Goal: Entertainment & Leisure: Browse casually

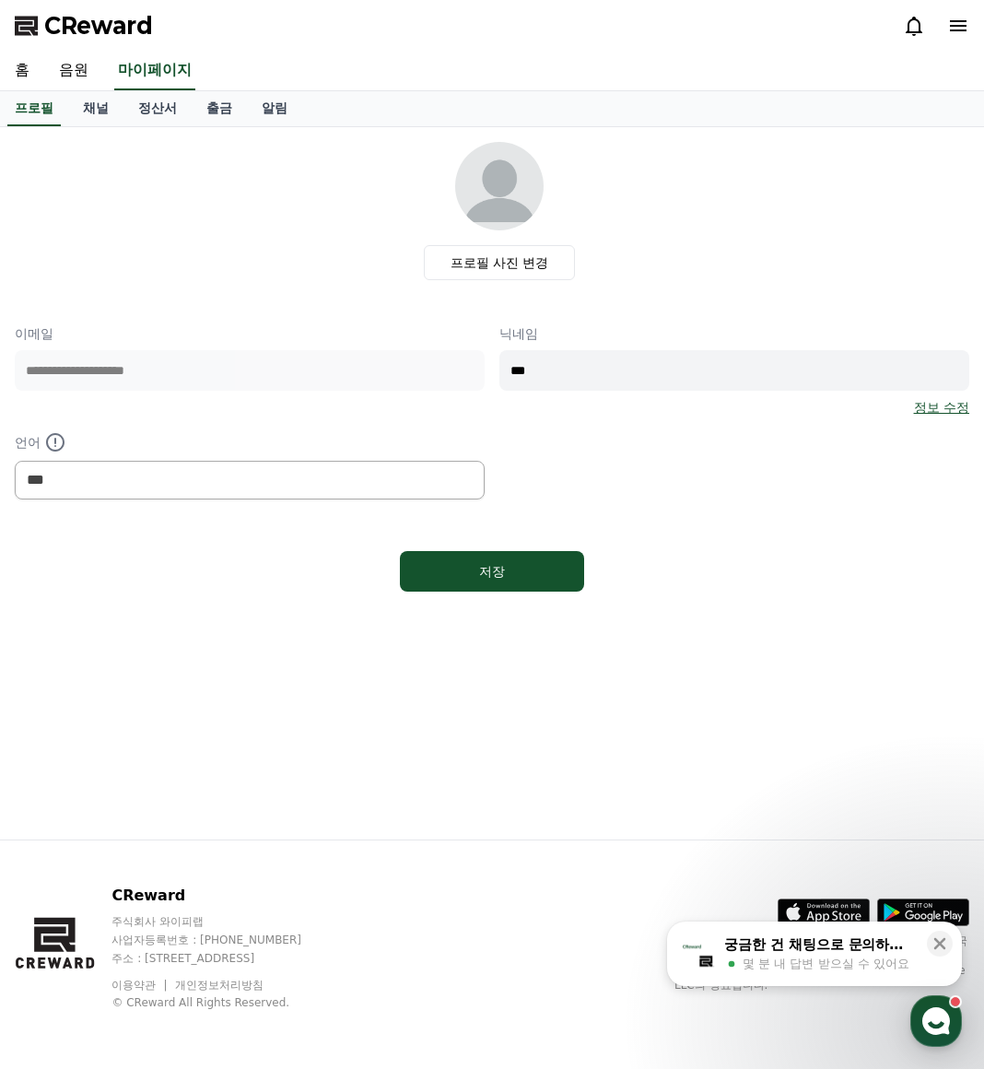
select select "**********"
click at [74, 77] on link "음원" at bounding box center [73, 71] width 59 height 39
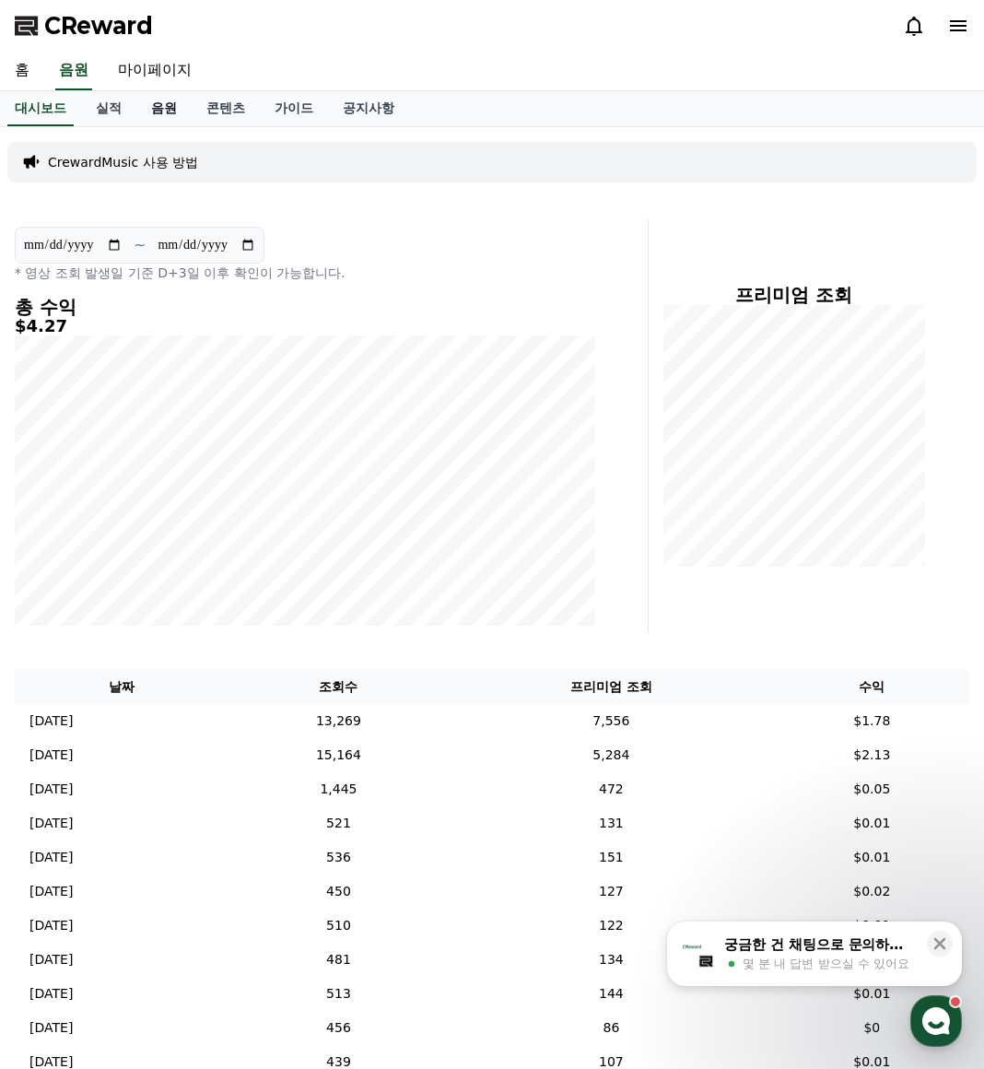
click at [161, 107] on link "음원" at bounding box center [163, 108] width 55 height 35
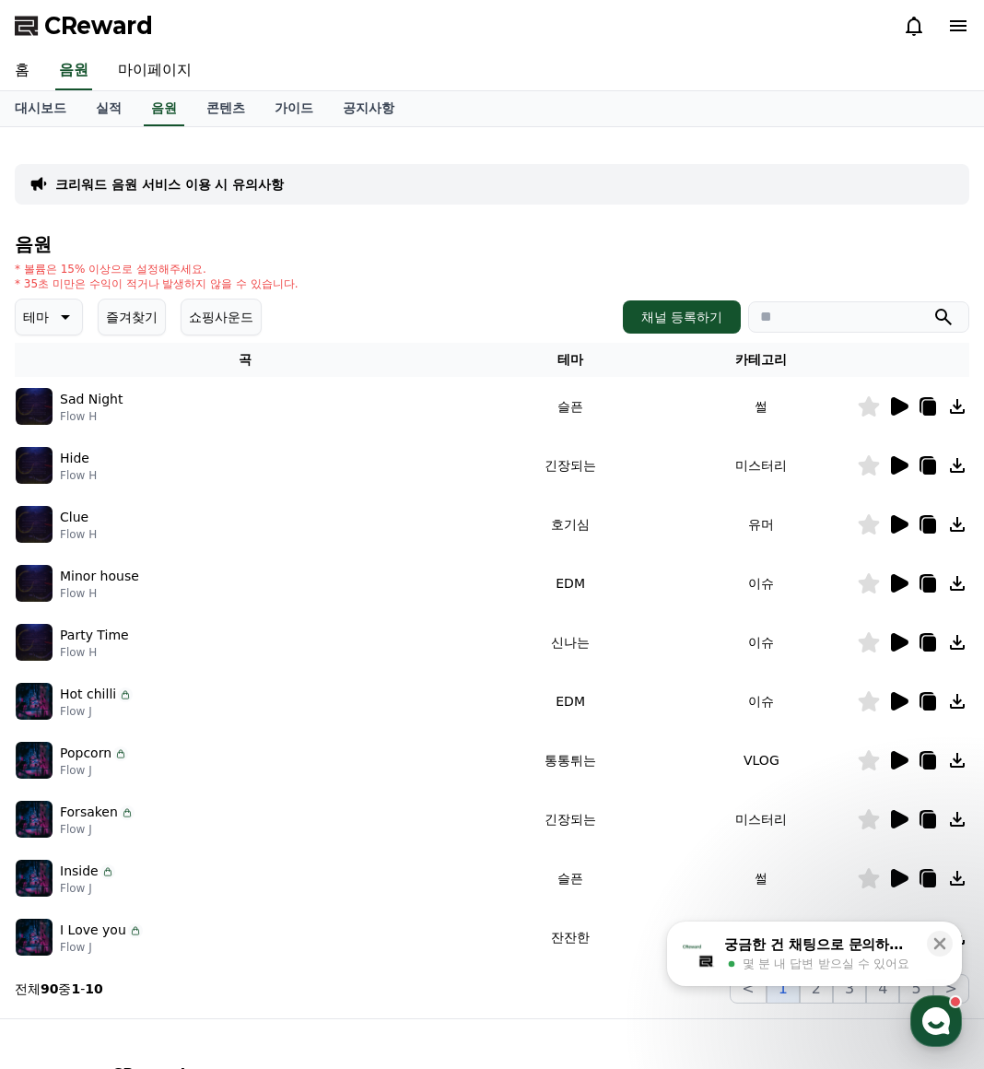
click at [142, 312] on button "즐겨찾기" at bounding box center [132, 317] width 68 height 37
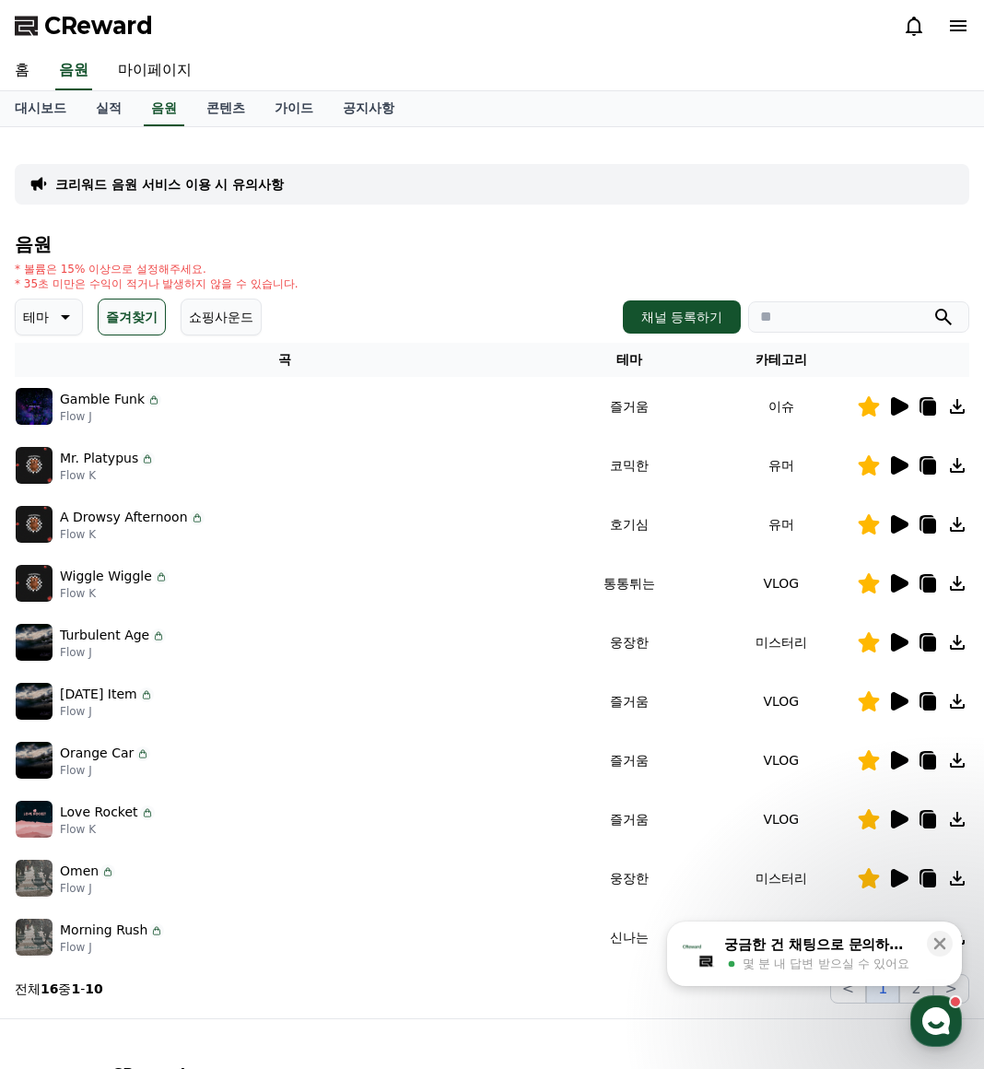
click at [898, 473] on icon at bounding box center [900, 465] width 18 height 18
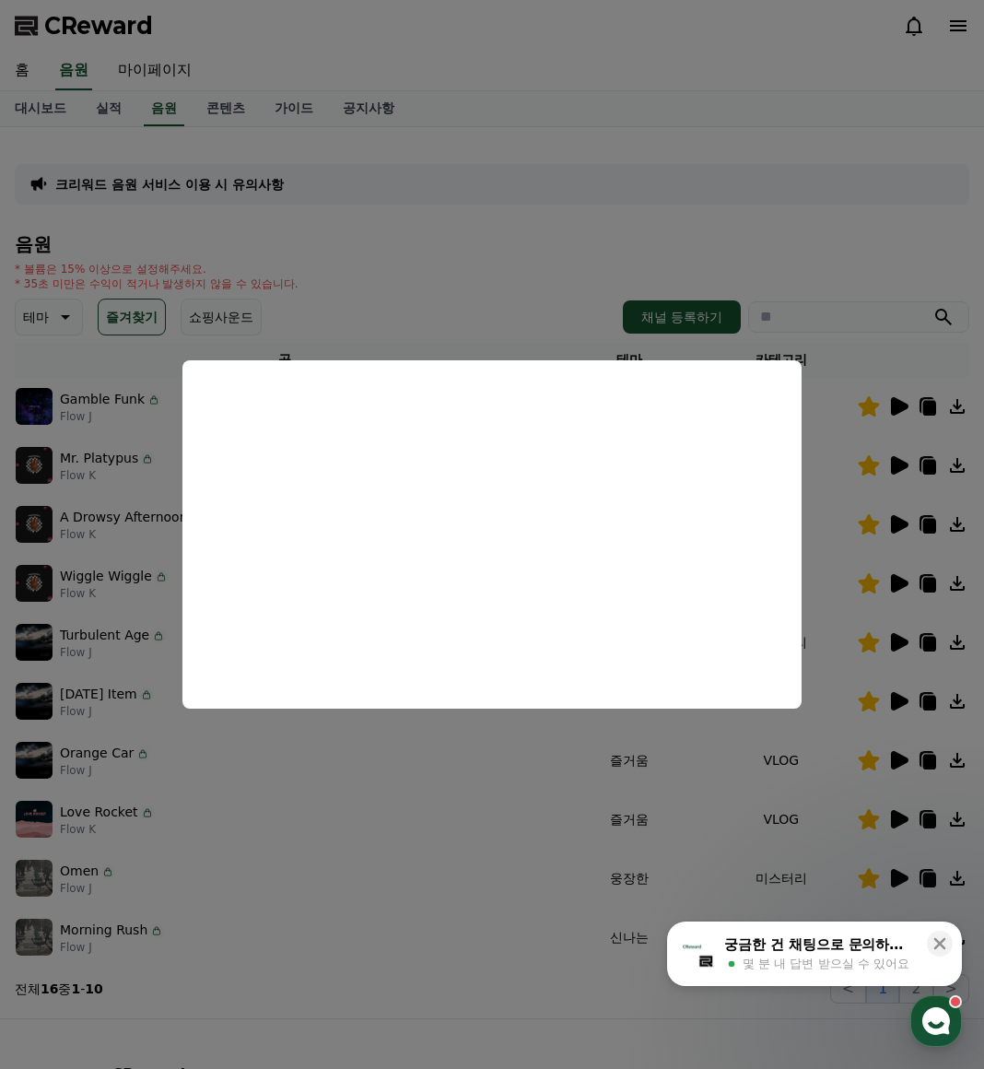
drag, startPoint x: 399, startPoint y: 763, endPoint x: 345, endPoint y: 706, distance: 78.9
click at [398, 759] on button "close modal" at bounding box center [492, 534] width 984 height 1069
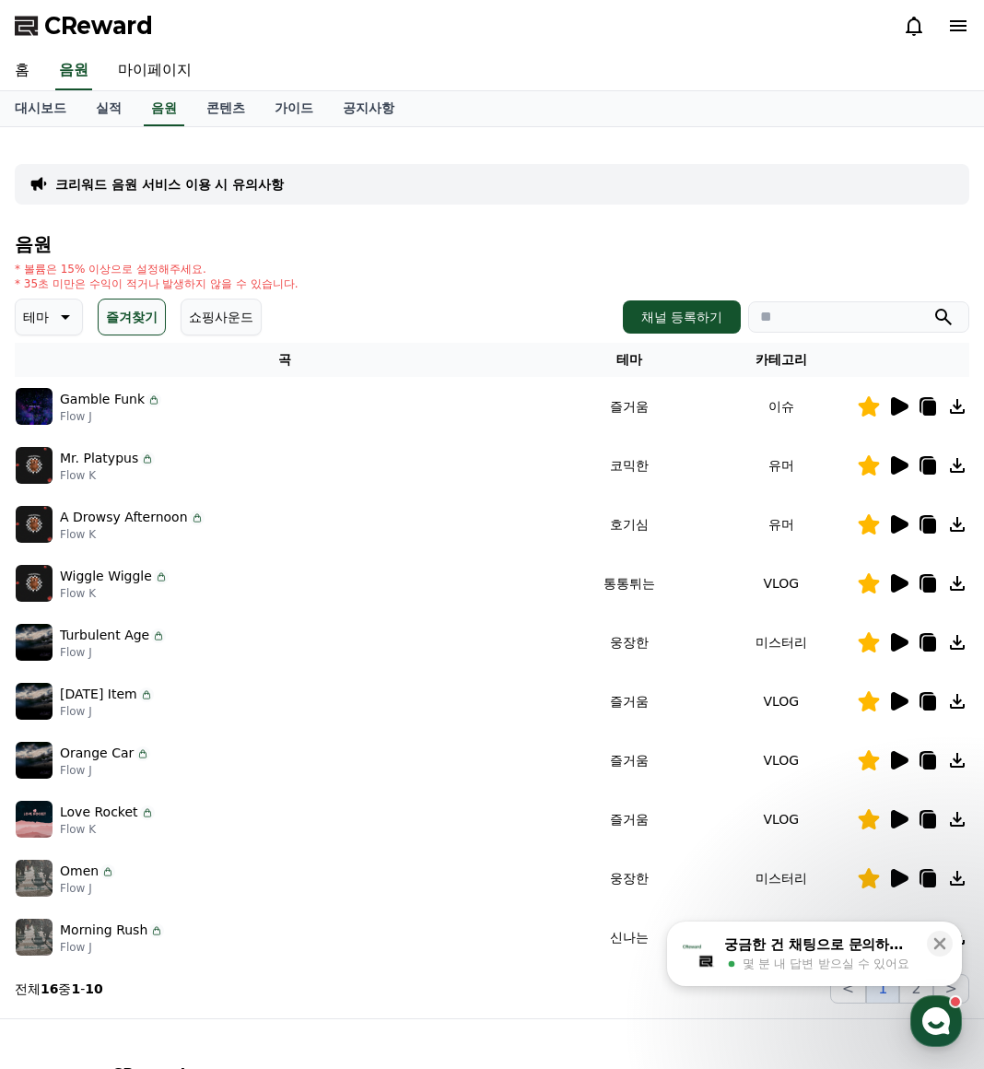
click at [896, 529] on icon at bounding box center [900, 524] width 18 height 18
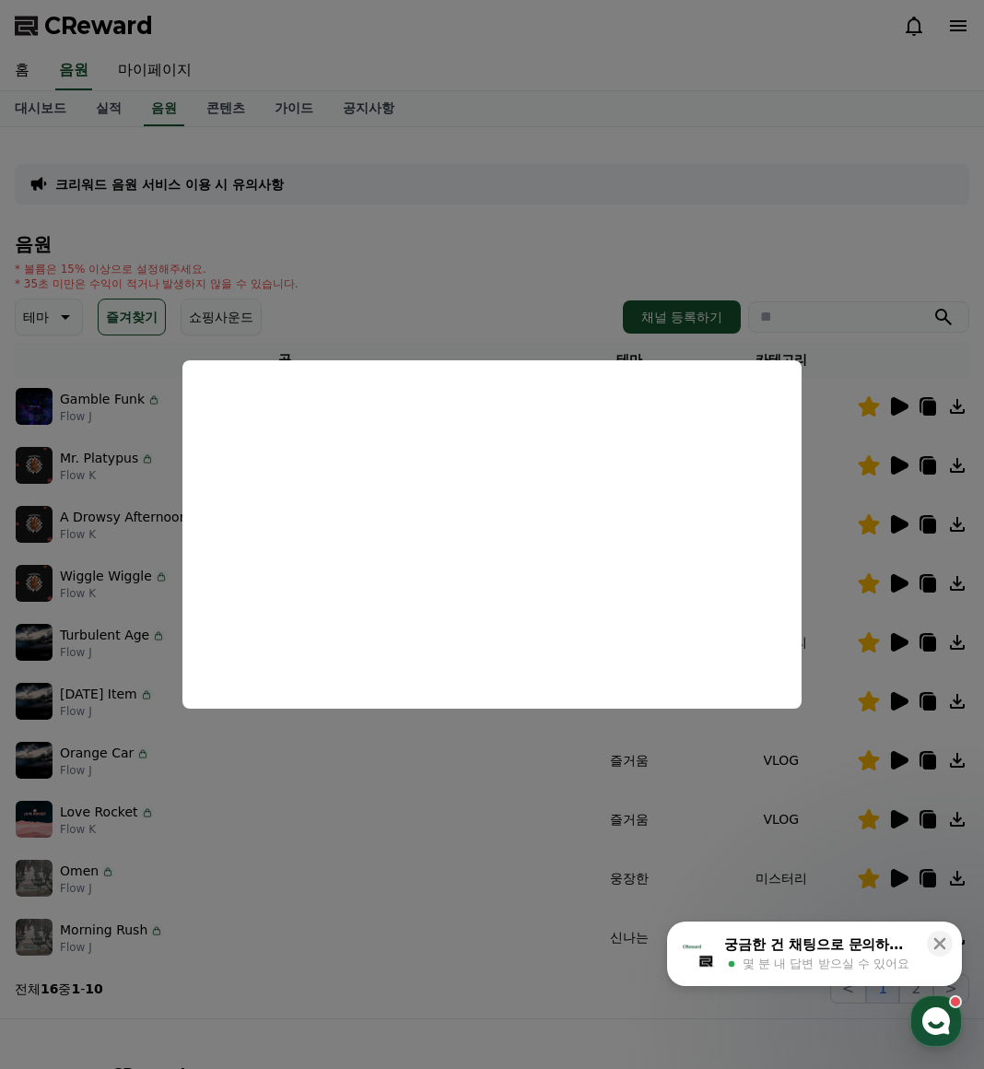
click at [437, 948] on button "close modal" at bounding box center [492, 534] width 984 height 1069
click at [466, 855] on td "Omen Flow J" at bounding box center [284, 878] width 539 height 59
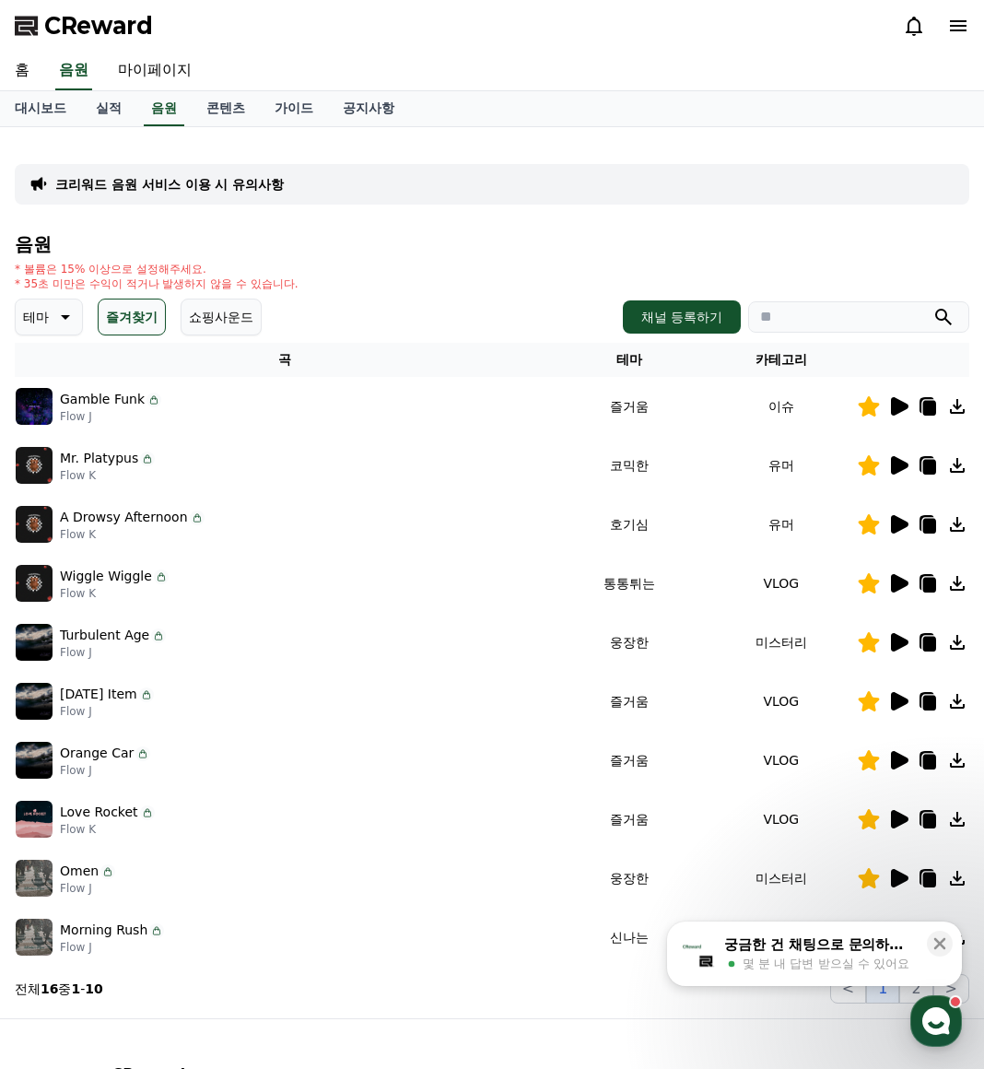
click at [901, 764] on icon at bounding box center [900, 760] width 18 height 18
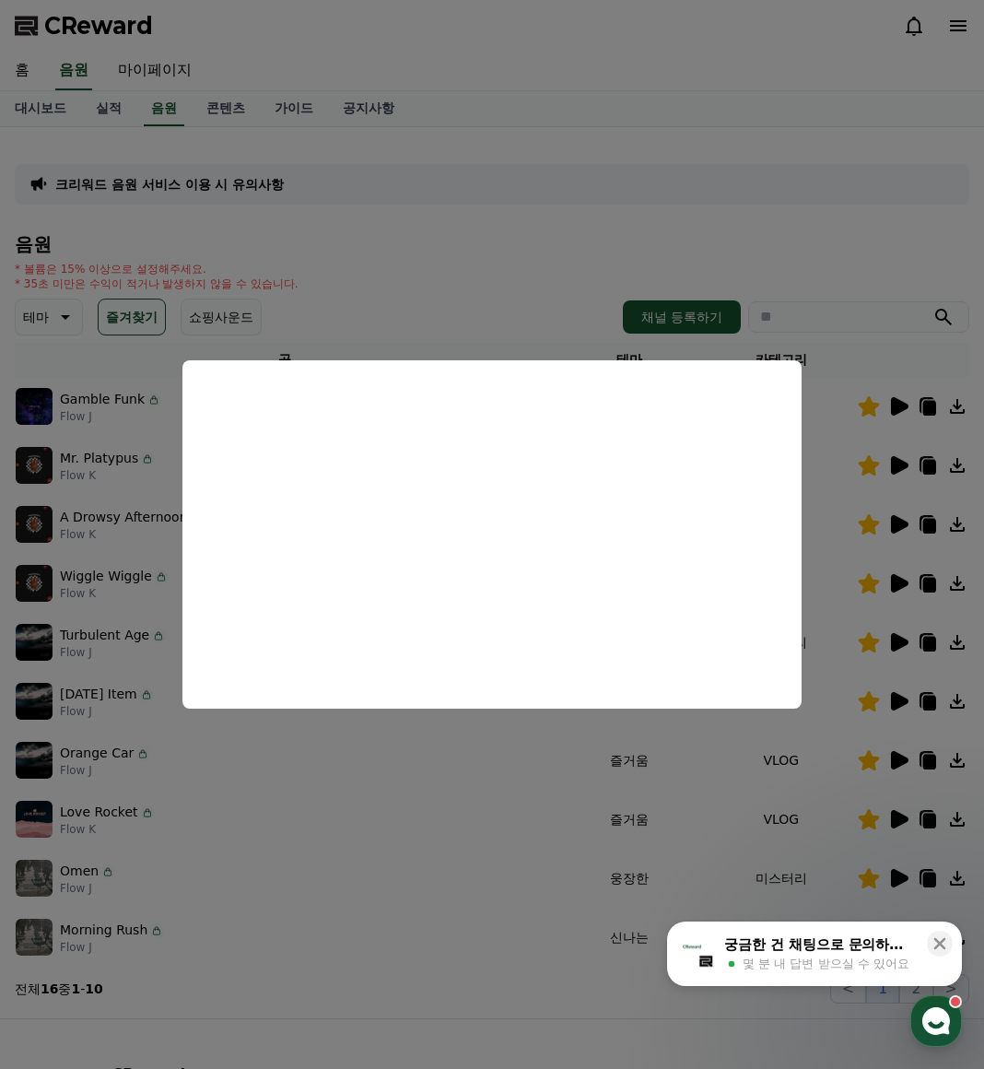
click at [493, 740] on button "close modal" at bounding box center [492, 534] width 984 height 1069
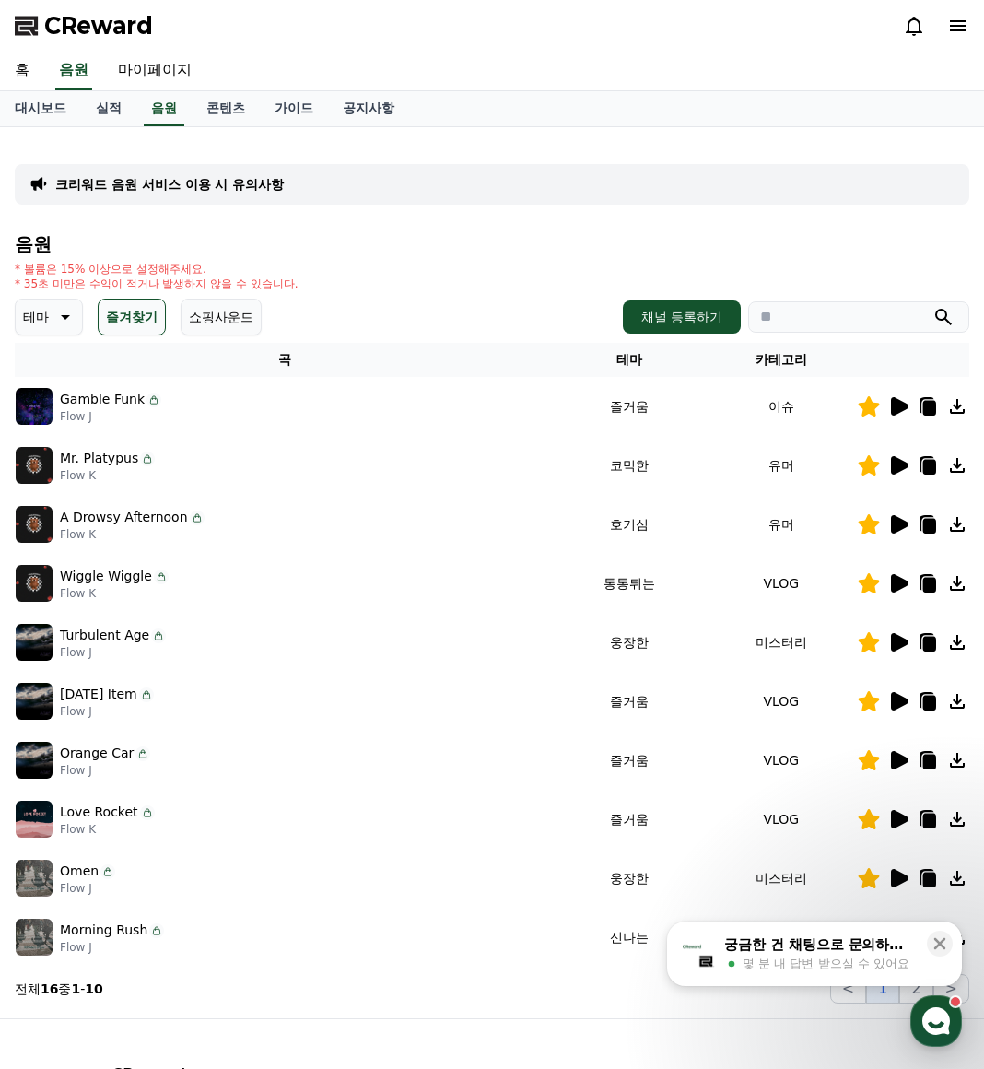
click at [907, 705] on icon at bounding box center [899, 701] width 22 height 22
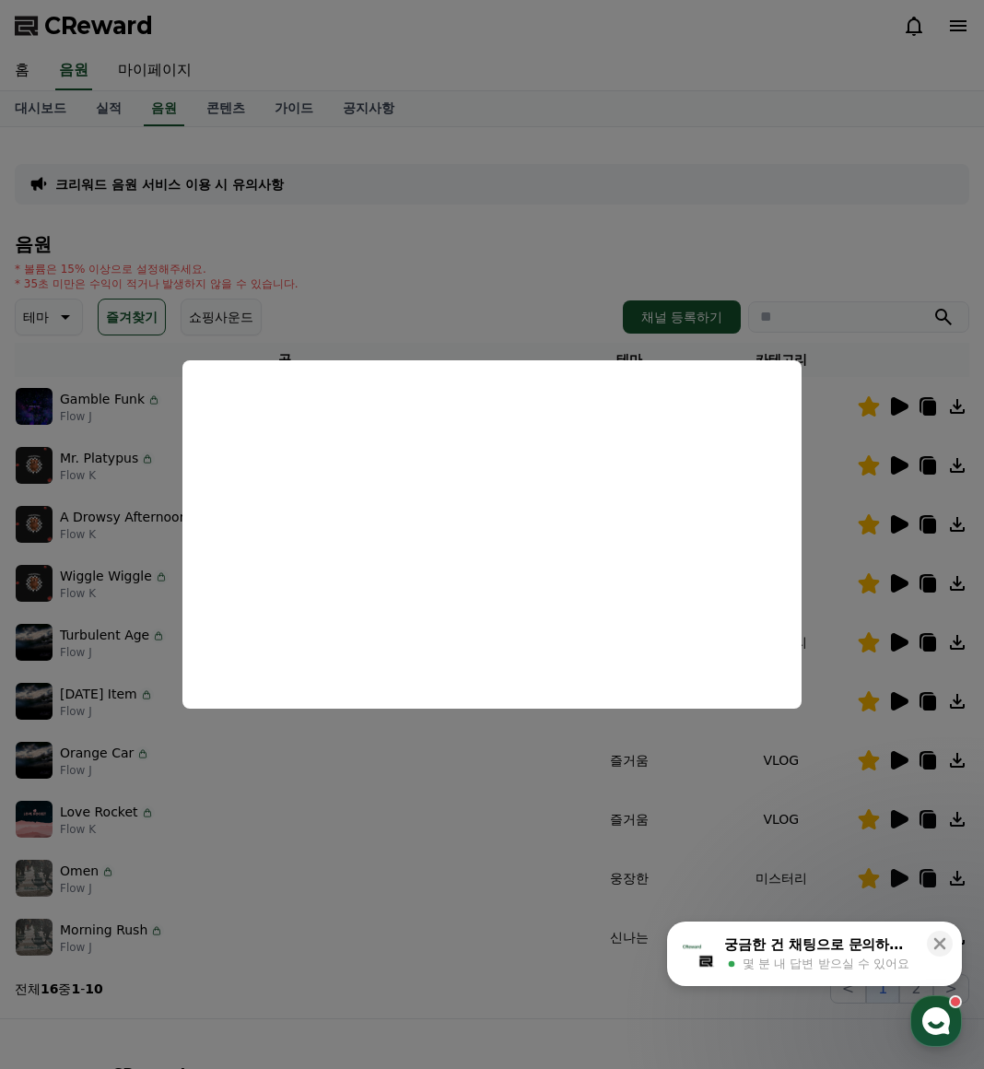
drag, startPoint x: 511, startPoint y: 948, endPoint x: 520, endPoint y: 676, distance: 273.0
click at [511, 948] on button "close modal" at bounding box center [492, 534] width 984 height 1069
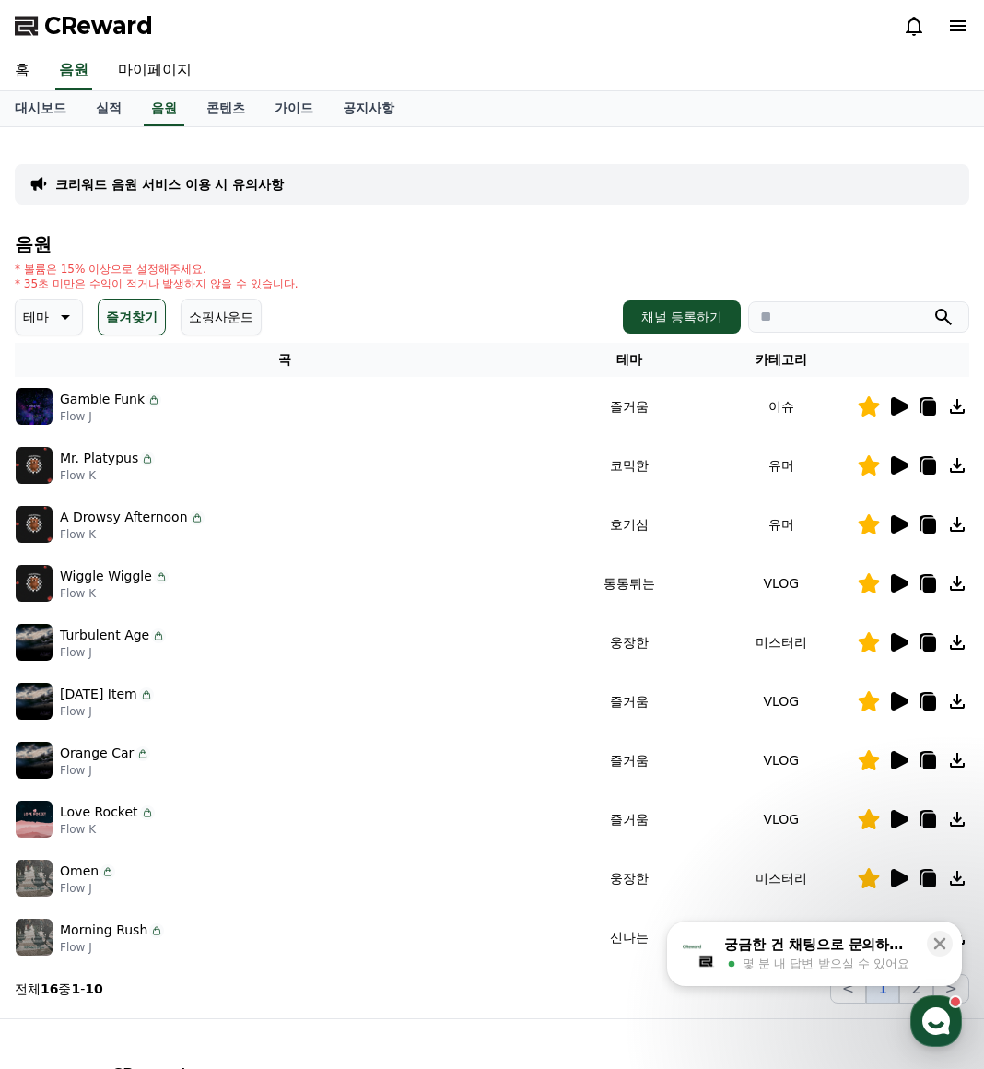
click at [916, 995] on button "CReward 상담 버튼" at bounding box center [937, 1021] width 52 height 52
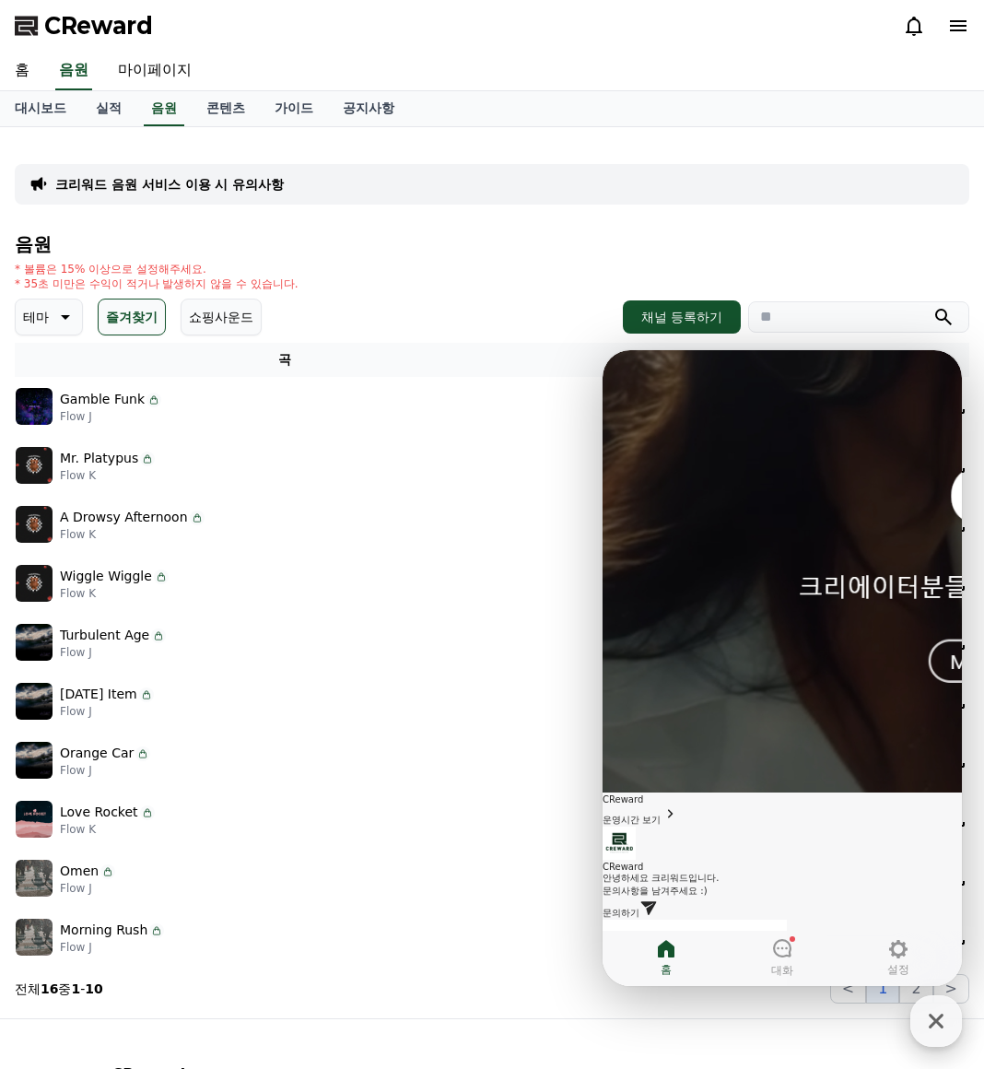
click at [923, 1029] on icon "button" at bounding box center [936, 1021] width 33 height 33
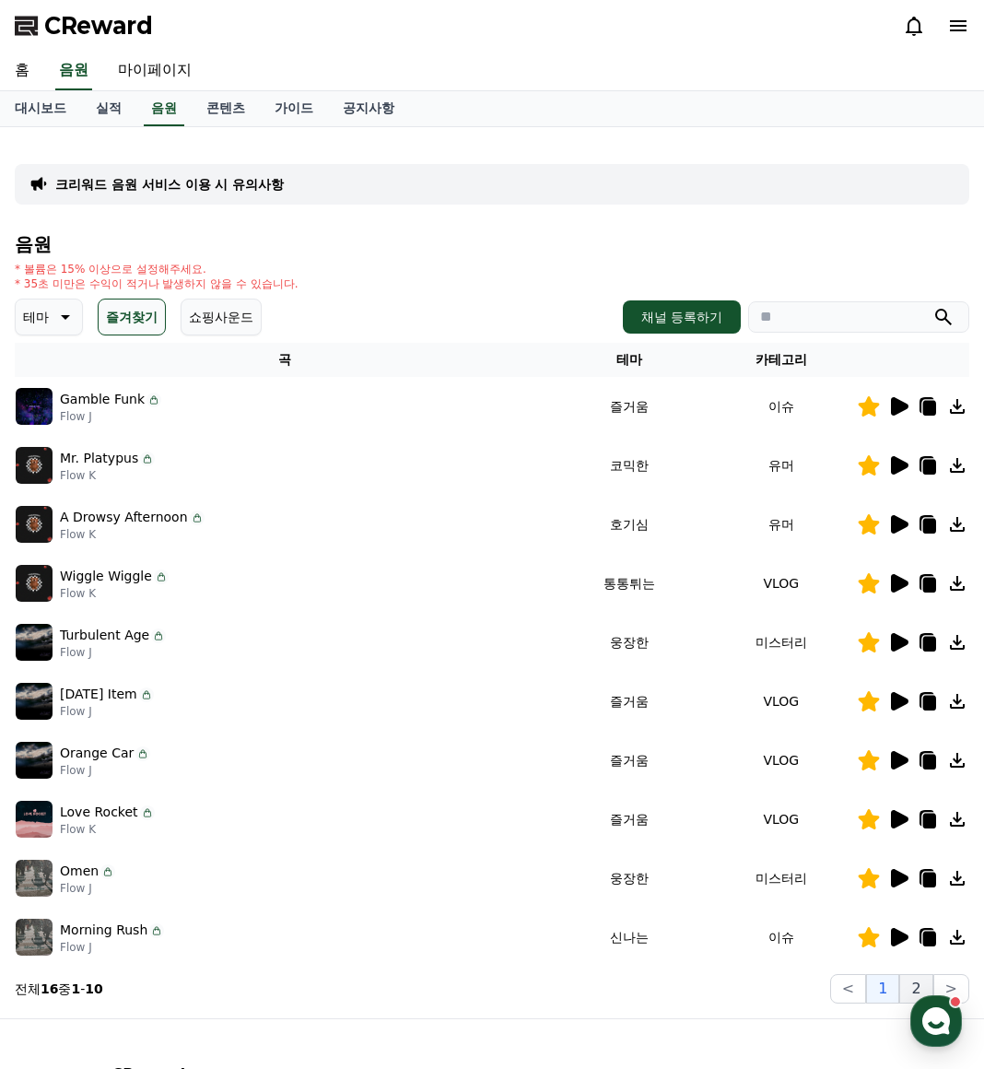
click at [914, 980] on button "2" at bounding box center [916, 988] width 33 height 29
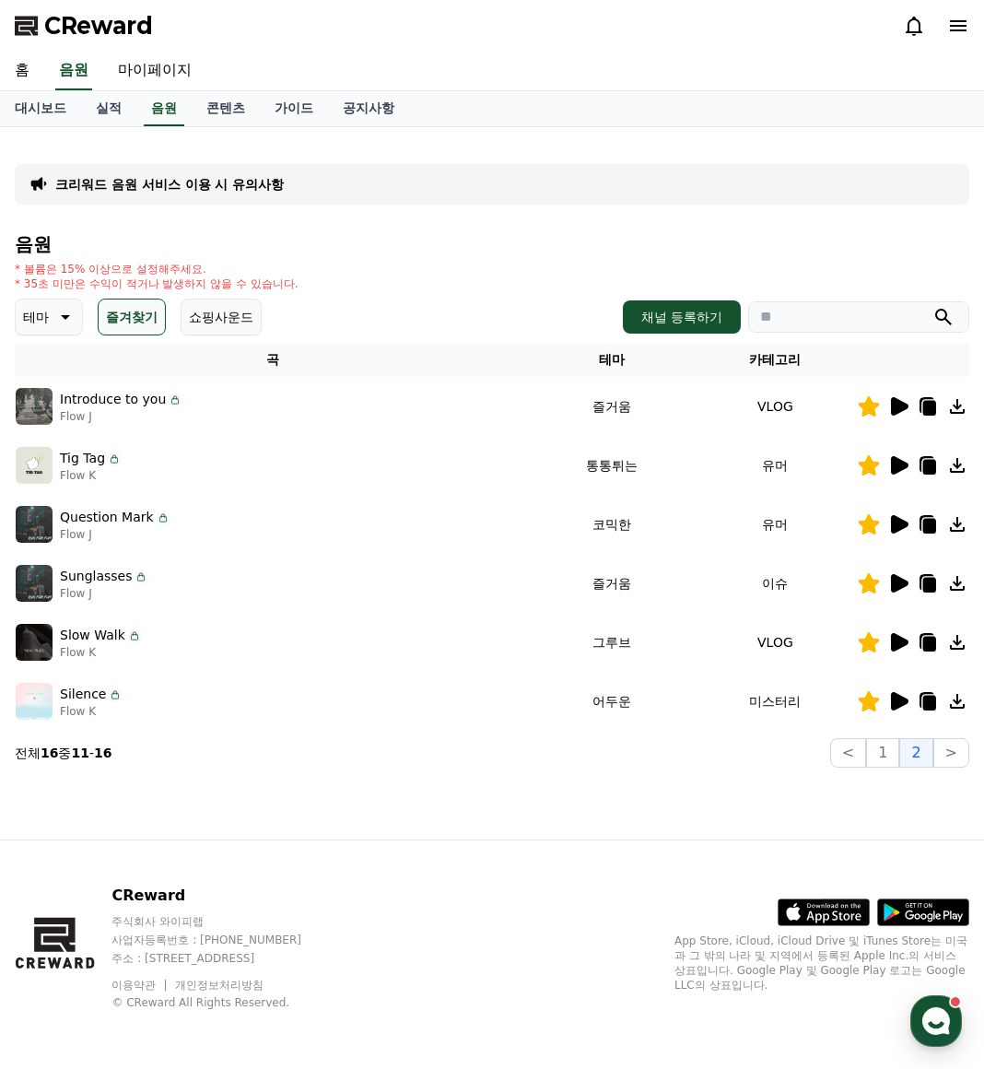
click at [909, 406] on icon at bounding box center [899, 406] width 22 height 22
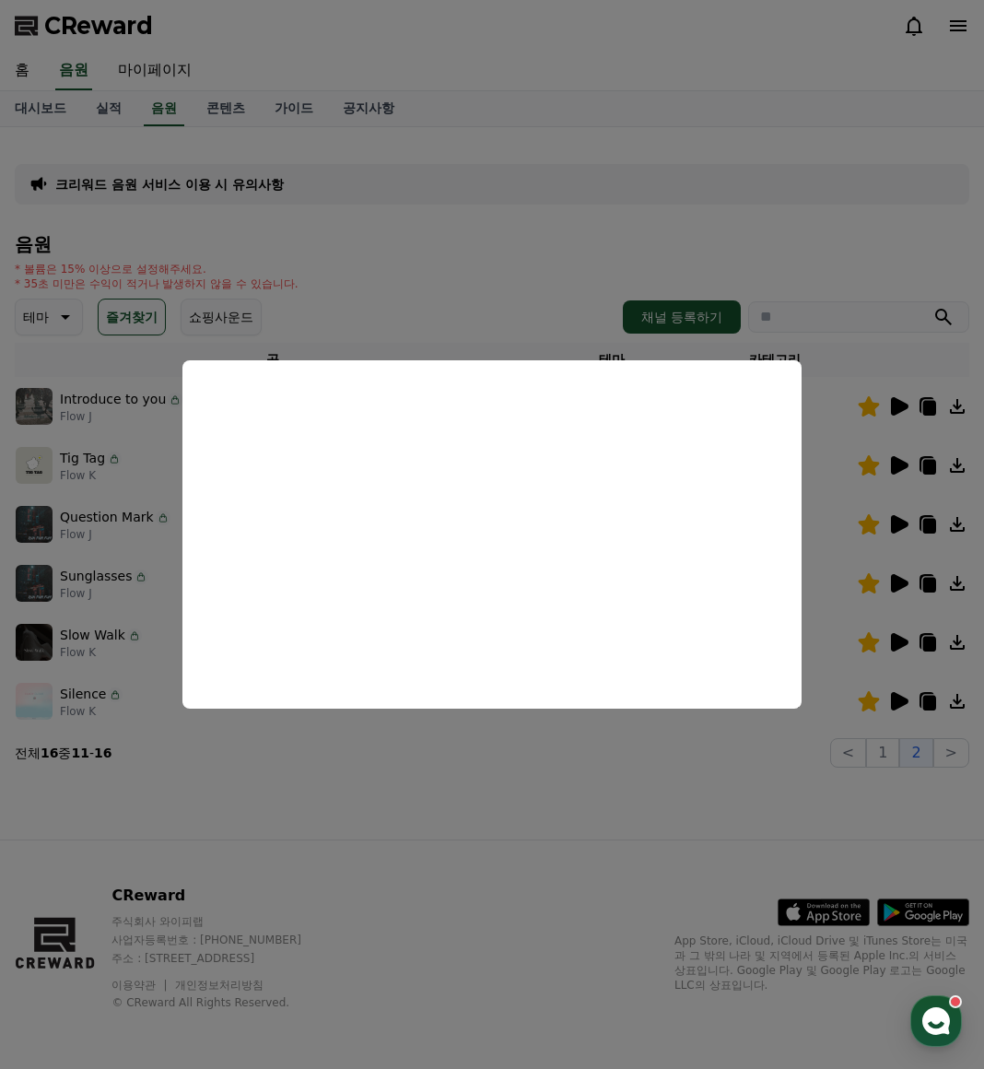
click at [447, 752] on button "close modal" at bounding box center [492, 534] width 984 height 1069
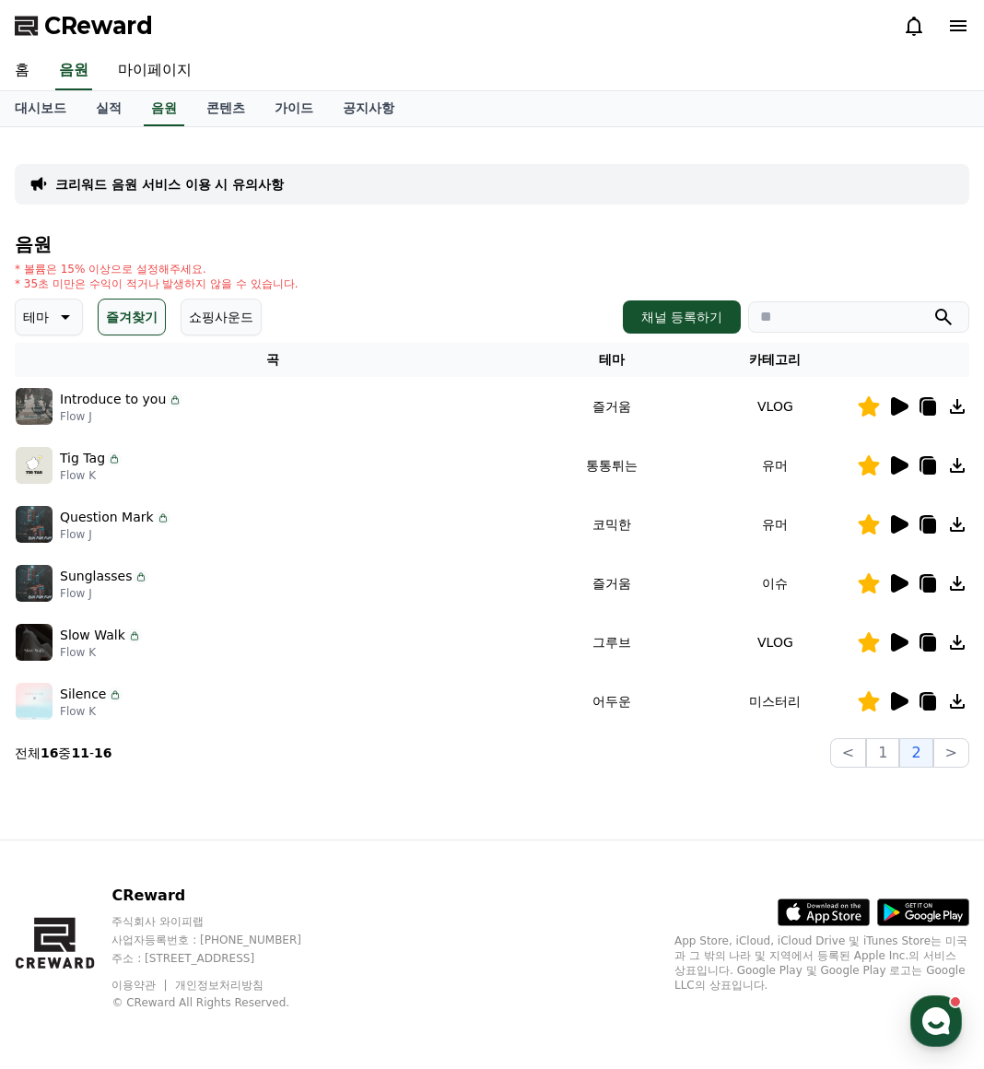
click at [900, 529] on icon at bounding box center [900, 524] width 18 height 18
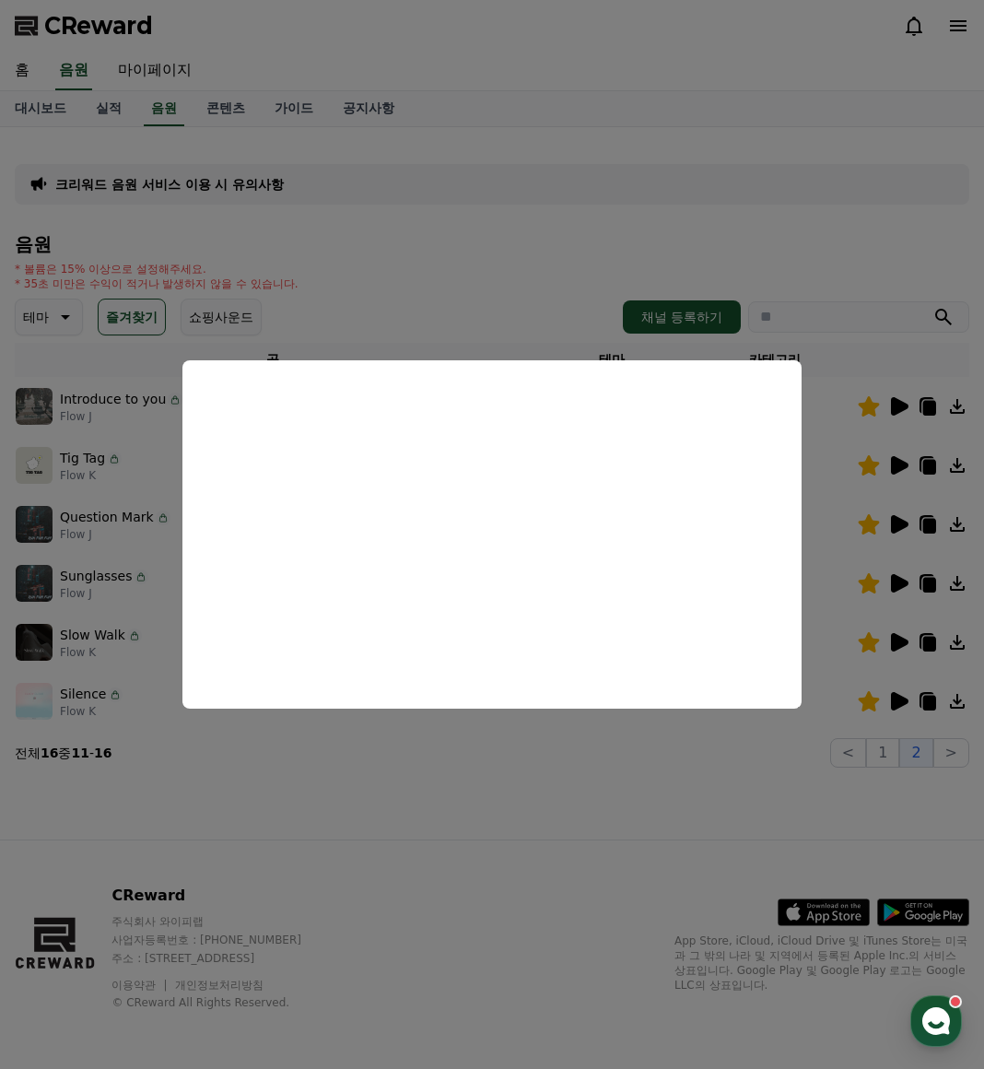
click at [386, 773] on button "close modal" at bounding box center [492, 534] width 984 height 1069
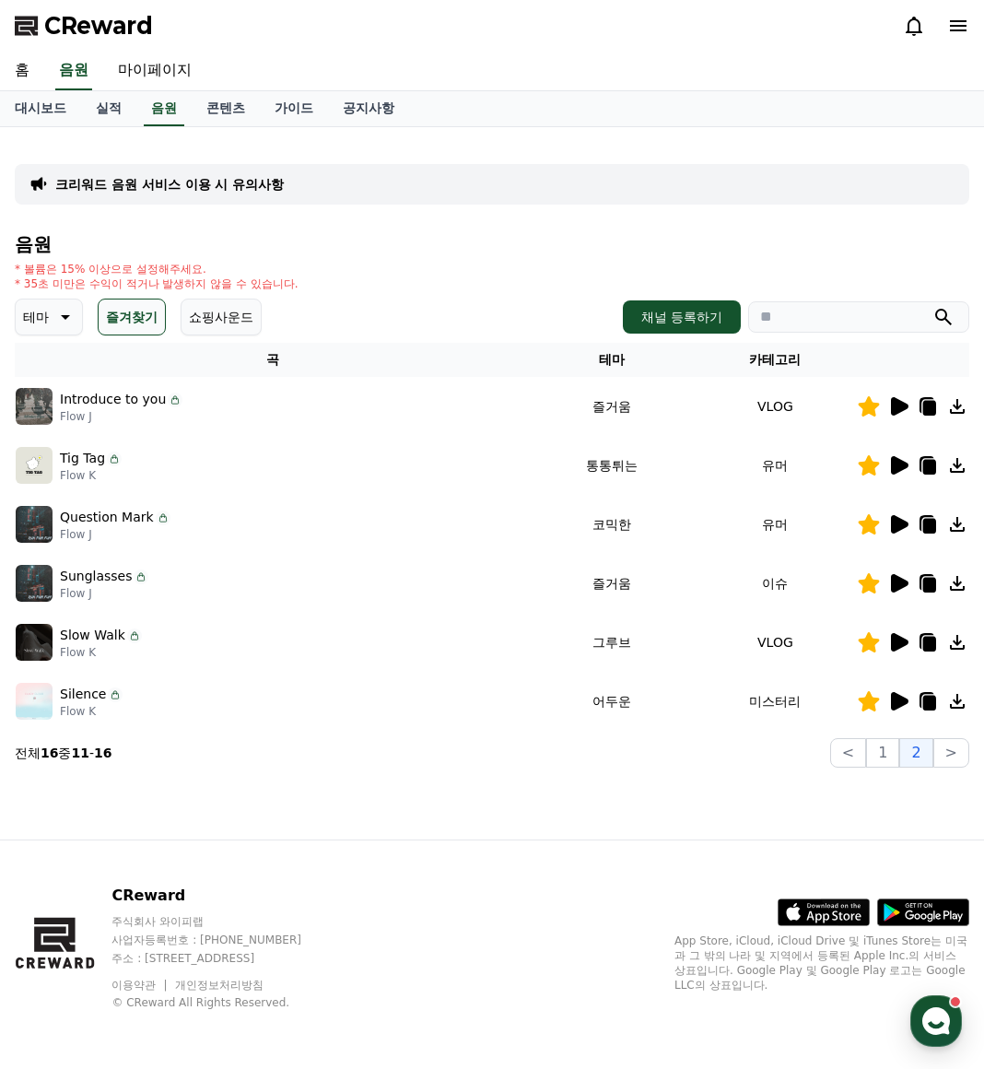
click at [896, 584] on icon at bounding box center [900, 583] width 18 height 18
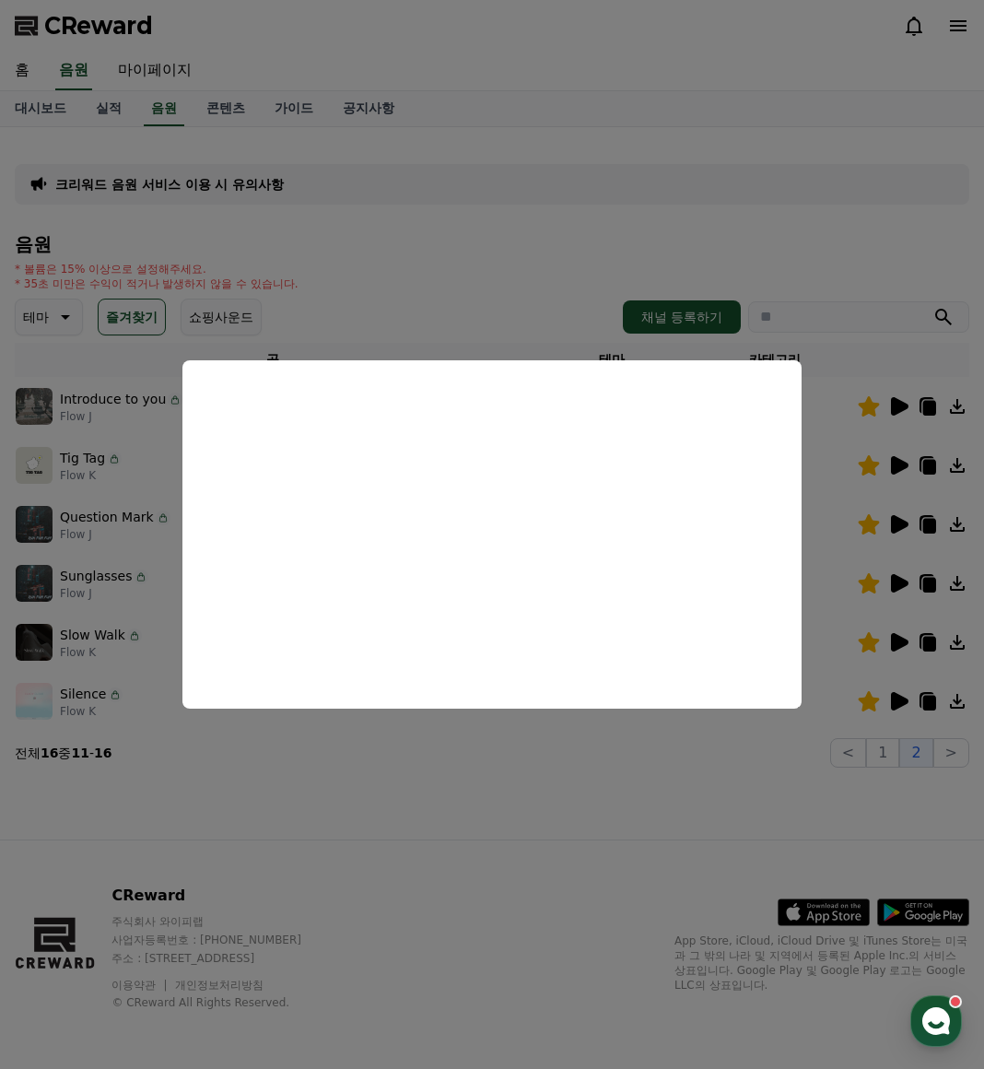
click at [320, 201] on button "close modal" at bounding box center [492, 534] width 984 height 1069
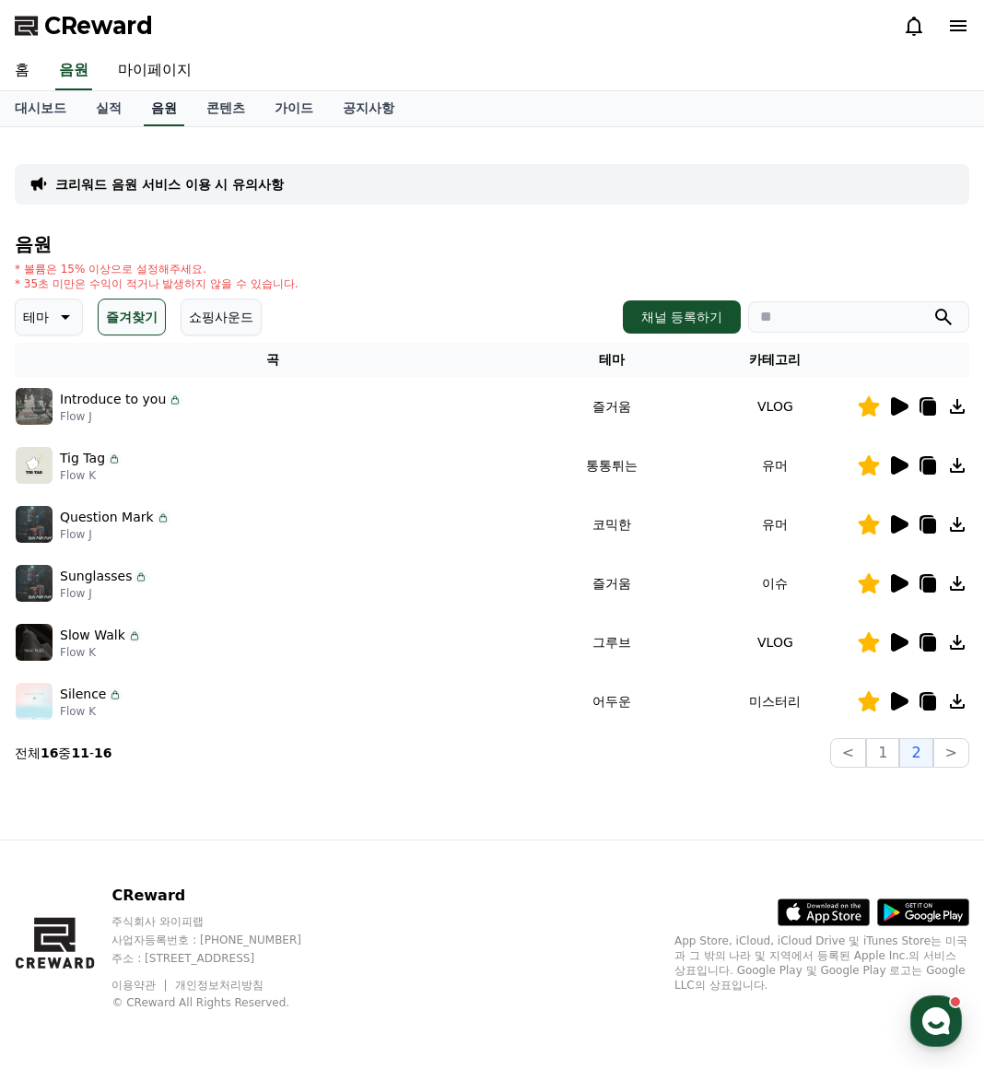
click at [169, 112] on link "음원" at bounding box center [164, 108] width 41 height 35
click at [144, 319] on button "즐겨찾기" at bounding box center [132, 317] width 68 height 37
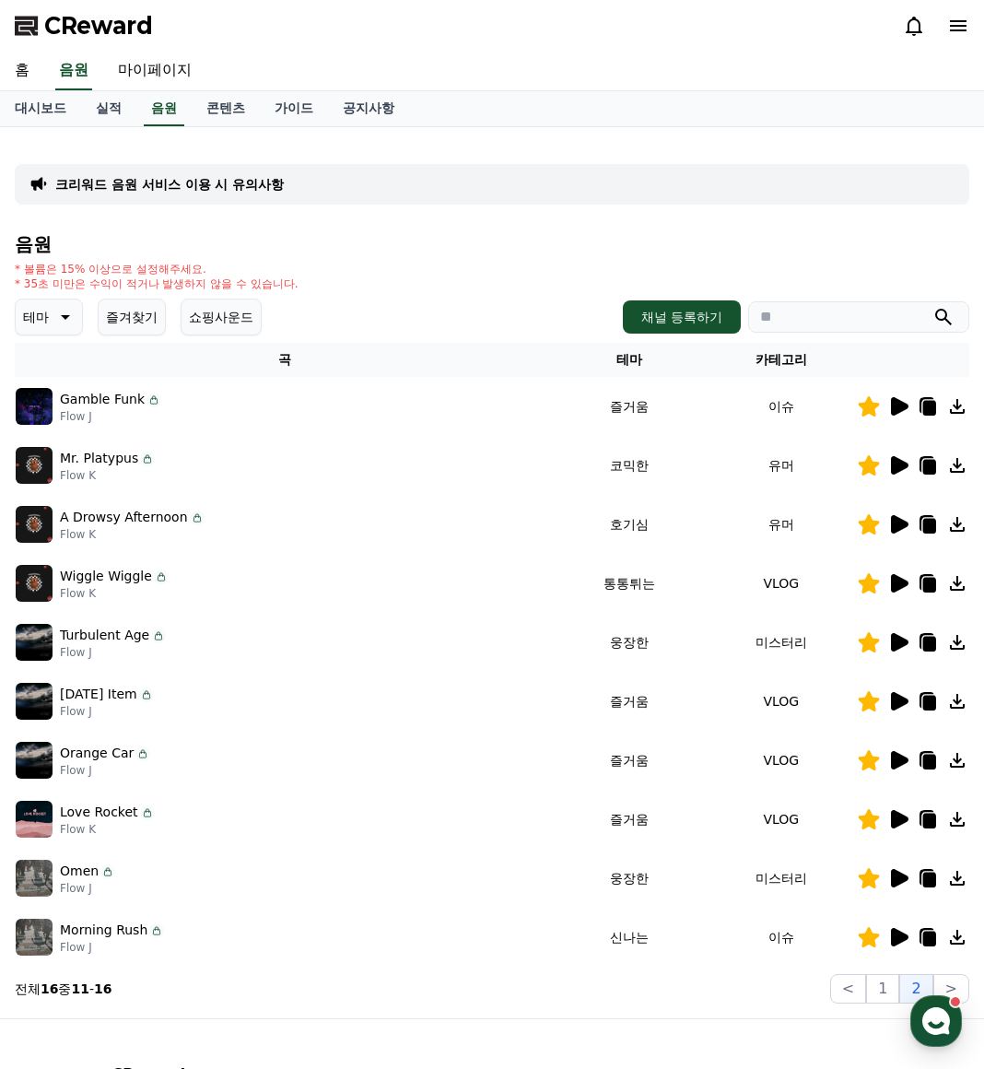
click at [889, 408] on icon at bounding box center [899, 406] width 22 height 22
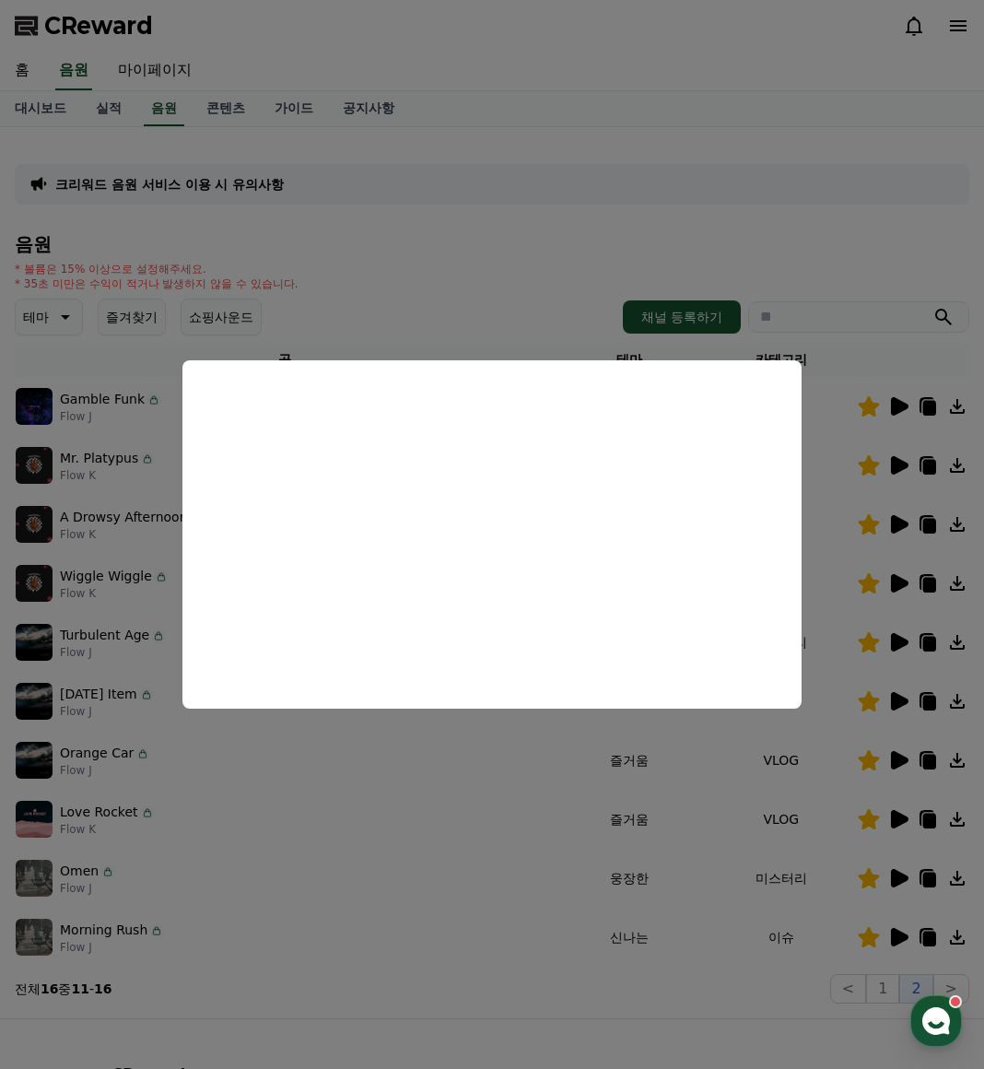
drag, startPoint x: 295, startPoint y: 824, endPoint x: 335, endPoint y: 856, distance: 51.1
click at [298, 828] on button "close modal" at bounding box center [492, 534] width 984 height 1069
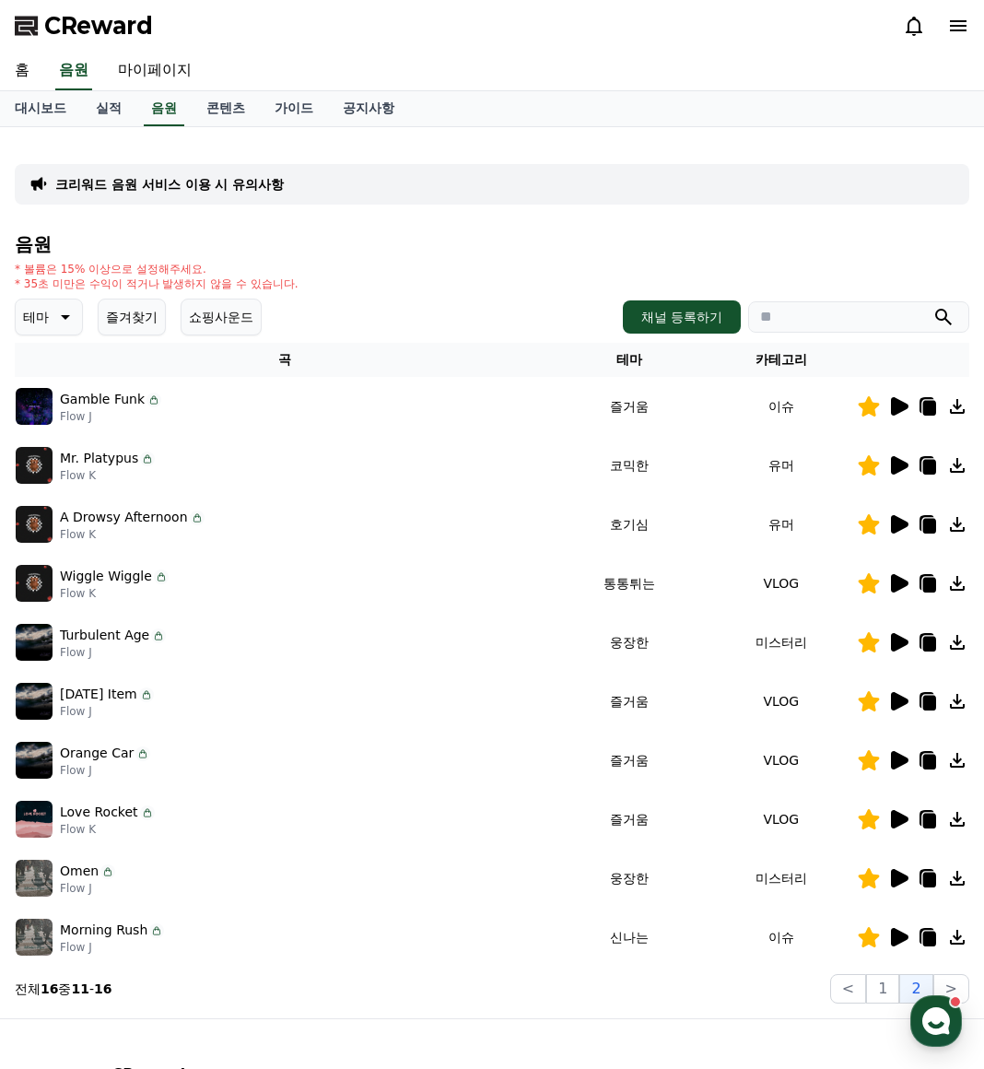
click at [53, 318] on icon at bounding box center [64, 317] width 22 height 22
click at [136, 309] on button "즐겨찾기" at bounding box center [132, 317] width 68 height 37
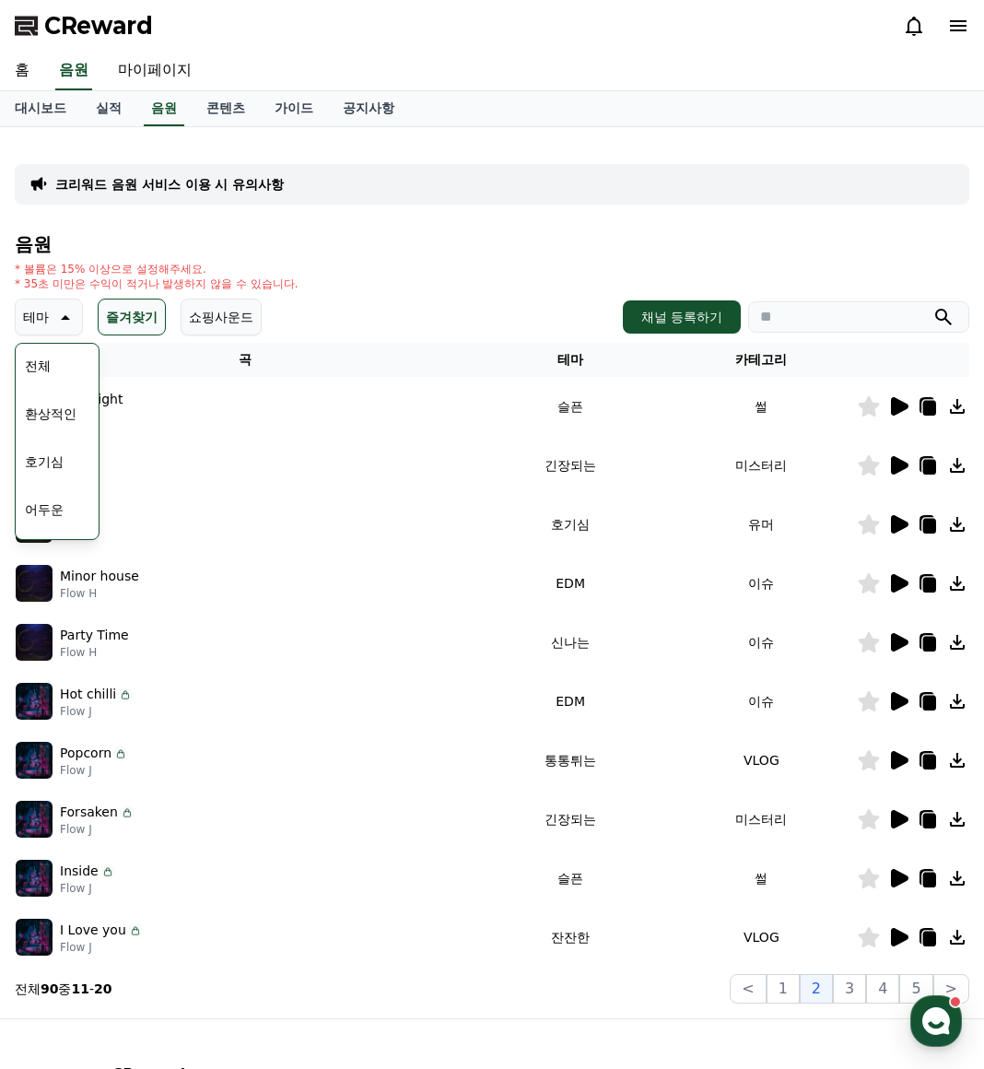
click at [57, 316] on icon at bounding box center [64, 317] width 22 height 22
click at [55, 363] on th "곡" at bounding box center [245, 360] width 460 height 34
click at [148, 316] on button "즐겨찾기" at bounding box center [132, 317] width 68 height 37
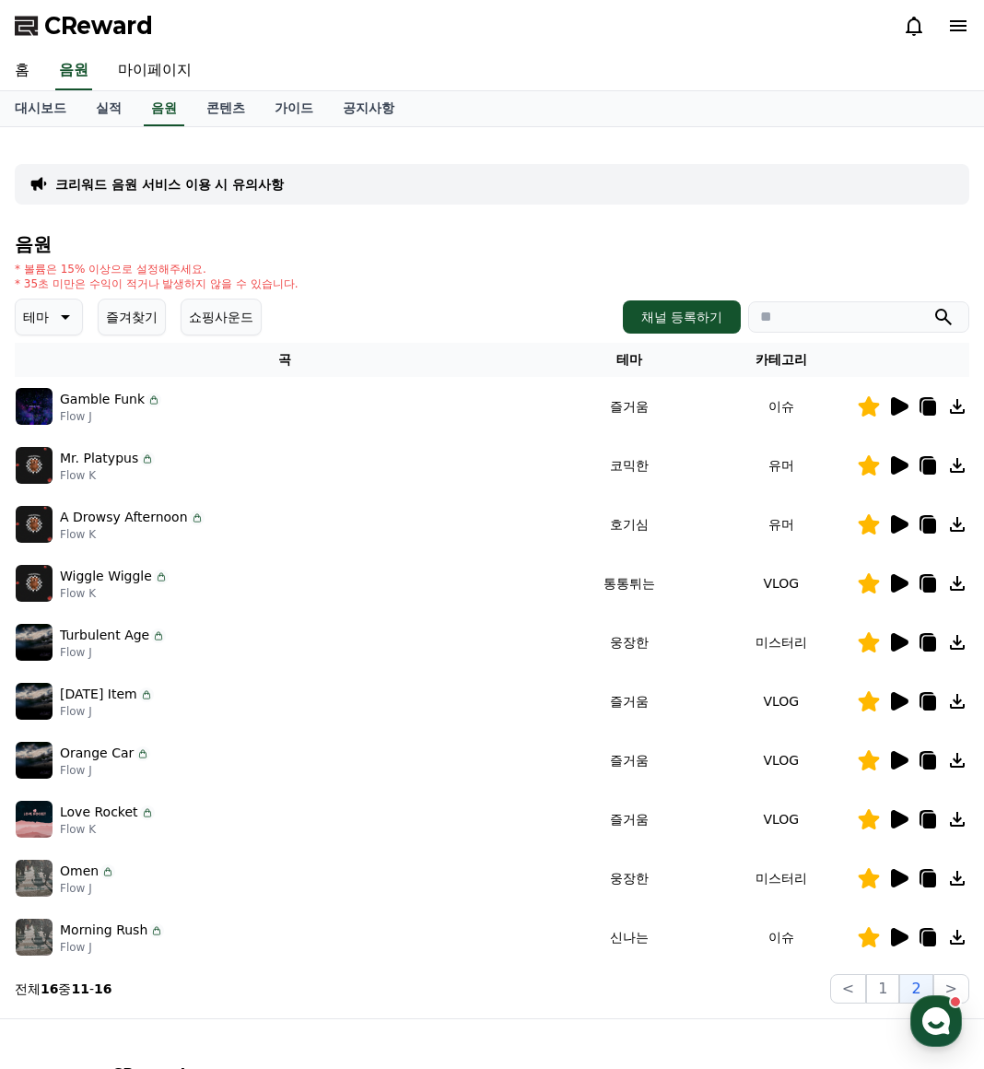
click at [53, 318] on icon at bounding box center [64, 317] width 22 height 22
click at [47, 370] on button "전체" at bounding box center [38, 366] width 41 height 41
click at [151, 314] on button "즐겨찾기" at bounding box center [132, 317] width 68 height 37
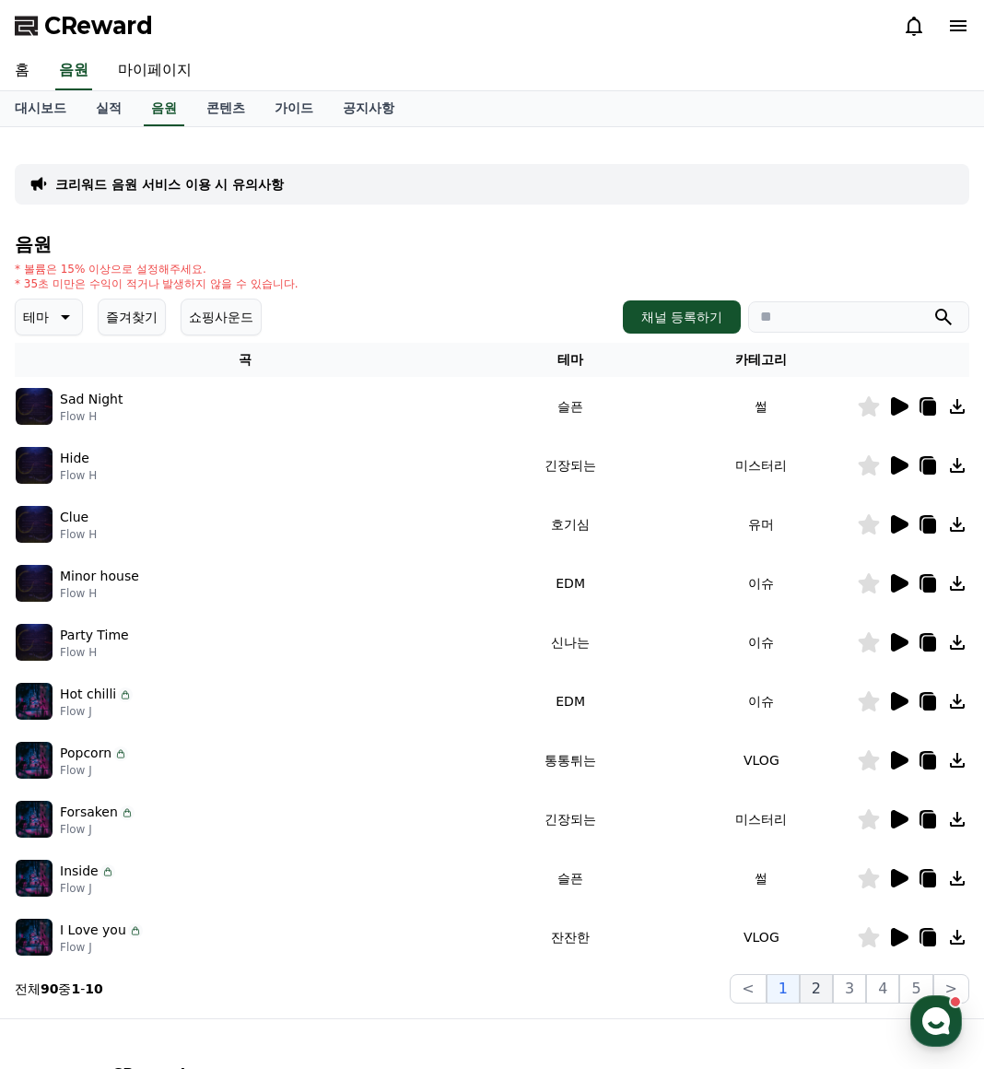
click at [812, 994] on button "2" at bounding box center [816, 988] width 33 height 29
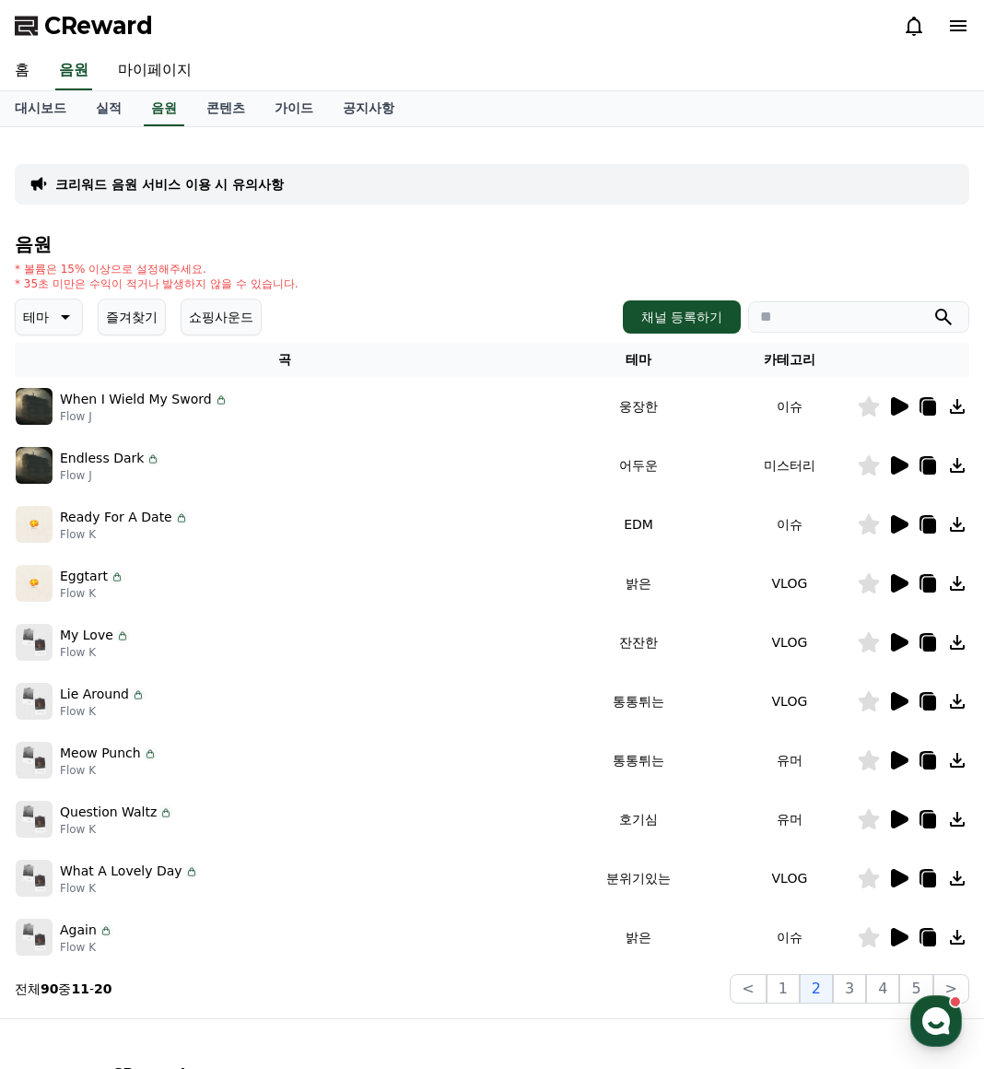
click at [897, 465] on icon at bounding box center [900, 465] width 18 height 18
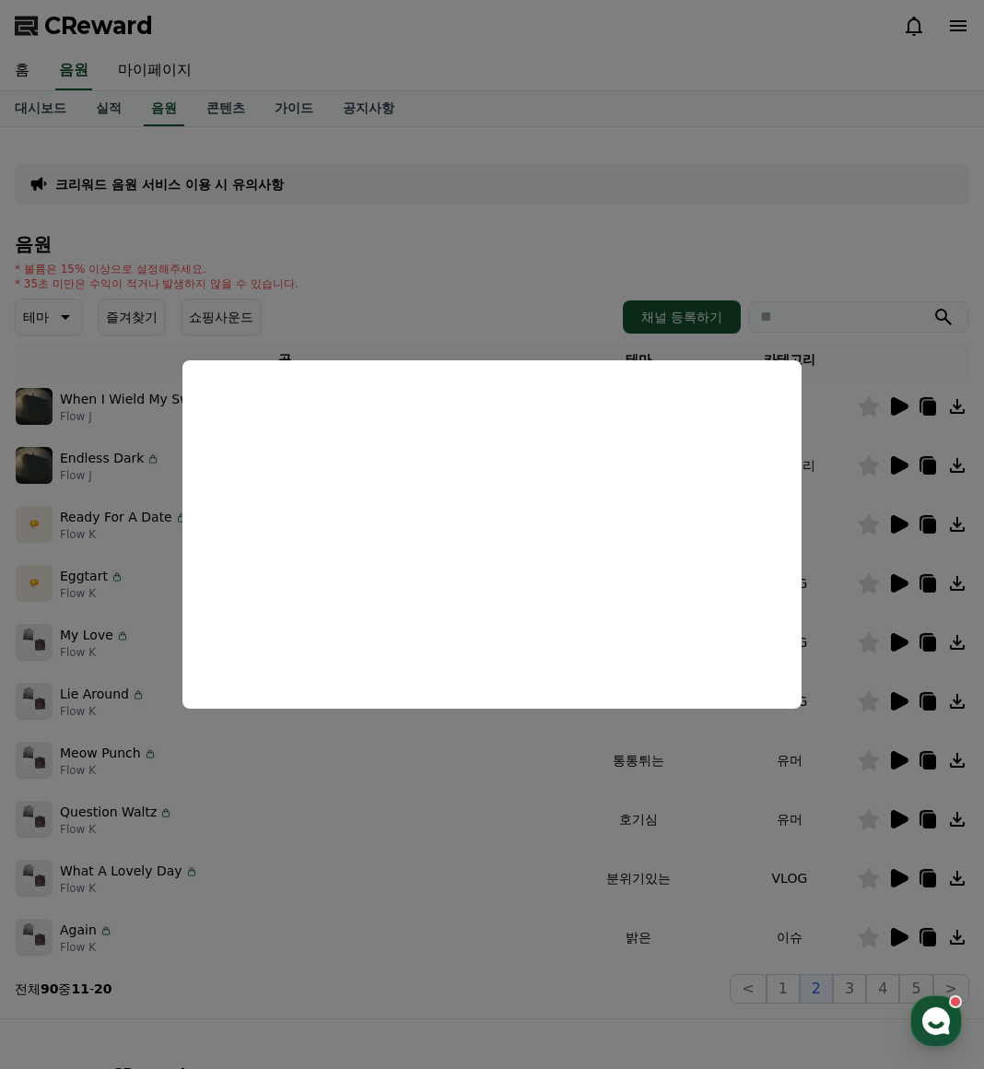
click at [532, 867] on button "close modal" at bounding box center [492, 534] width 984 height 1069
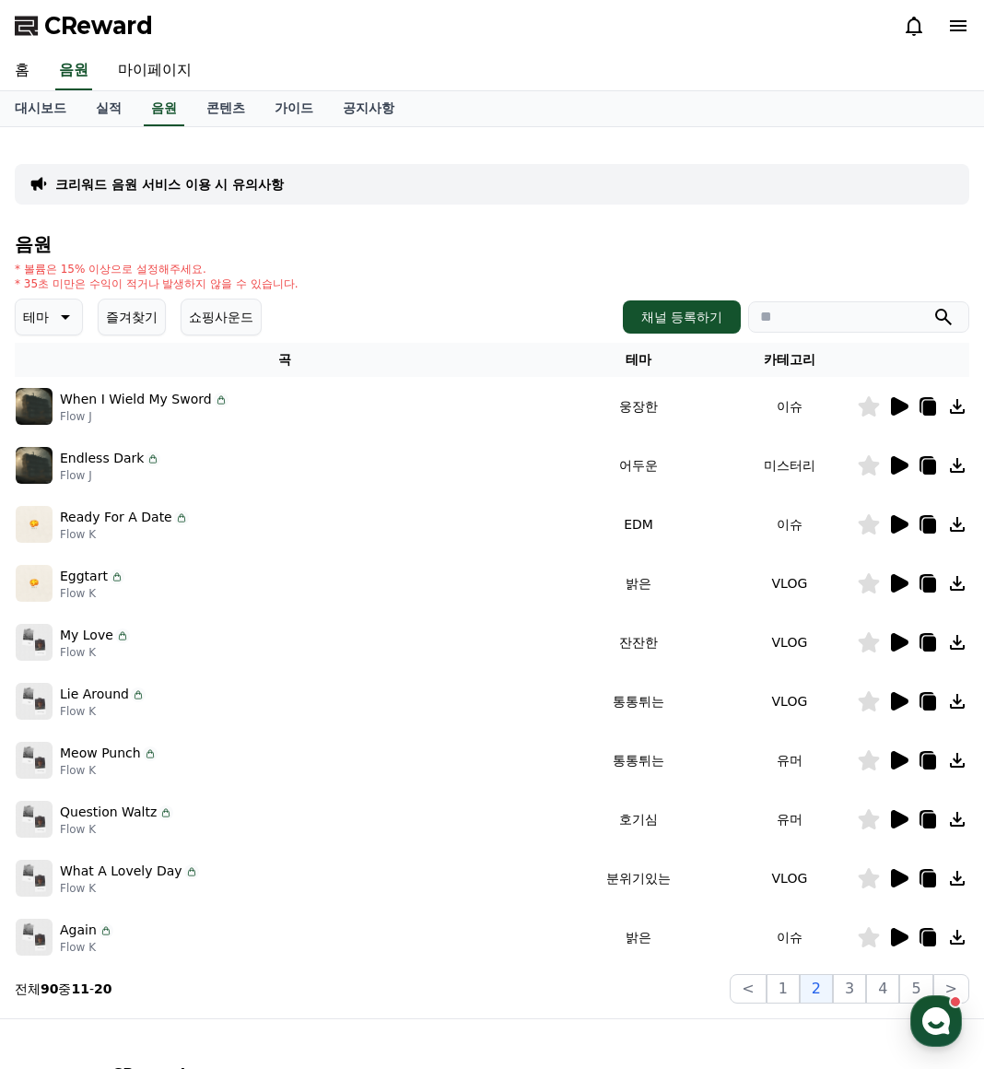
click at [903, 820] on icon at bounding box center [900, 819] width 18 height 18
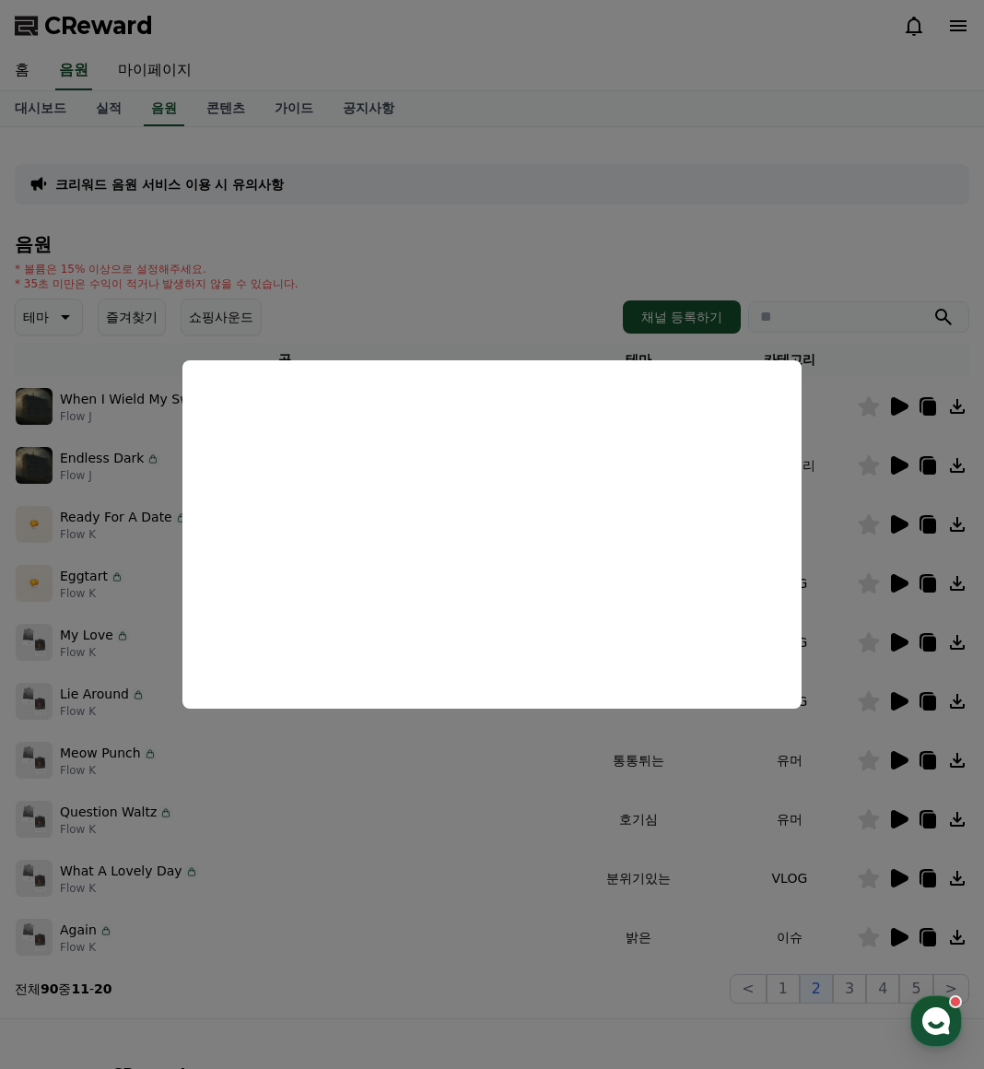
click at [501, 810] on button "close modal" at bounding box center [492, 534] width 984 height 1069
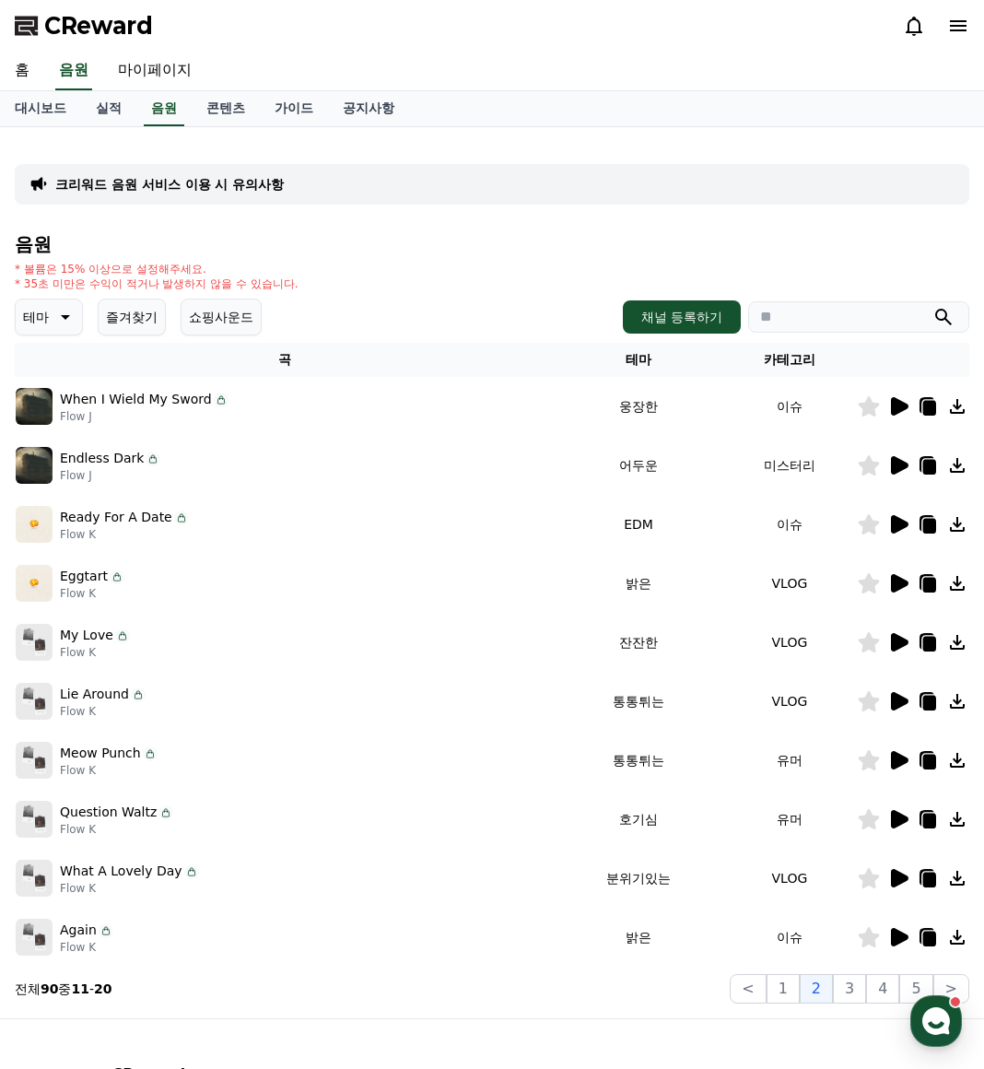
click at [892, 580] on icon at bounding box center [899, 583] width 22 height 22
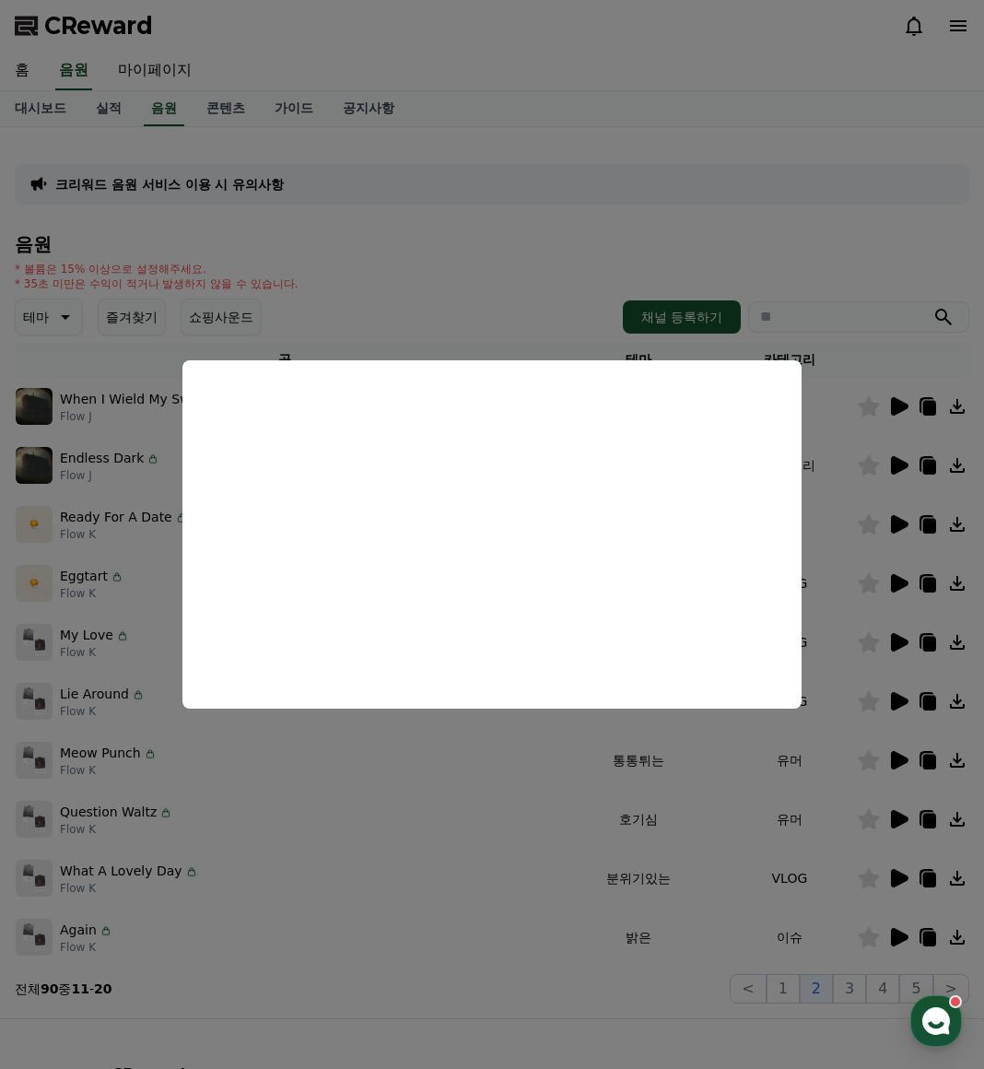
click at [569, 878] on button "close modal" at bounding box center [492, 534] width 984 height 1069
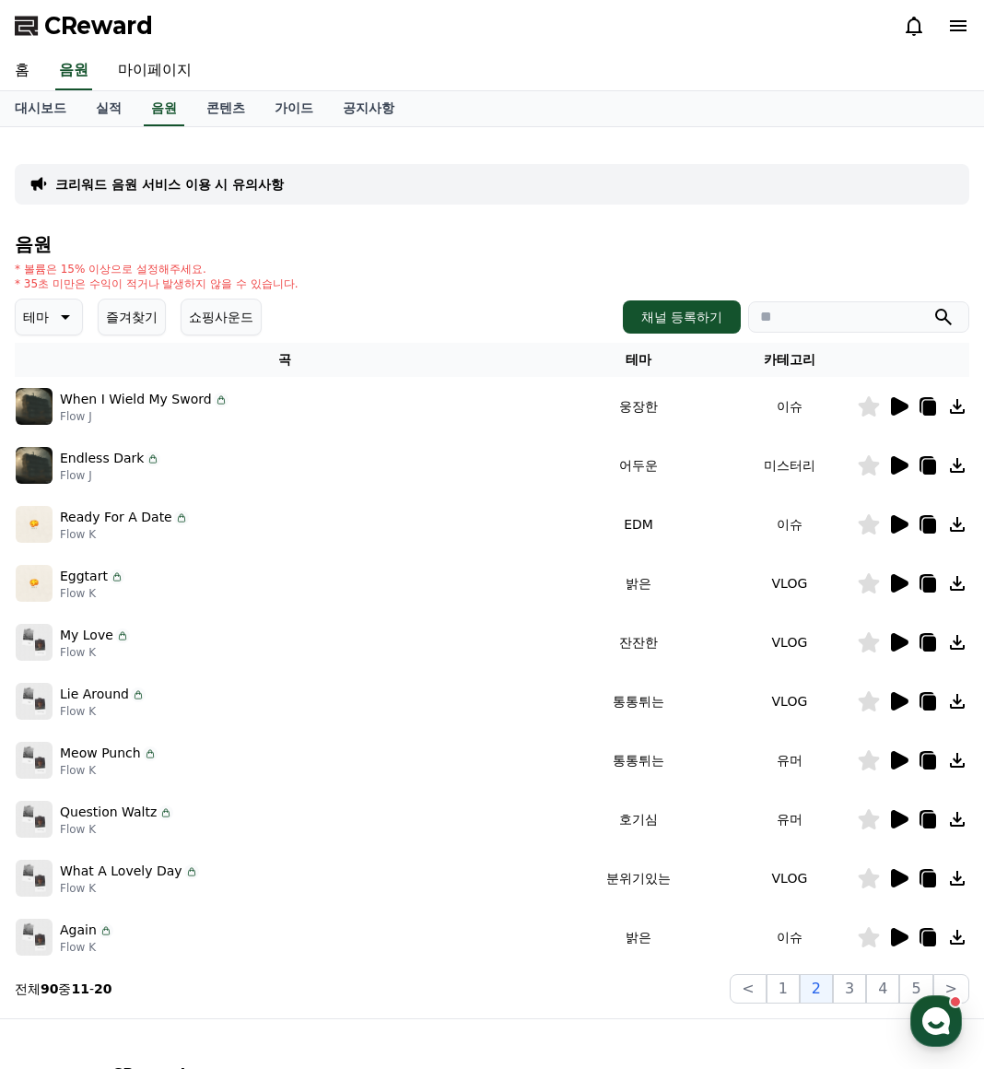
click at [891, 640] on icon at bounding box center [900, 642] width 18 height 18
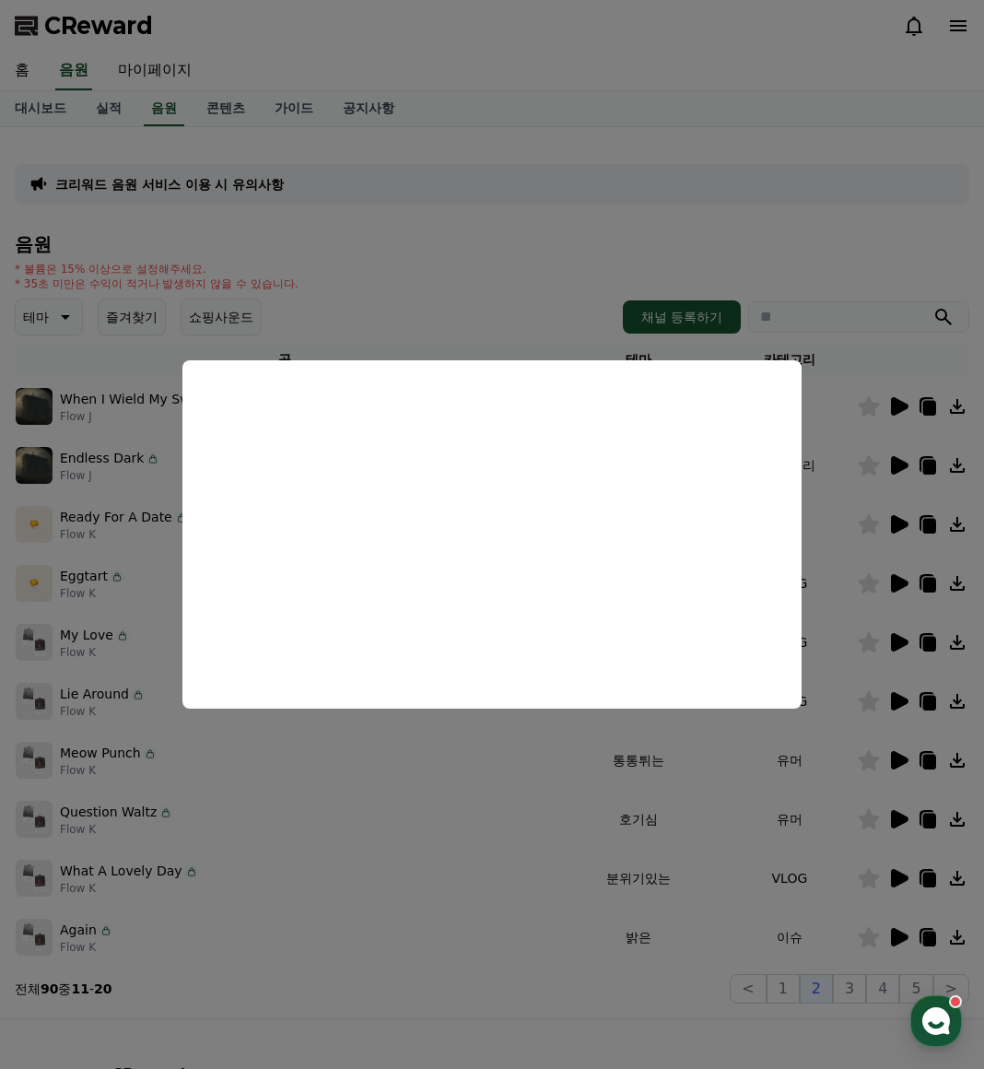
click at [898, 759] on button "close modal" at bounding box center [492, 534] width 984 height 1069
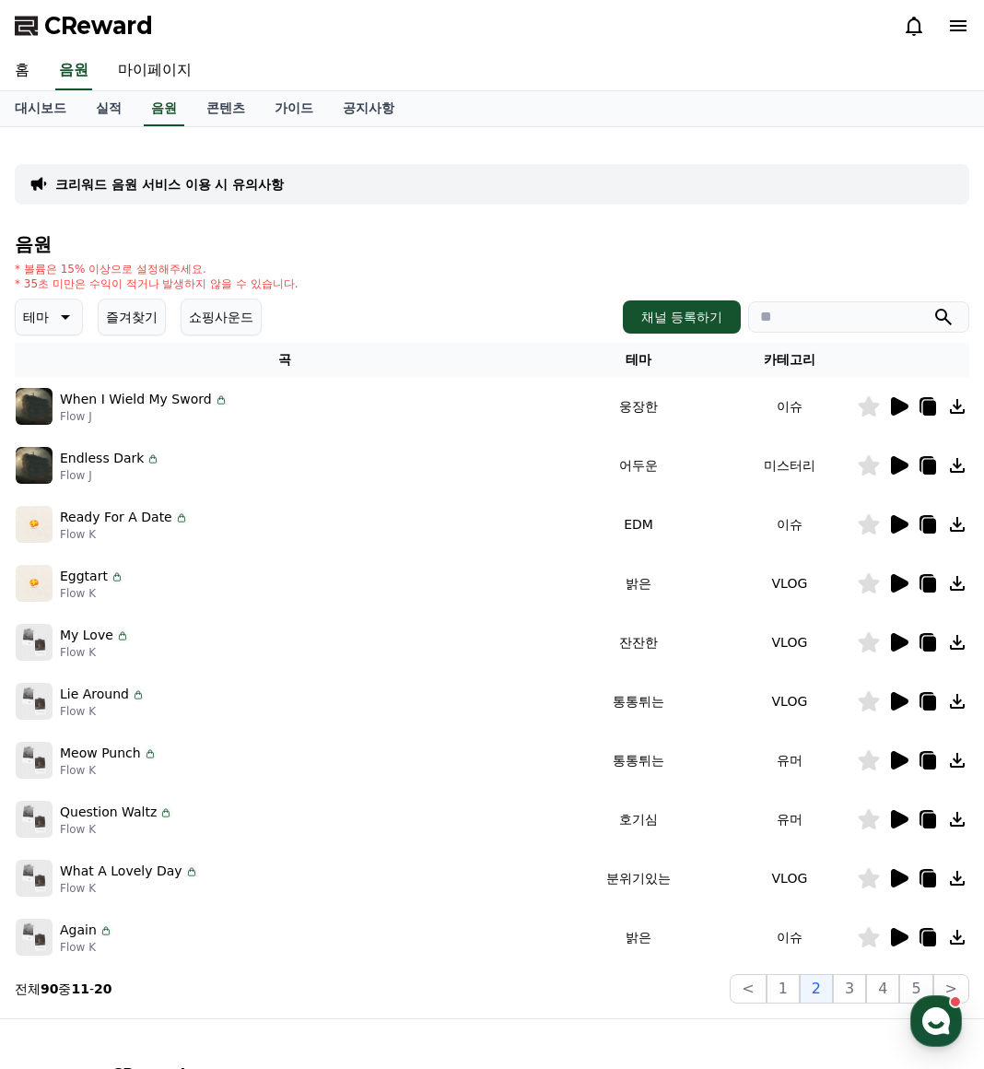
click at [903, 758] on icon at bounding box center [900, 760] width 18 height 18
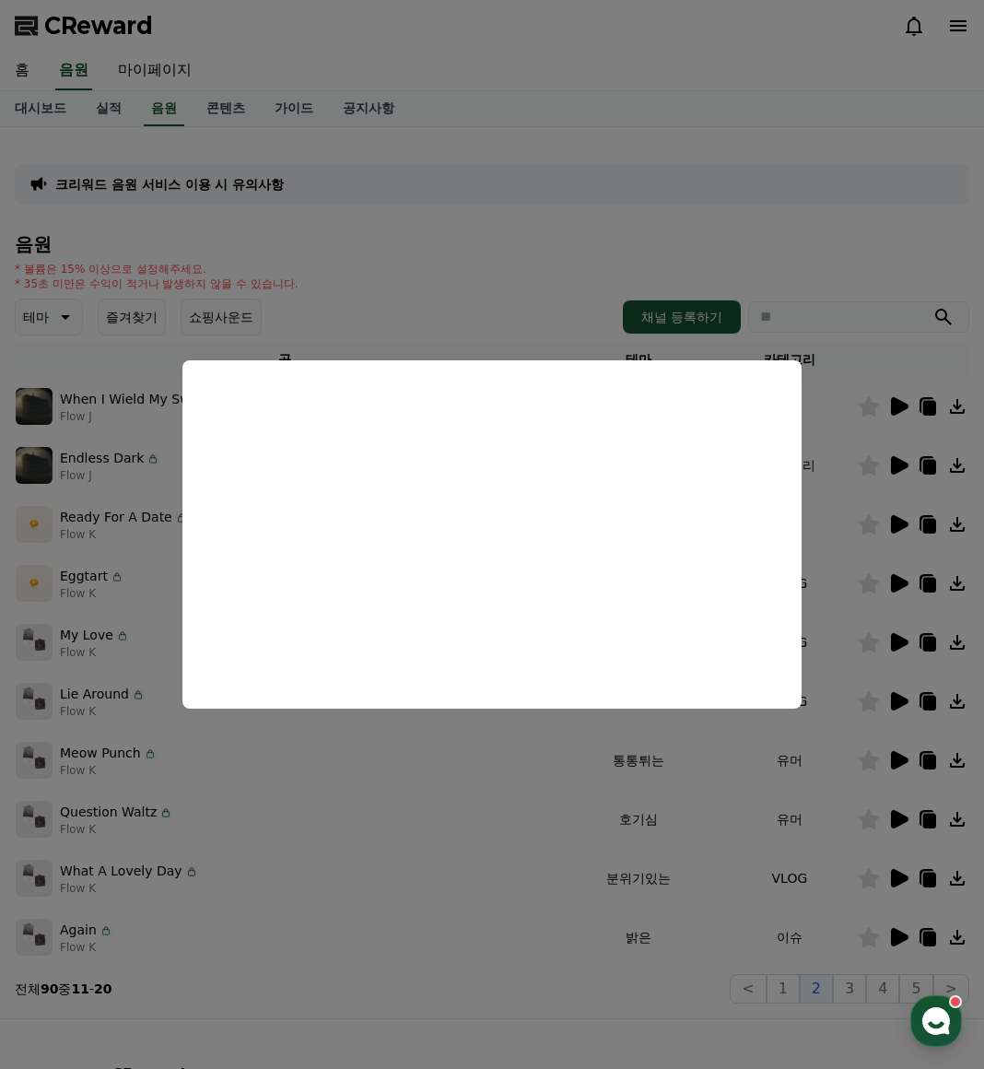
click at [891, 938] on button "close modal" at bounding box center [492, 534] width 984 height 1069
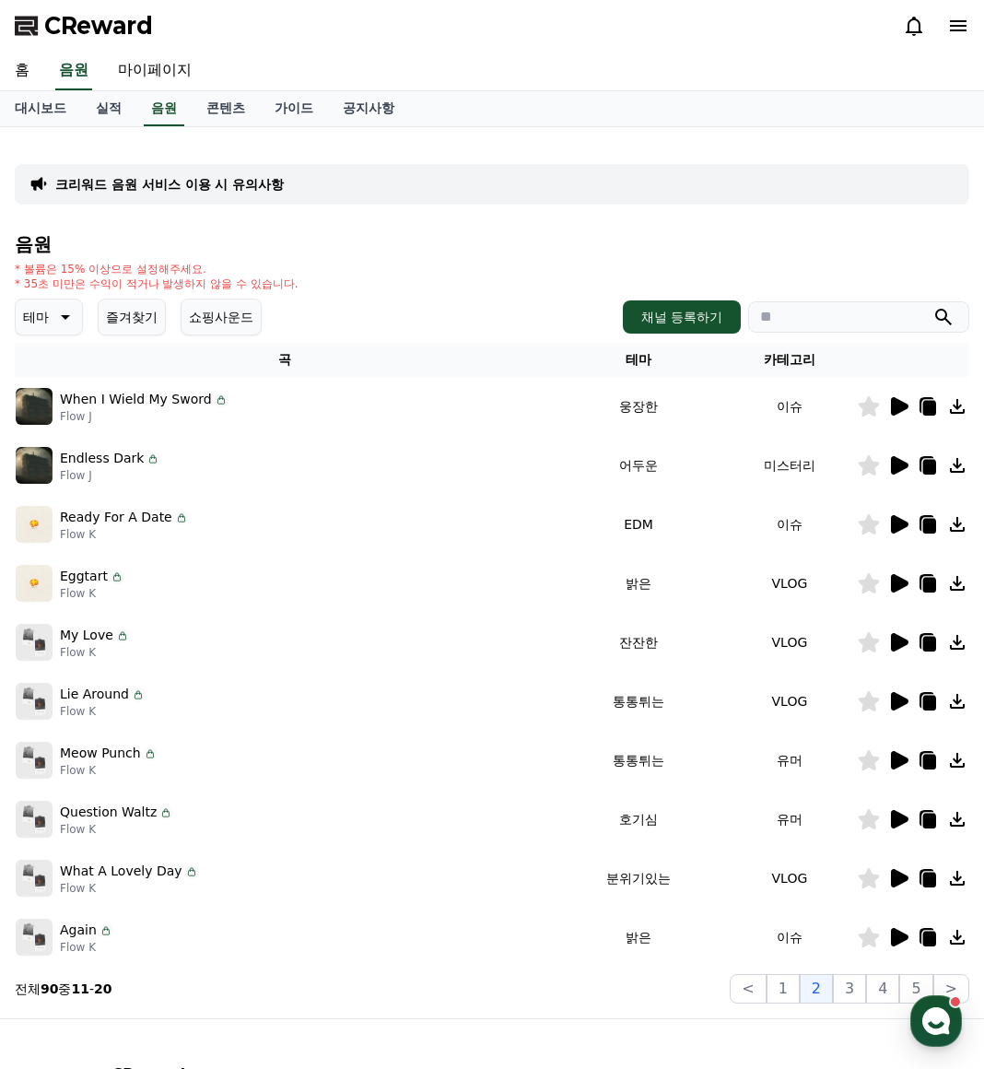
click at [900, 935] on icon at bounding box center [900, 937] width 18 height 18
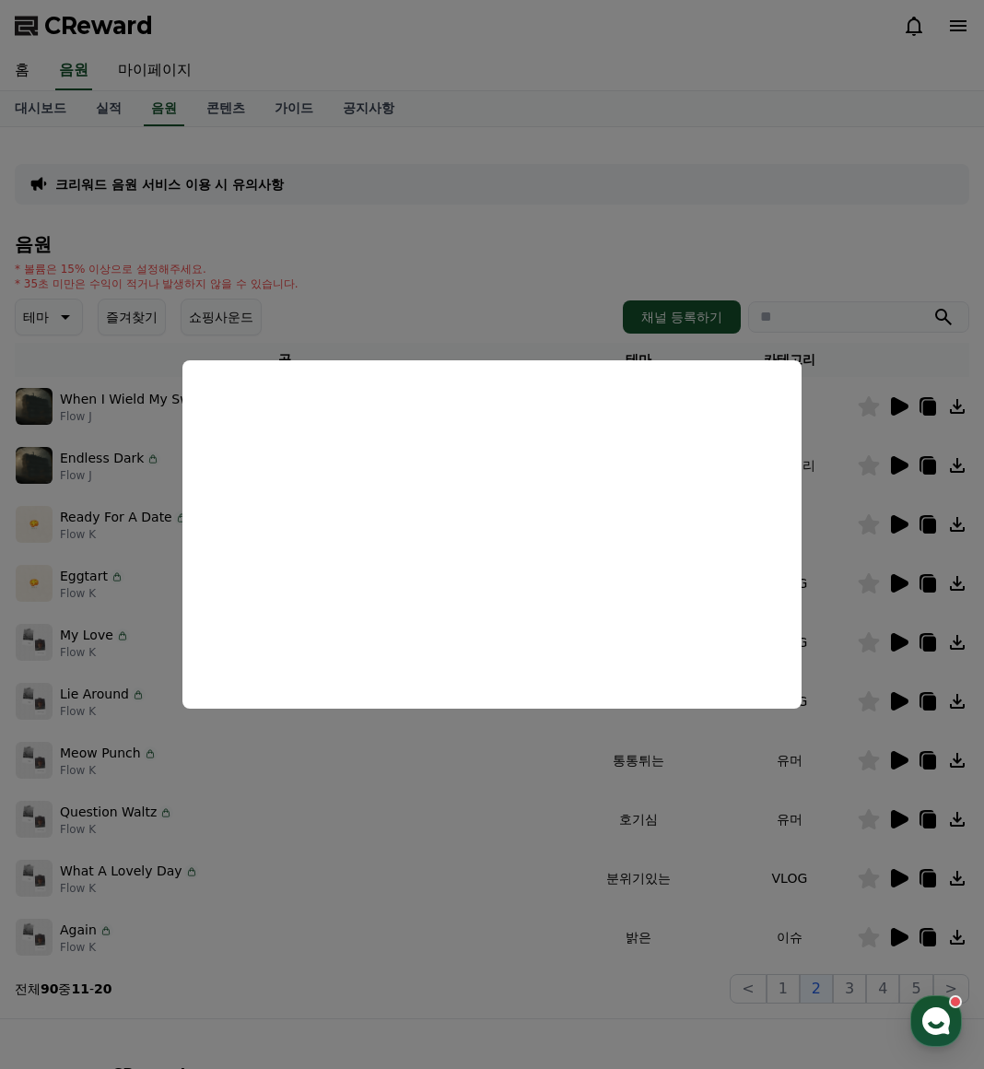
click at [898, 888] on button "close modal" at bounding box center [492, 534] width 984 height 1069
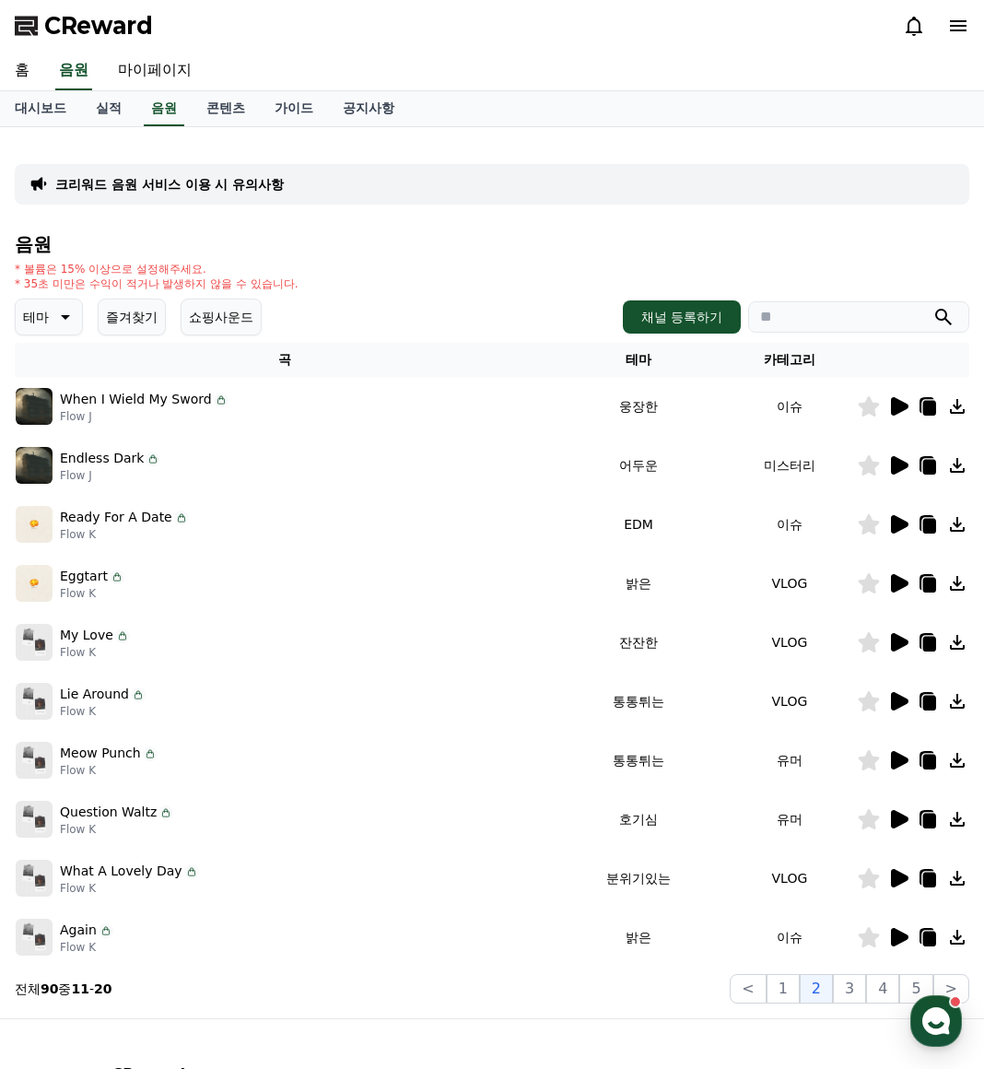
click at [898, 888] on icon at bounding box center [899, 878] width 22 height 22
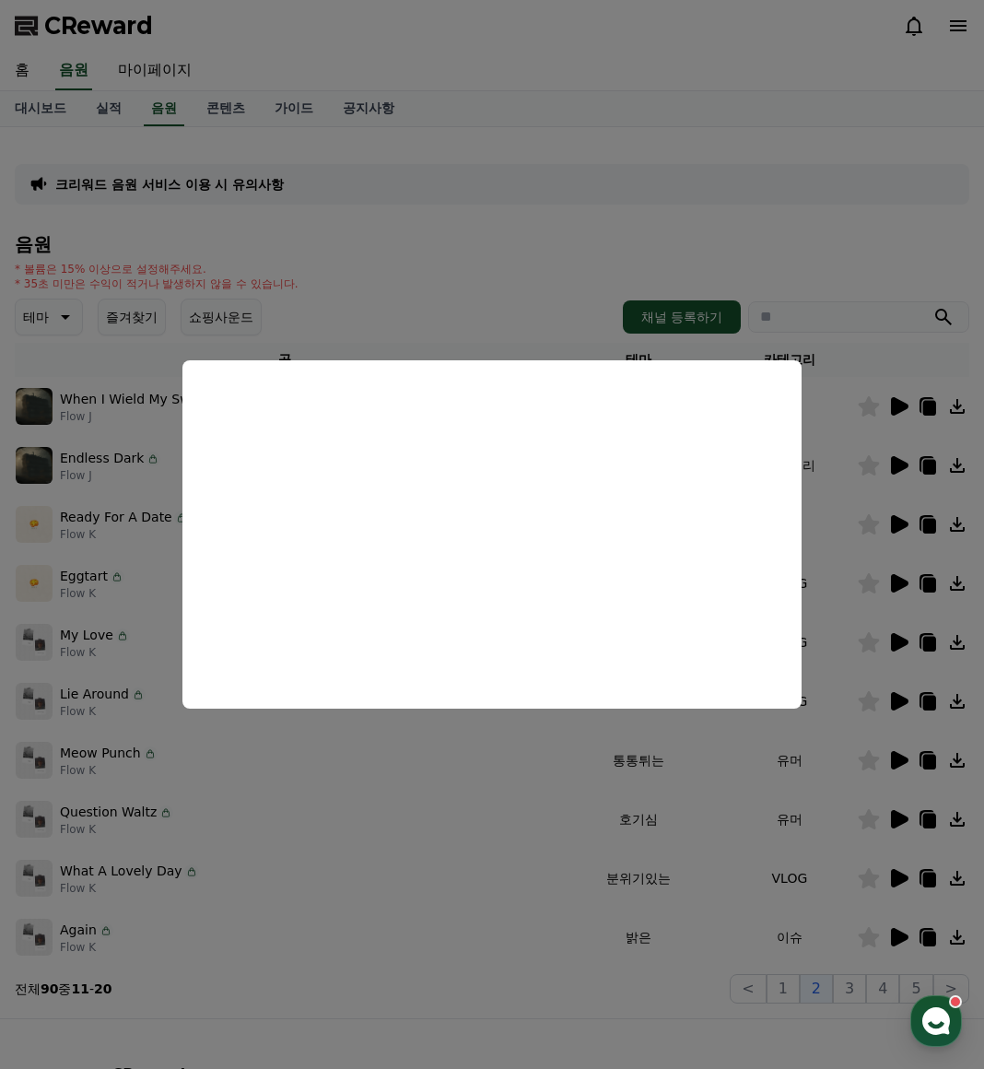
click at [847, 992] on button "close modal" at bounding box center [492, 534] width 984 height 1069
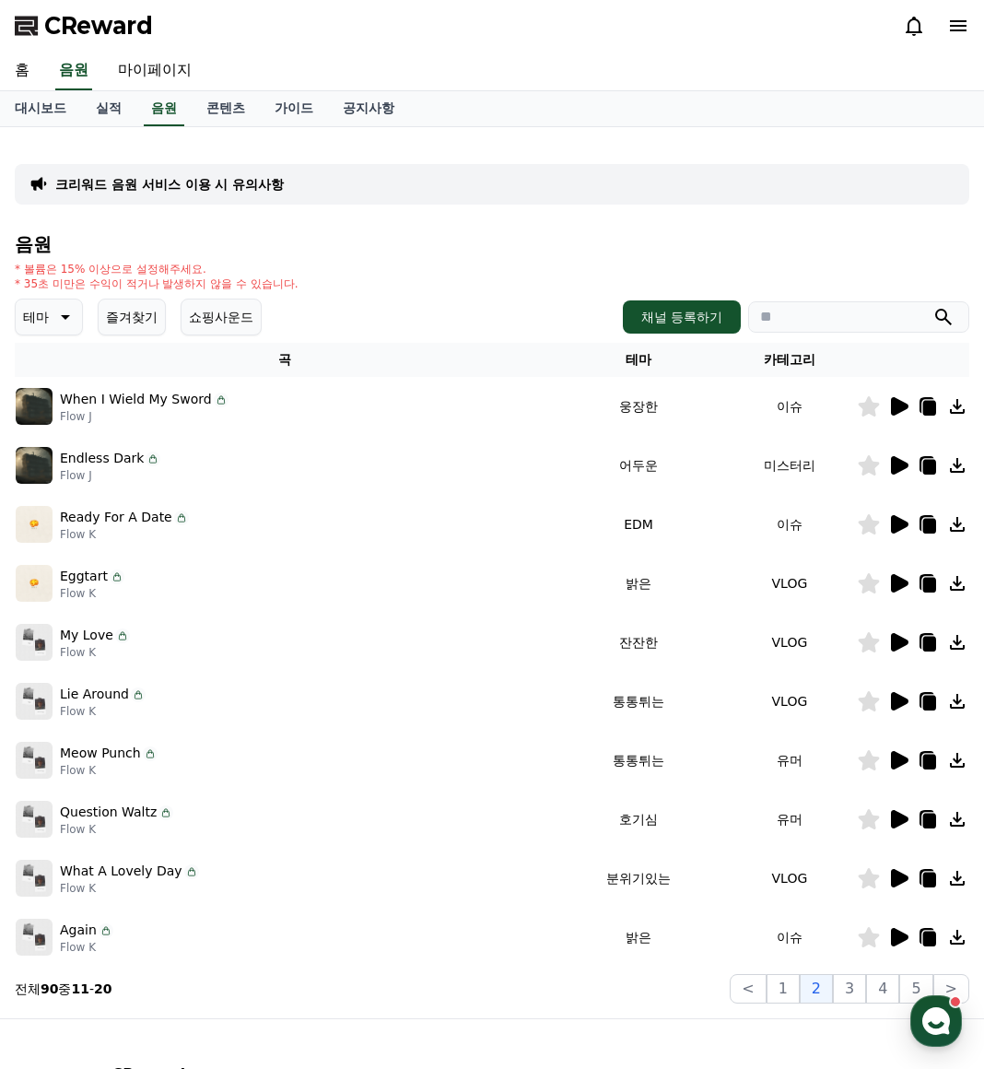
click at [847, 992] on button "3" at bounding box center [849, 988] width 33 height 29
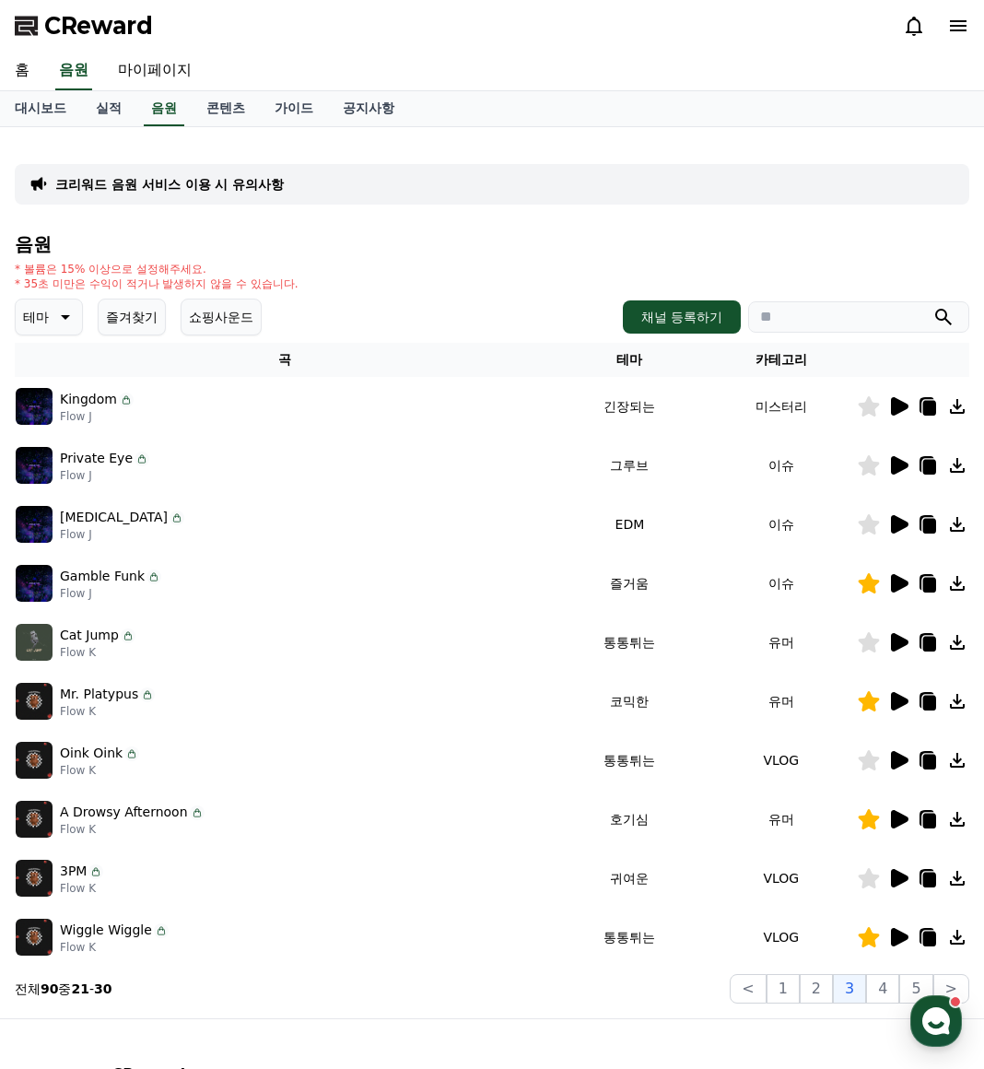
click at [893, 529] on icon at bounding box center [900, 524] width 18 height 18
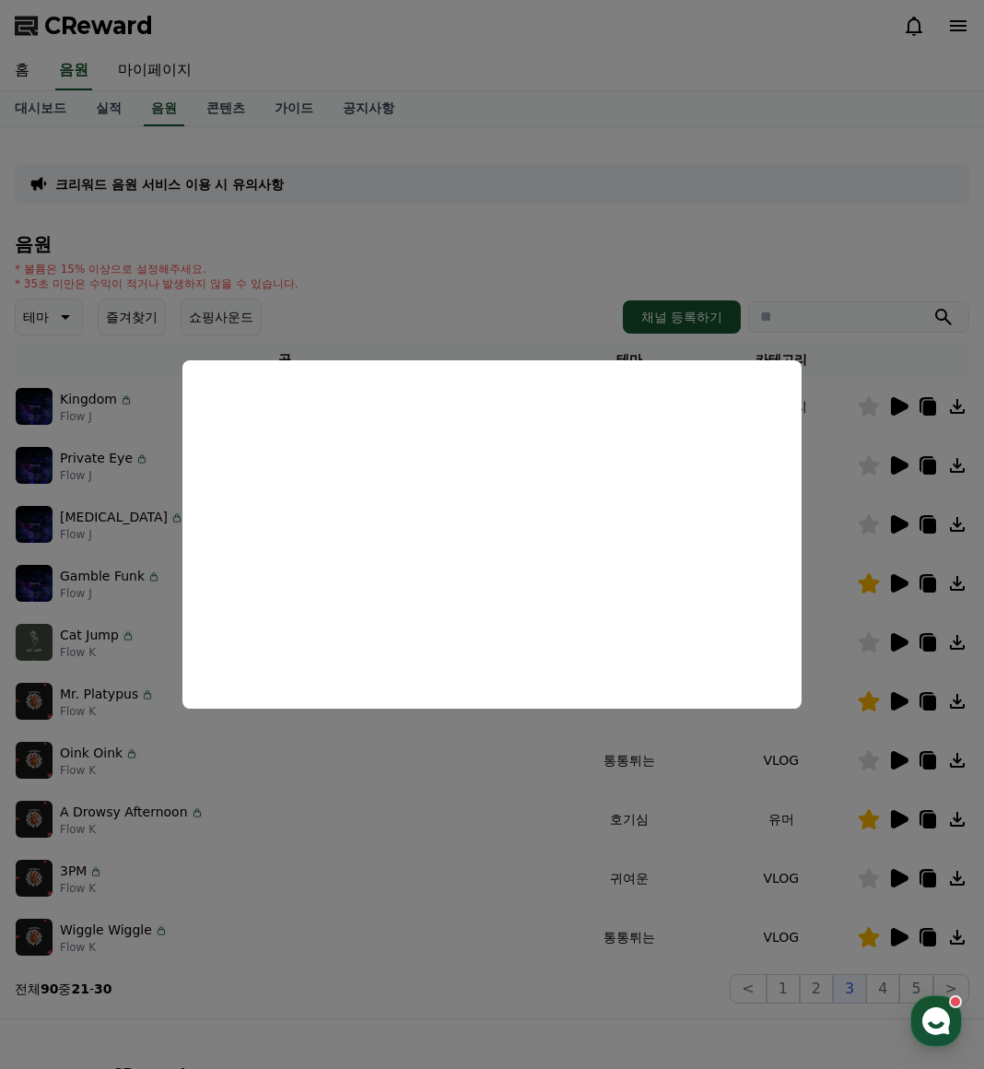
click at [898, 822] on button "close modal" at bounding box center [492, 534] width 984 height 1069
click at [900, 820] on icon at bounding box center [900, 819] width 18 height 18
drag, startPoint x: 810, startPoint y: 939, endPoint x: 828, endPoint y: 937, distance: 17.6
click at [810, 939] on button "close modal" at bounding box center [492, 534] width 984 height 1069
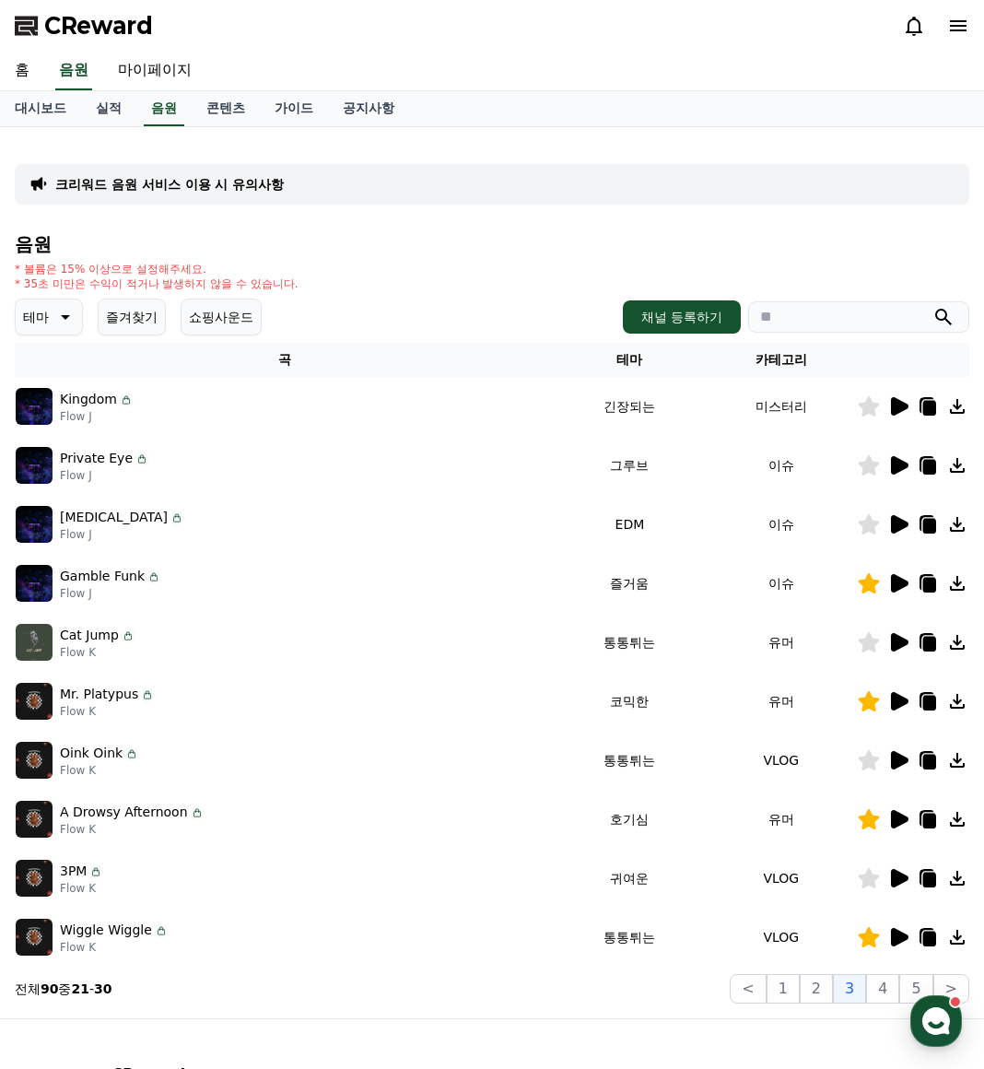
click at [914, 929] on div at bounding box center [913, 937] width 111 height 22
click at [899, 938] on icon at bounding box center [900, 937] width 18 height 18
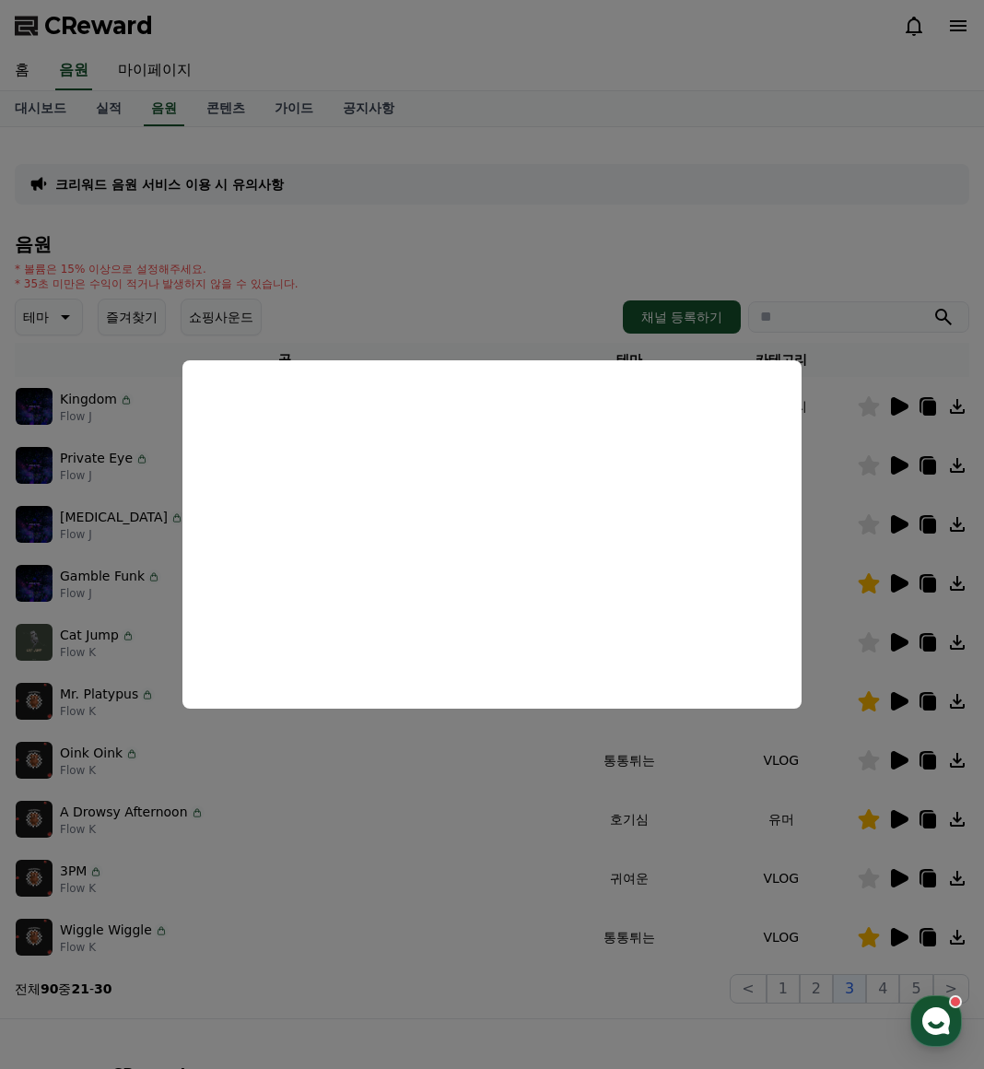
click at [904, 816] on button "close modal" at bounding box center [492, 534] width 984 height 1069
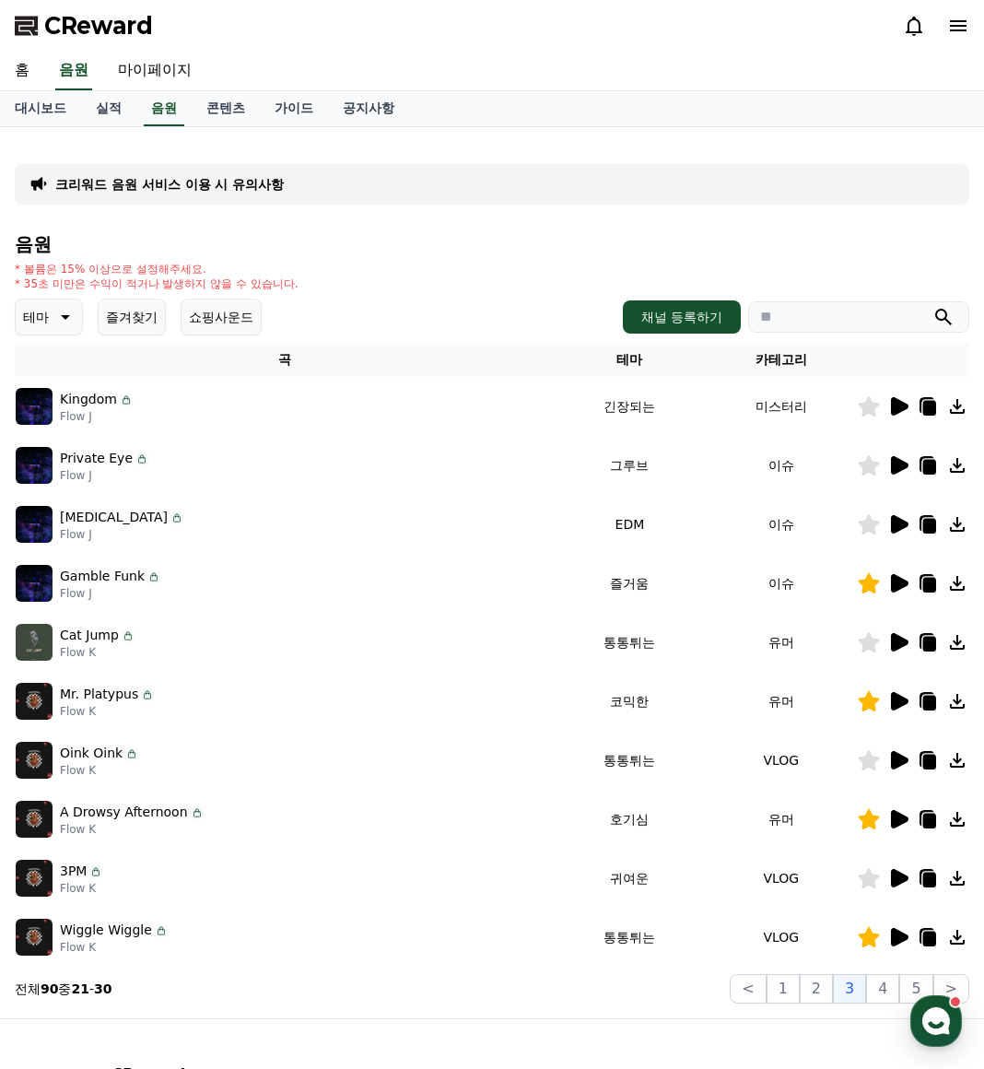
click at [904, 816] on icon at bounding box center [900, 819] width 18 height 18
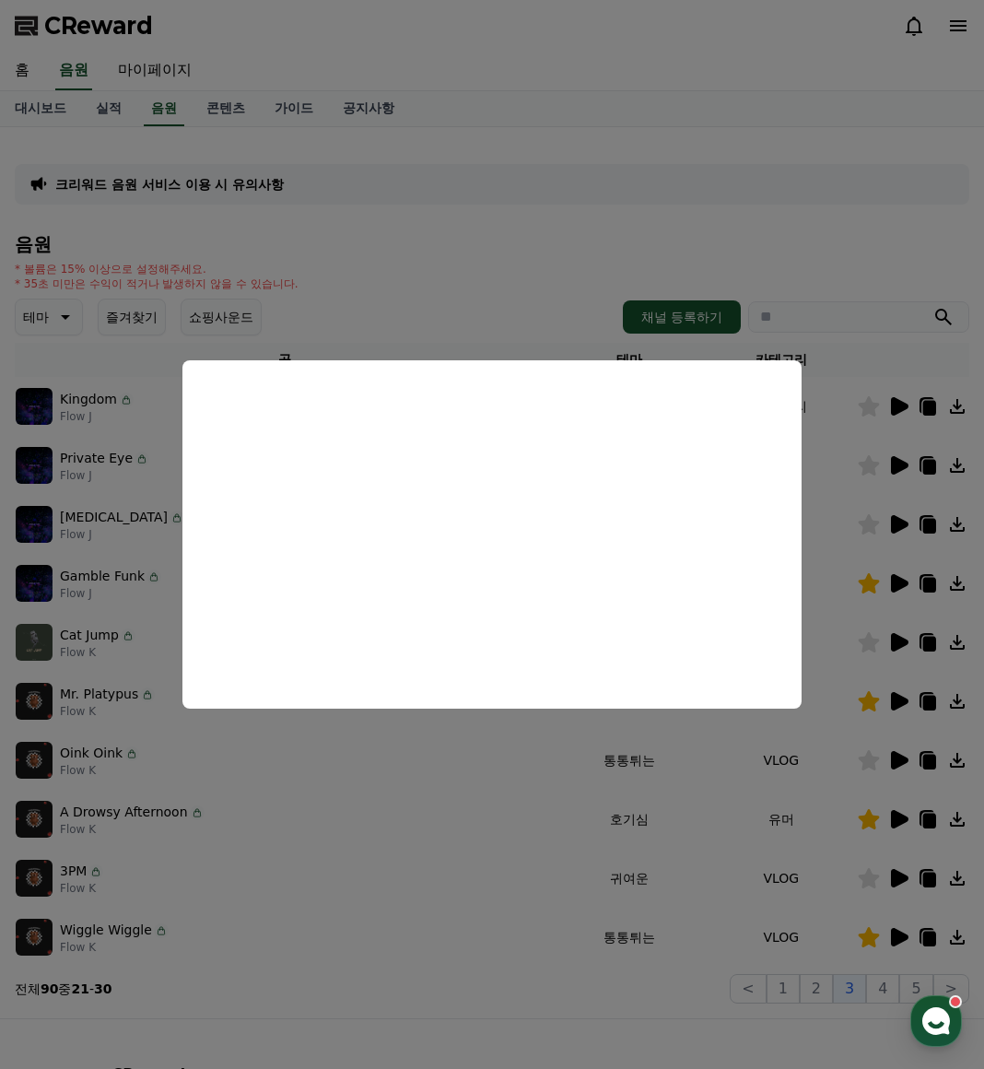
click at [899, 878] on button "close modal" at bounding box center [492, 534] width 984 height 1069
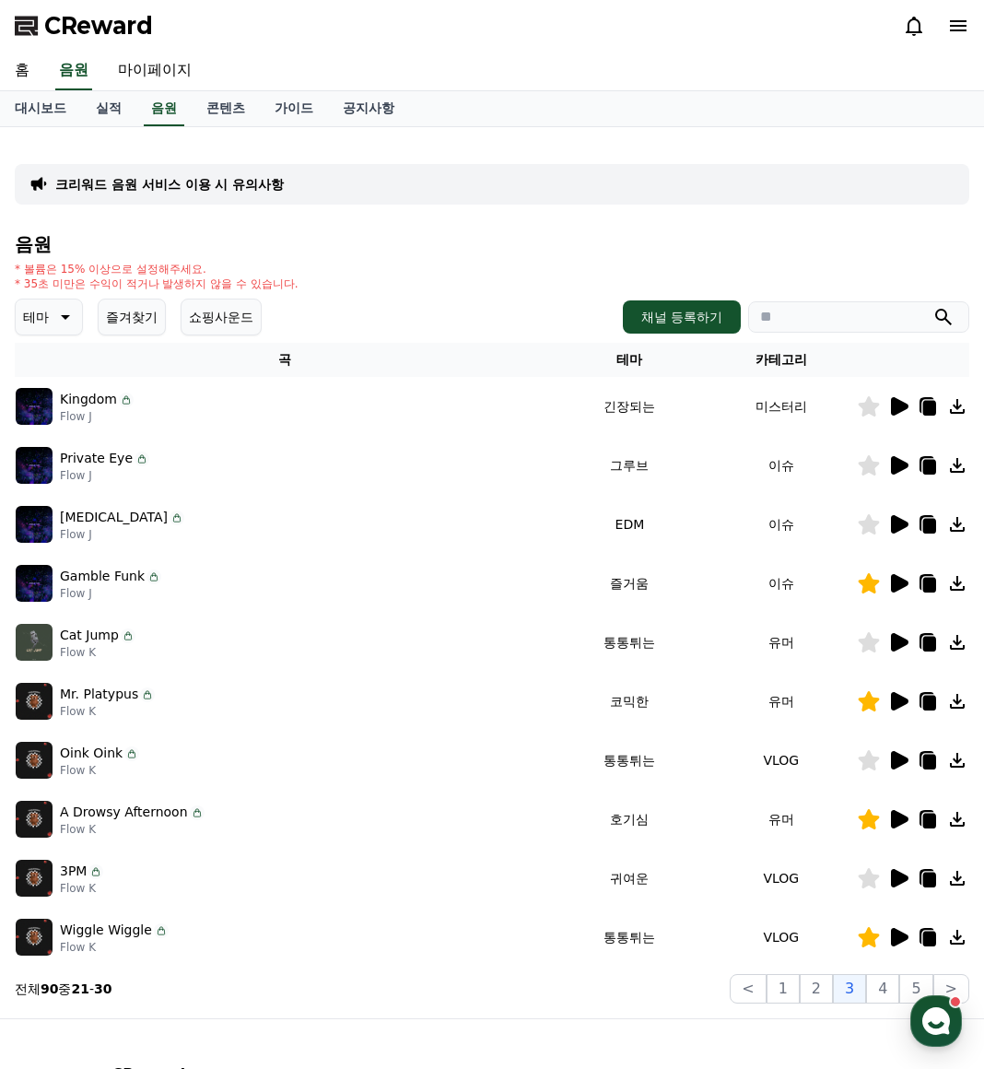
click at [899, 878] on icon at bounding box center [900, 878] width 18 height 18
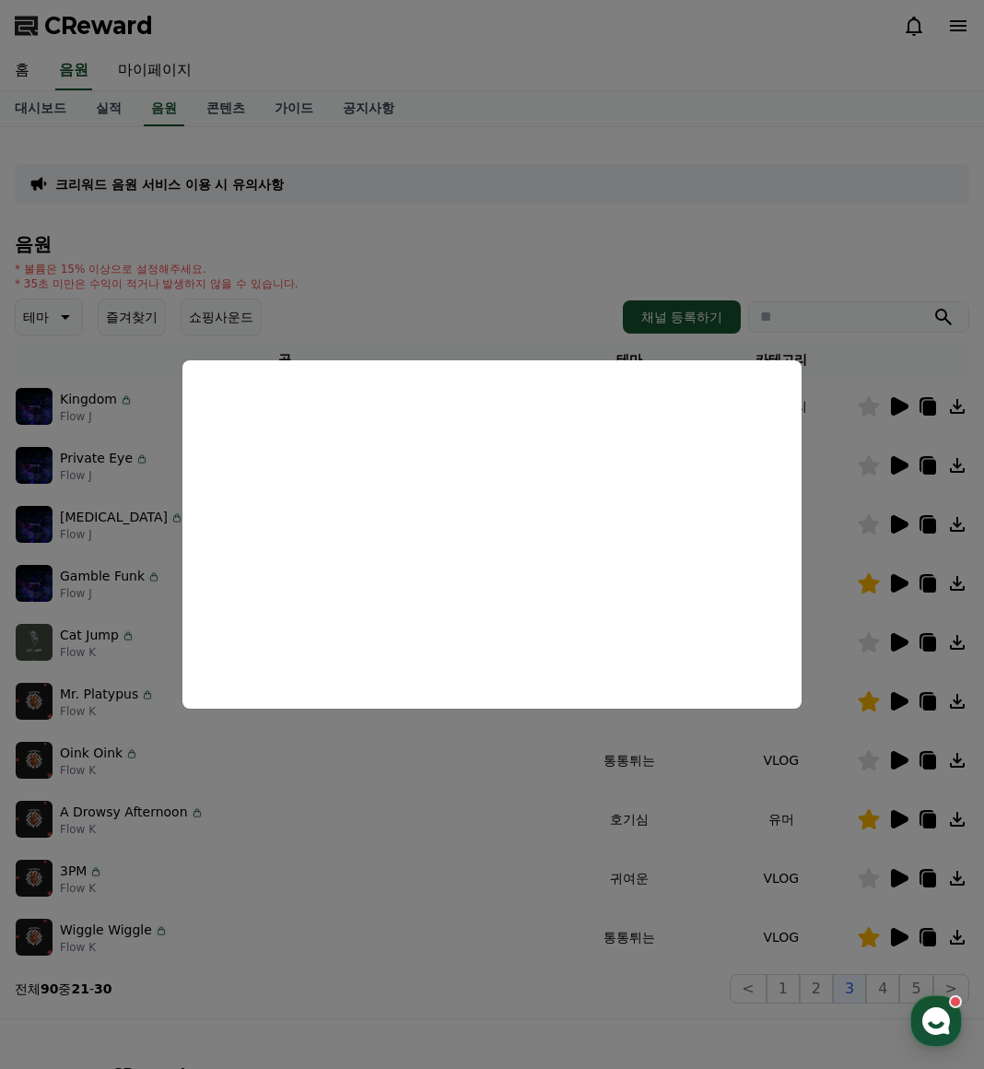
click at [763, 935] on button "close modal" at bounding box center [492, 534] width 984 height 1069
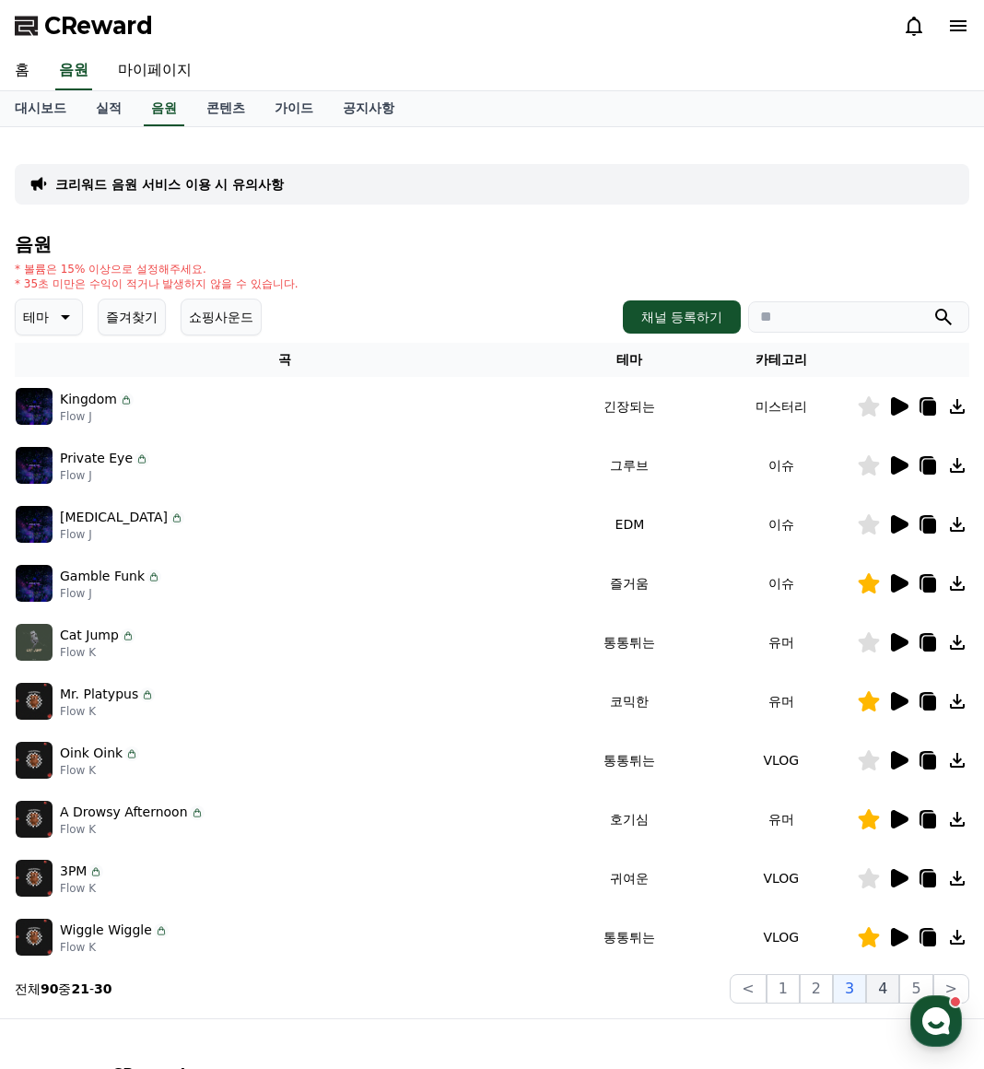
click at [883, 982] on button "4" at bounding box center [882, 988] width 33 height 29
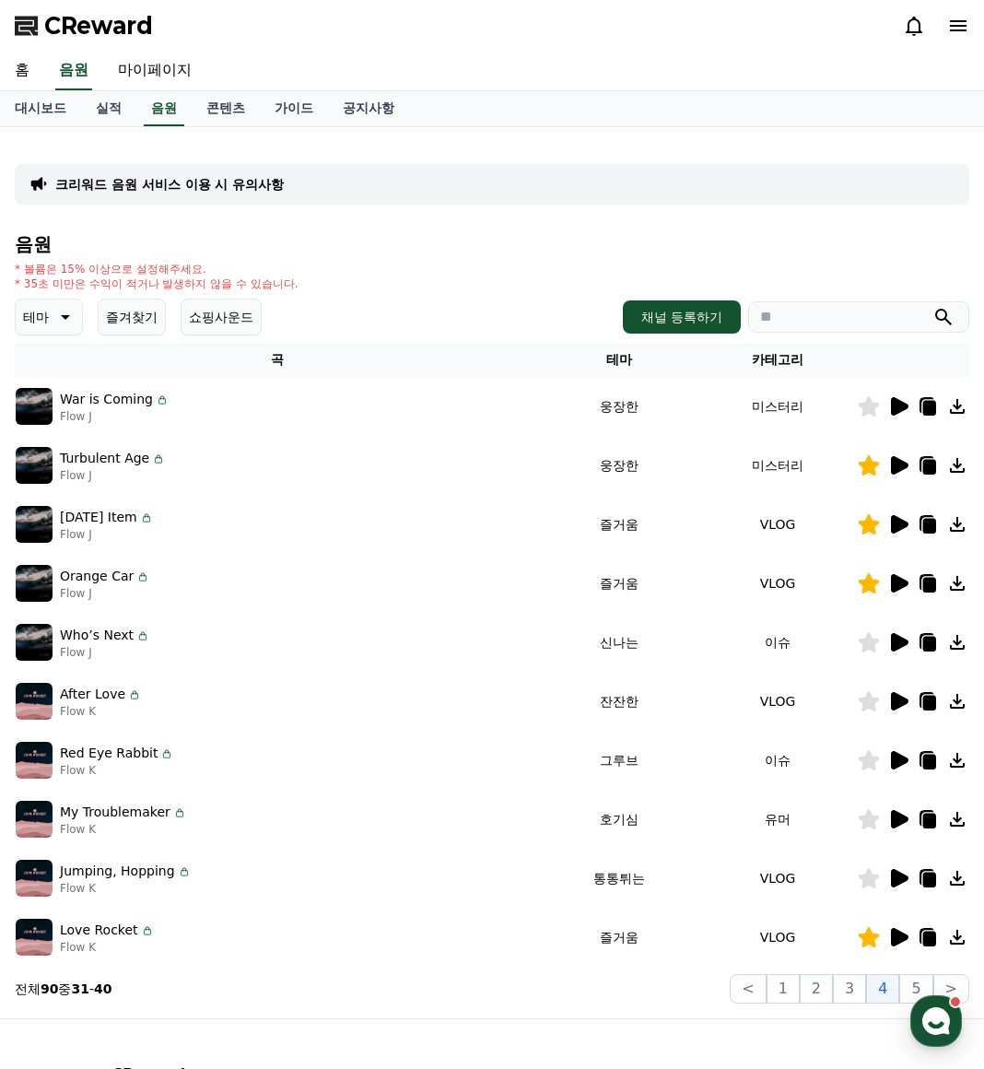
click at [895, 524] on icon at bounding box center [900, 524] width 18 height 18
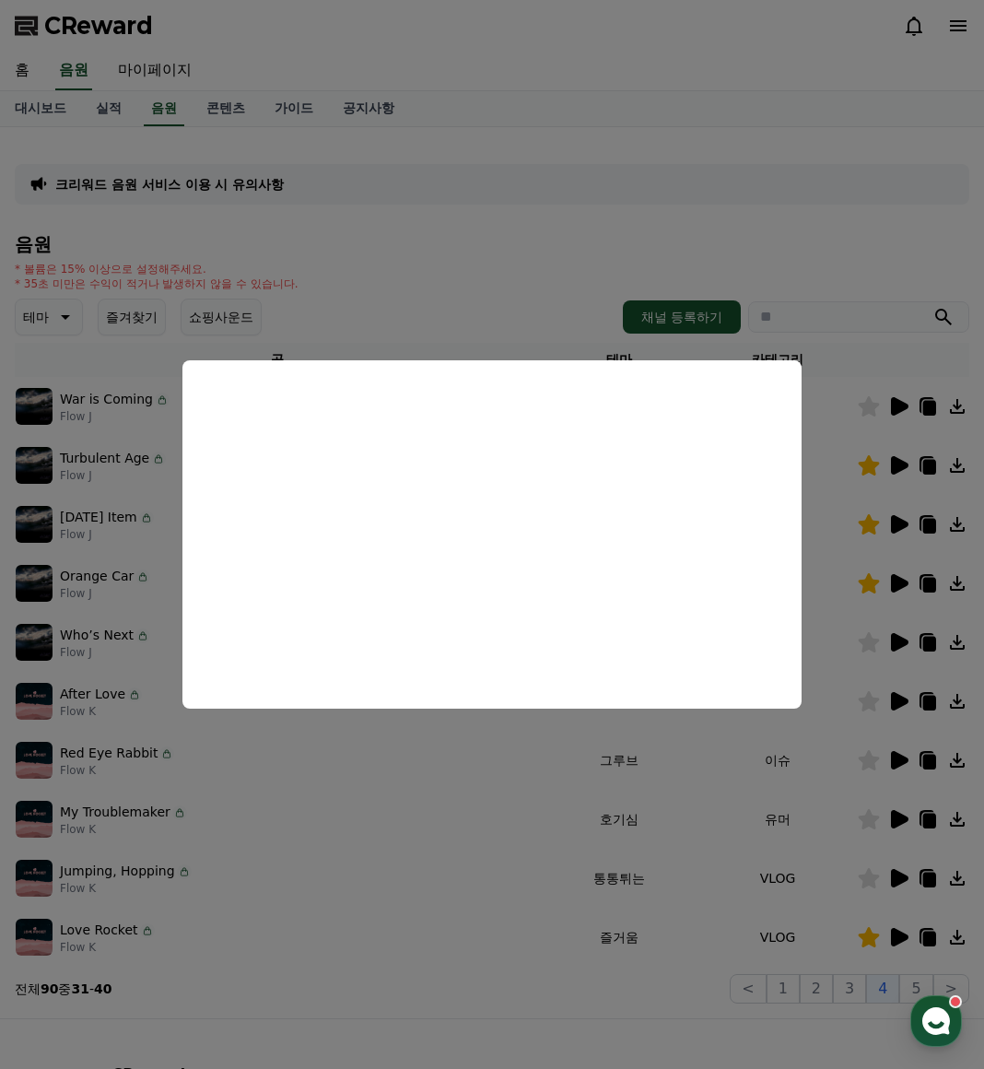
click at [897, 645] on button "close modal" at bounding box center [492, 534] width 984 height 1069
click at [900, 638] on icon at bounding box center [900, 642] width 18 height 18
drag, startPoint x: 260, startPoint y: 842, endPoint x: 415, endPoint y: 826, distance: 155.7
click at [262, 842] on button "close modal" at bounding box center [492, 534] width 984 height 1069
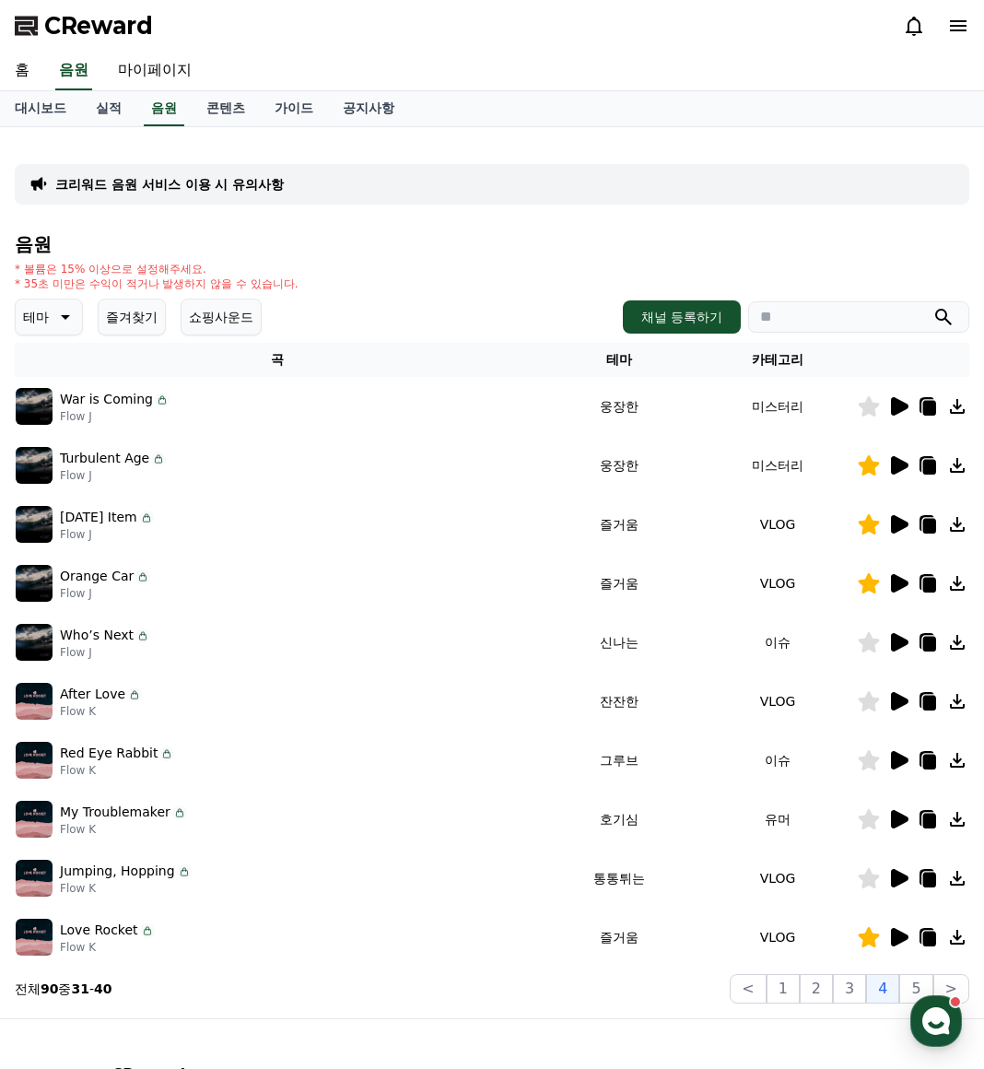
click at [900, 821] on icon at bounding box center [900, 819] width 18 height 18
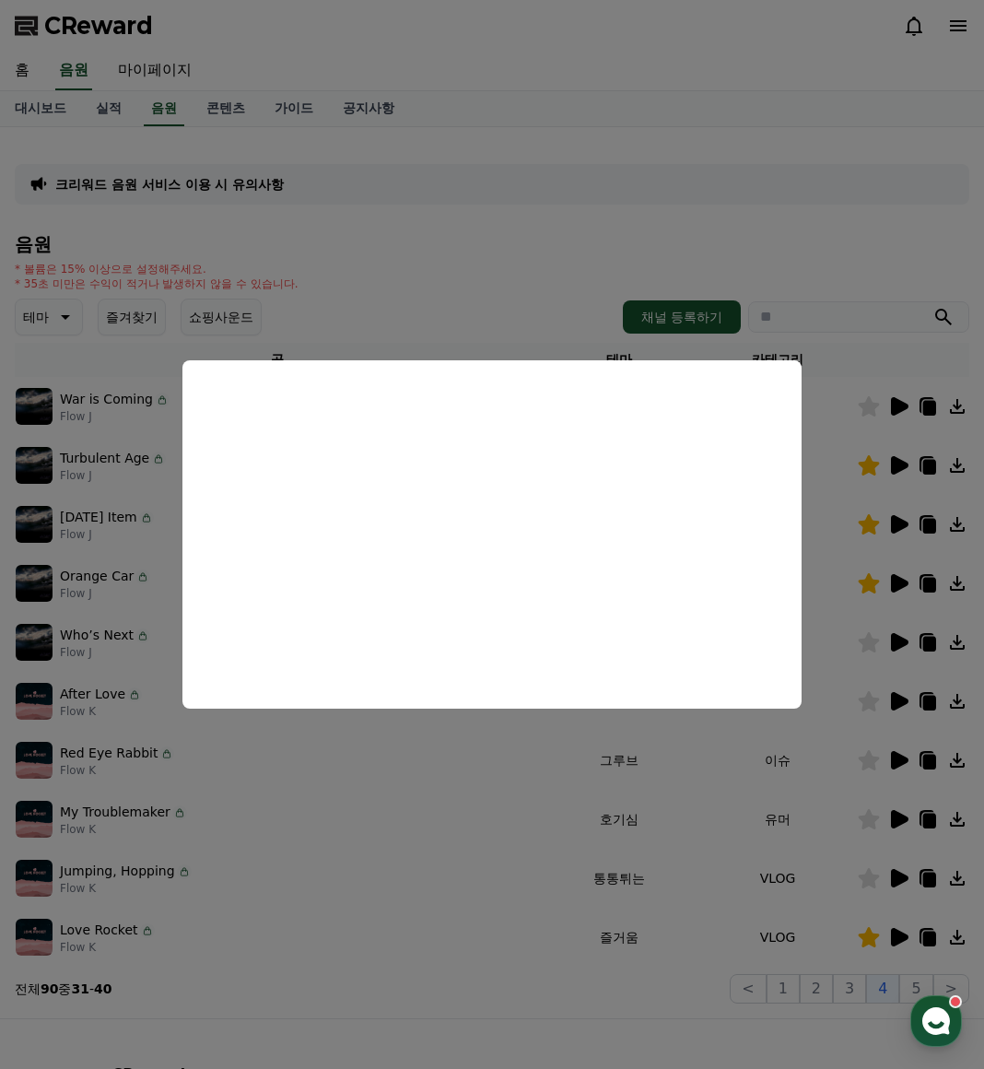
click at [400, 857] on button "close modal" at bounding box center [492, 534] width 984 height 1069
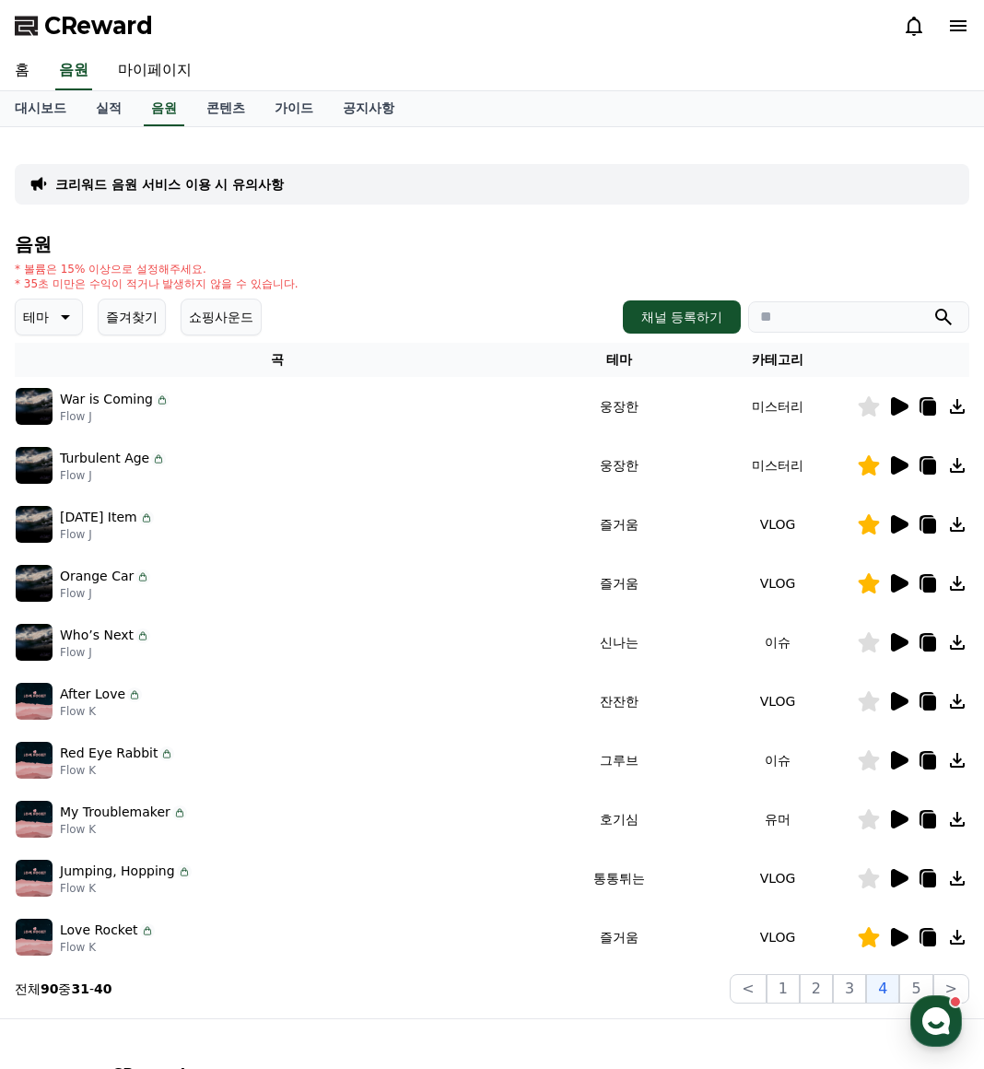
click at [926, 818] on icon at bounding box center [929, 821] width 13 height 15
click at [902, 940] on icon at bounding box center [900, 937] width 18 height 18
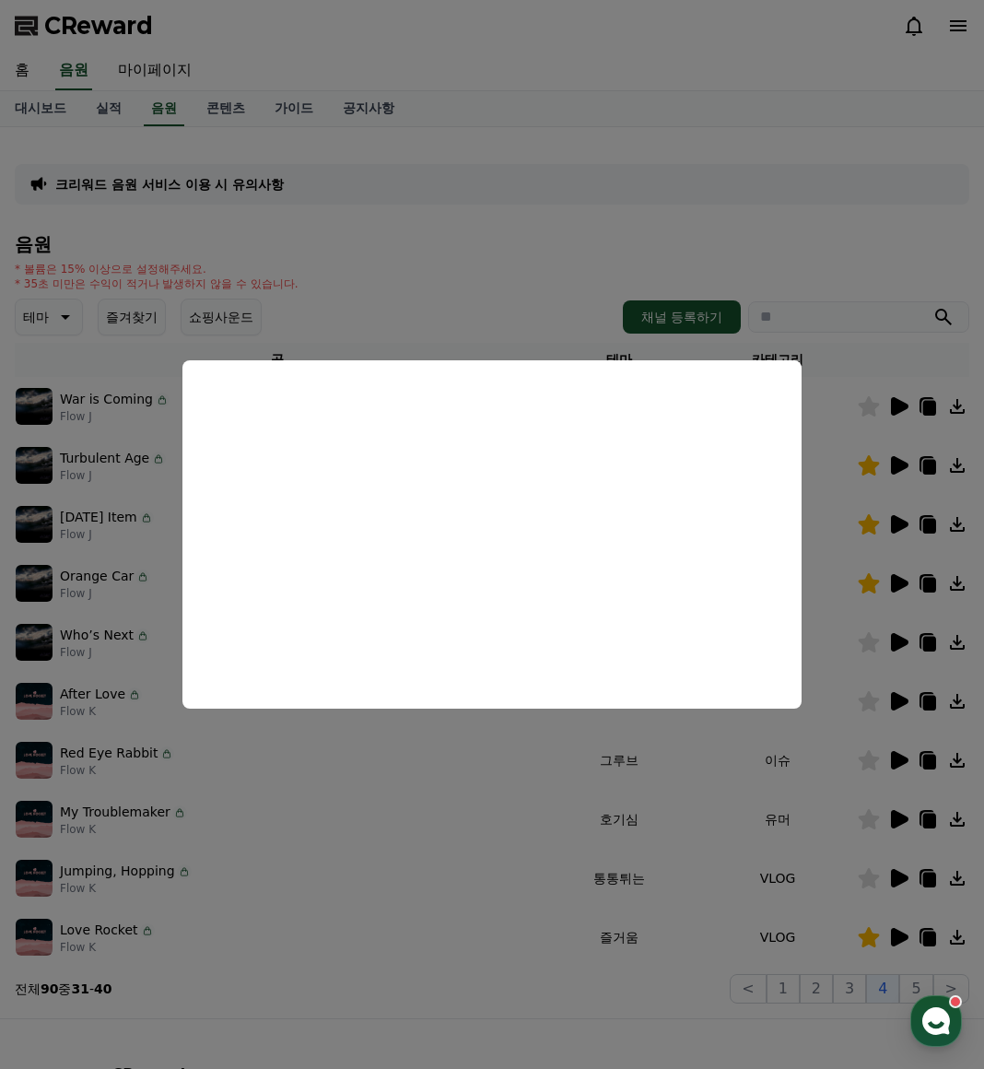
click at [924, 982] on button "close modal" at bounding box center [492, 534] width 984 height 1069
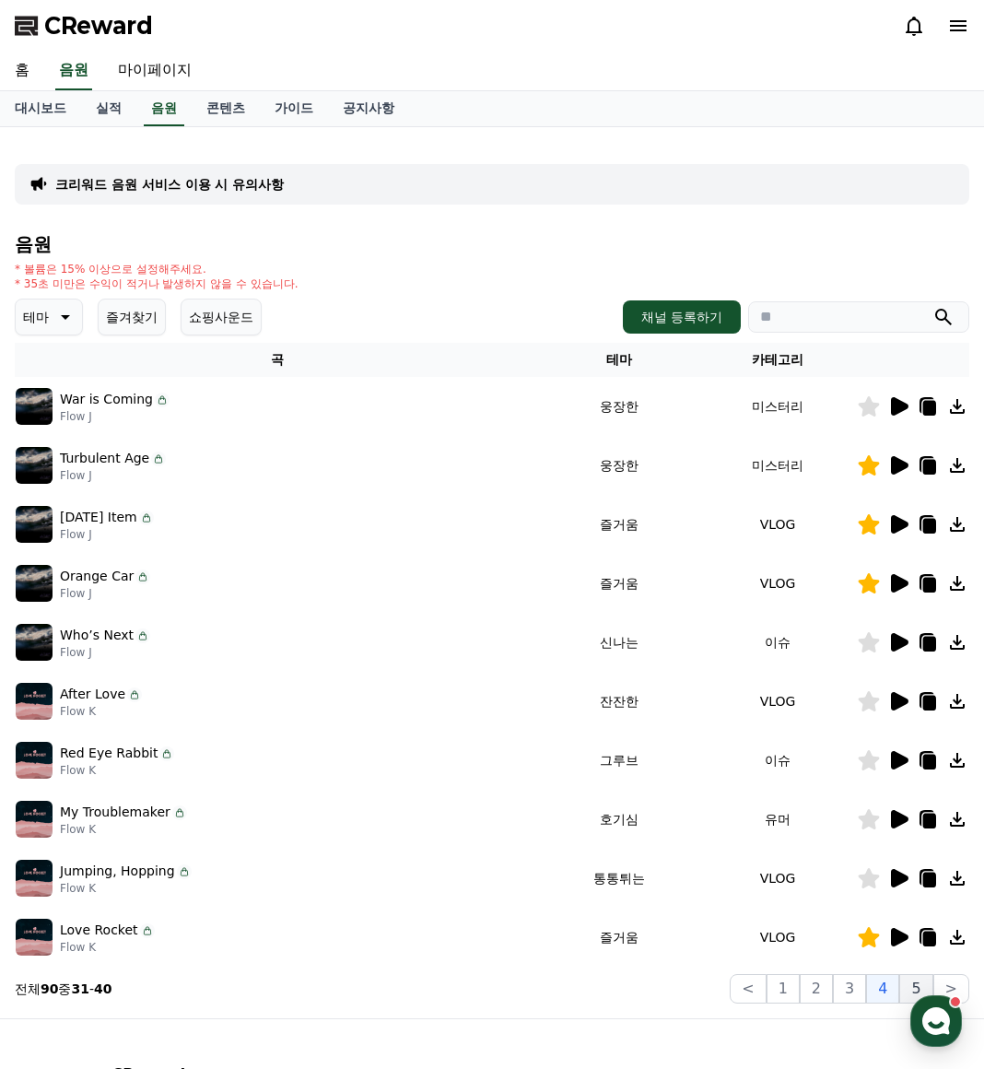
click at [913, 981] on button "5" at bounding box center [916, 988] width 33 height 29
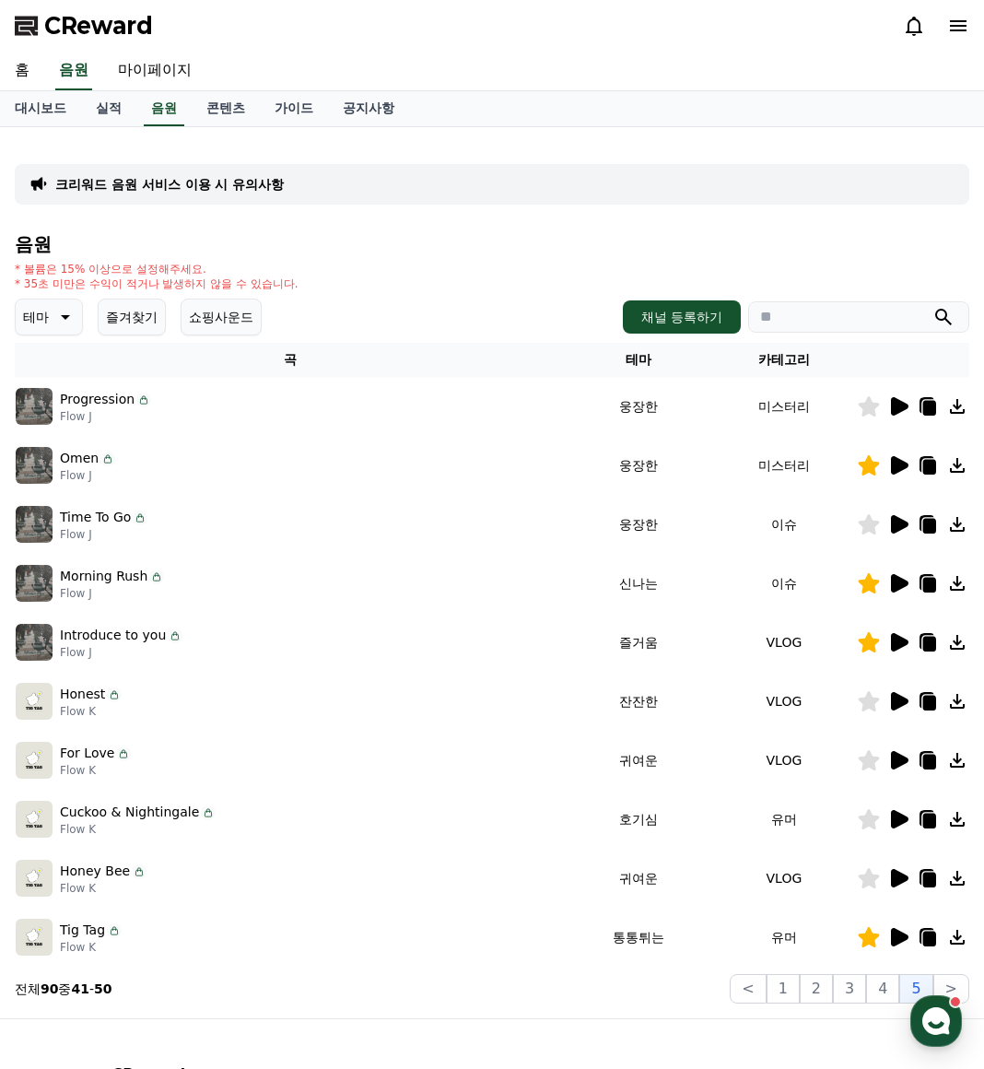
click at [900, 406] on icon at bounding box center [900, 406] width 18 height 18
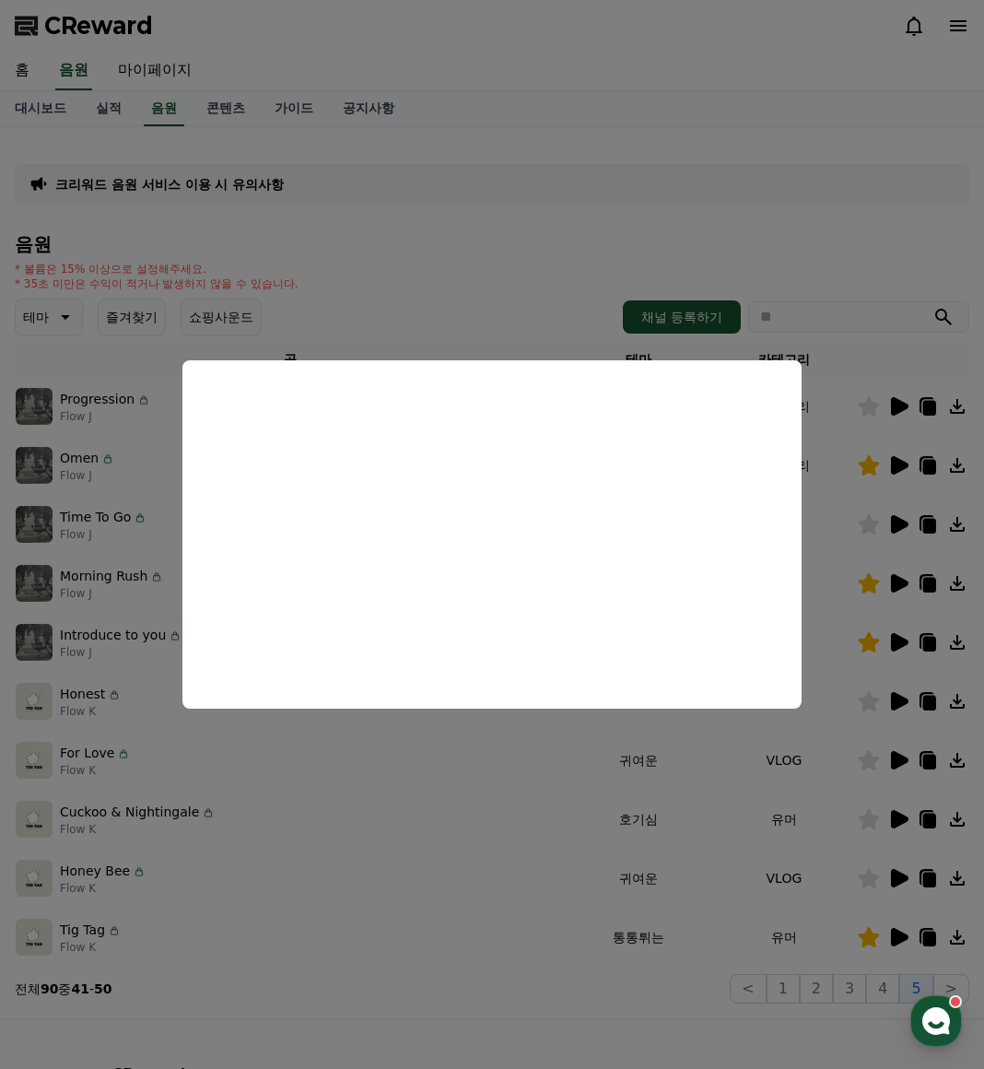
click at [839, 644] on button "close modal" at bounding box center [492, 534] width 984 height 1069
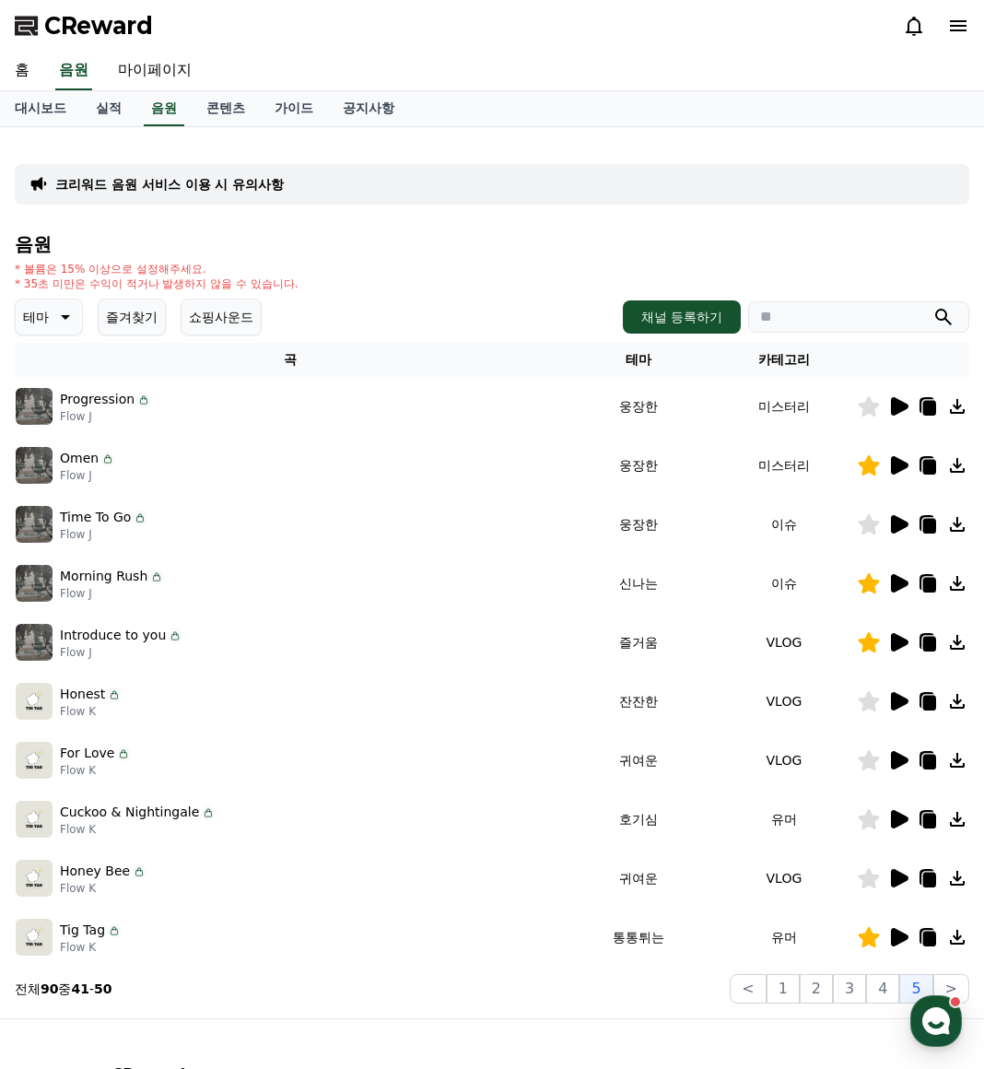
click at [646, 747] on td "귀여운" at bounding box center [639, 760] width 146 height 59
click at [907, 697] on icon at bounding box center [899, 701] width 22 height 22
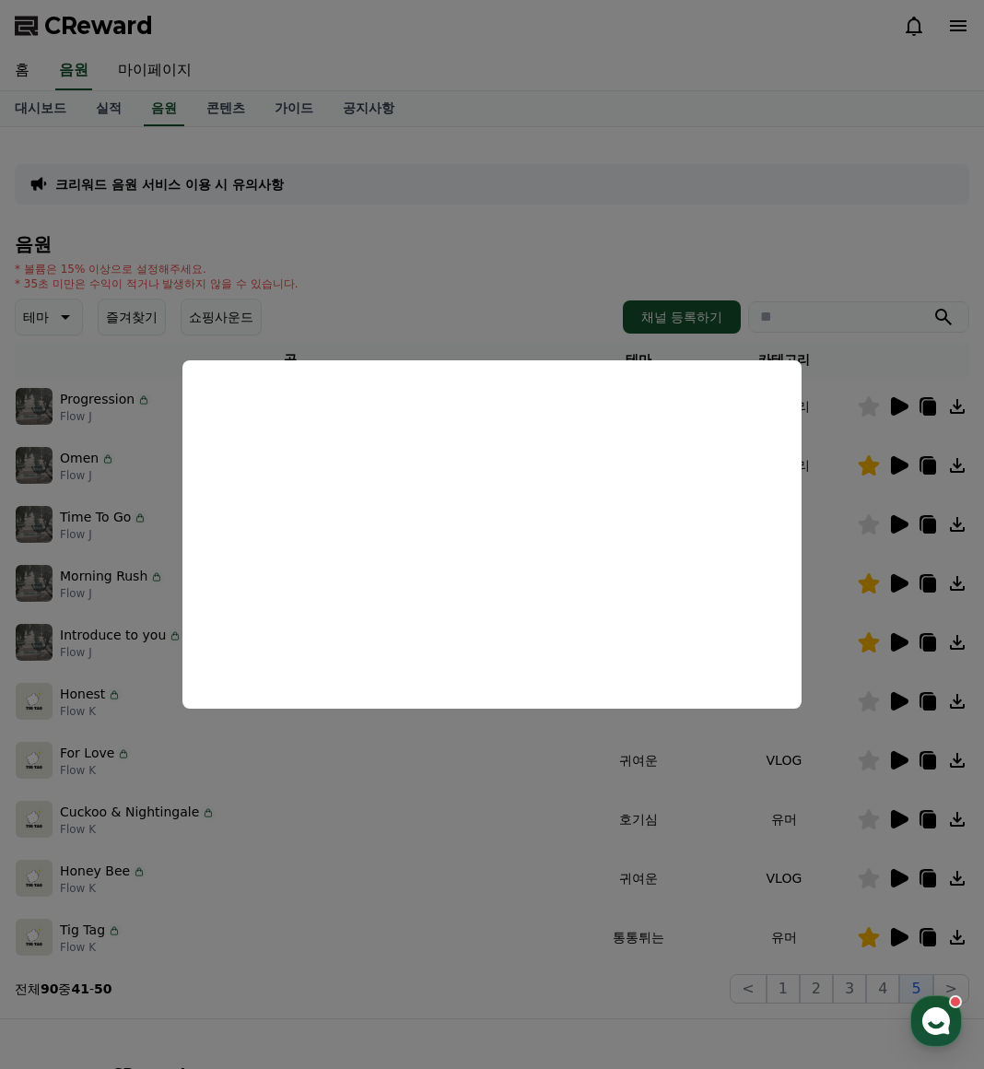
click at [897, 759] on button "close modal" at bounding box center [492, 534] width 984 height 1069
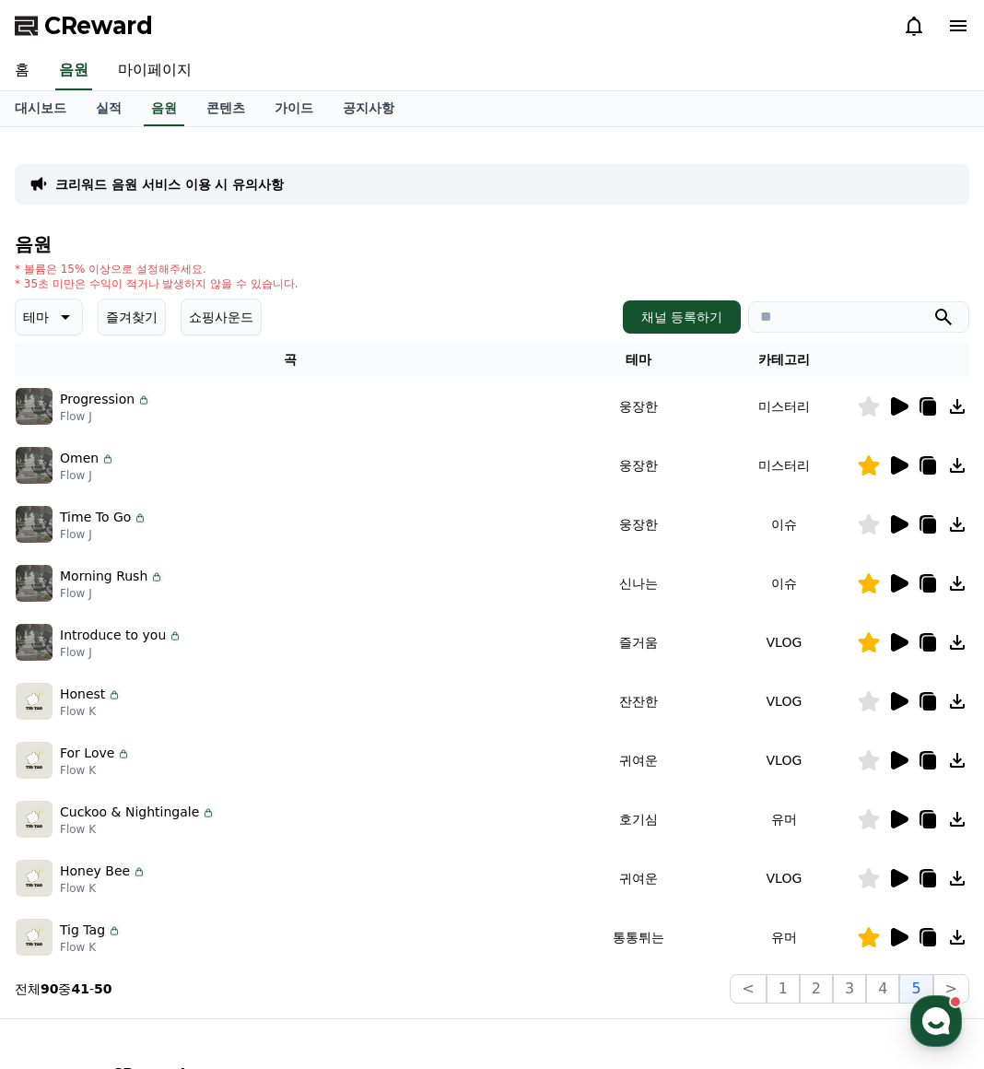
click at [897, 759] on icon at bounding box center [900, 760] width 18 height 18
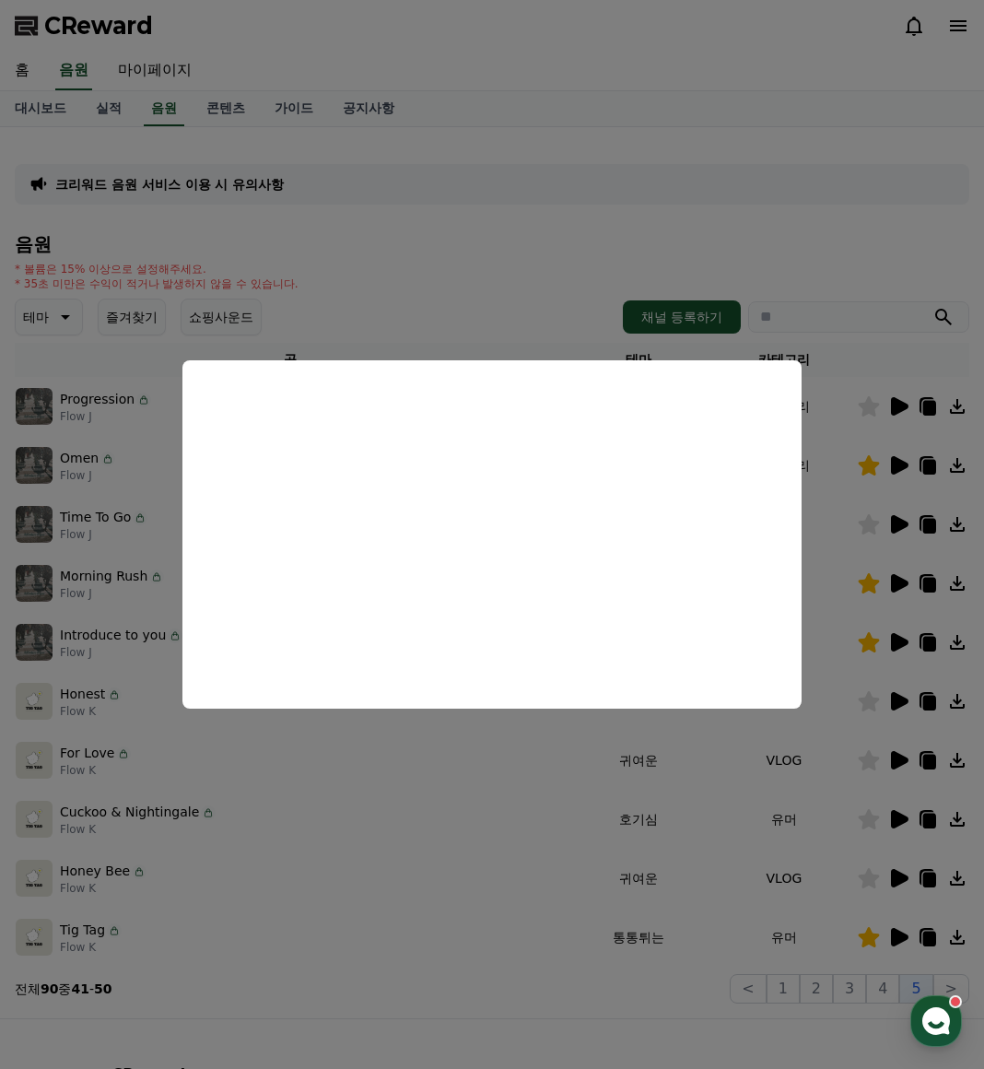
click at [904, 938] on button "close modal" at bounding box center [492, 534] width 984 height 1069
click at [894, 941] on icon at bounding box center [900, 937] width 18 height 18
click at [373, 990] on button "close modal" at bounding box center [492, 534] width 984 height 1069
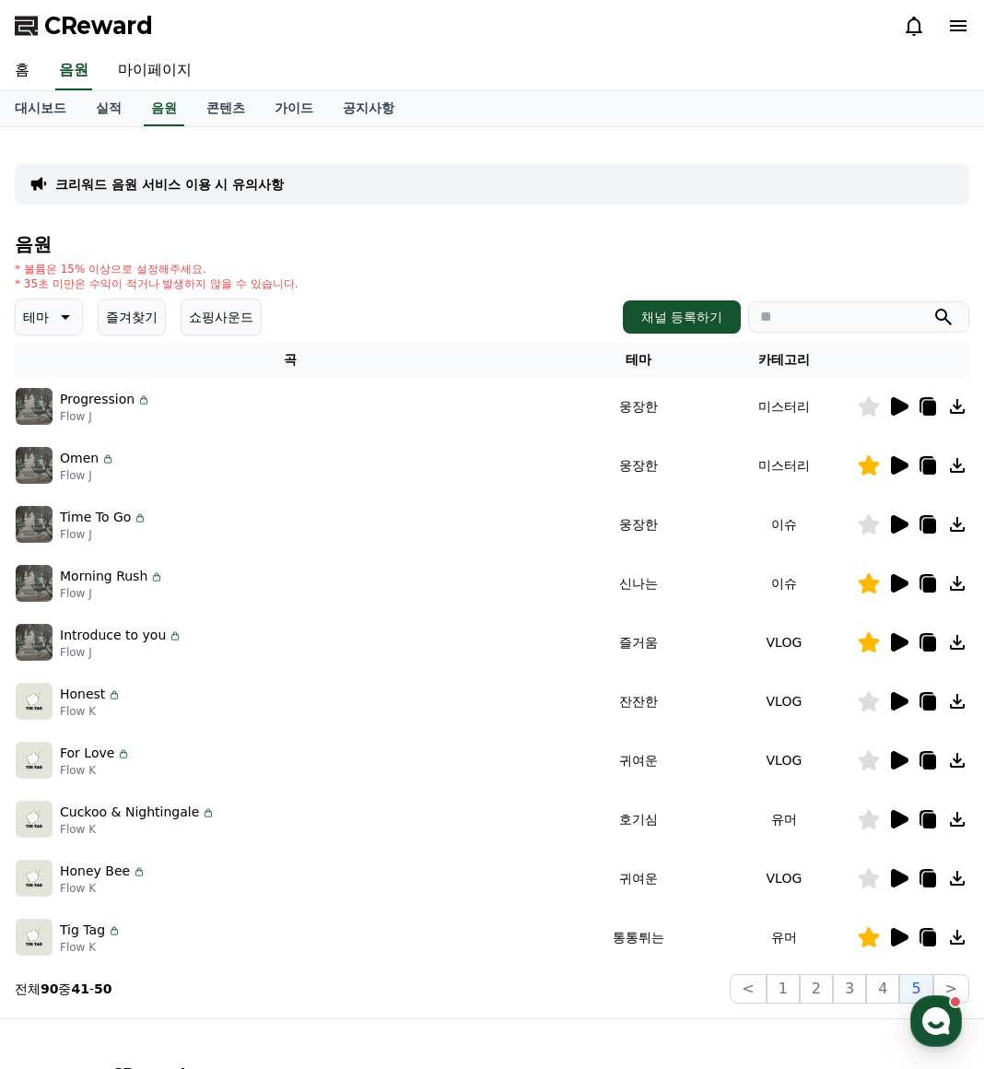
click at [938, 933] on icon at bounding box center [928, 937] width 22 height 22
